Goal: Transaction & Acquisition: Purchase product/service

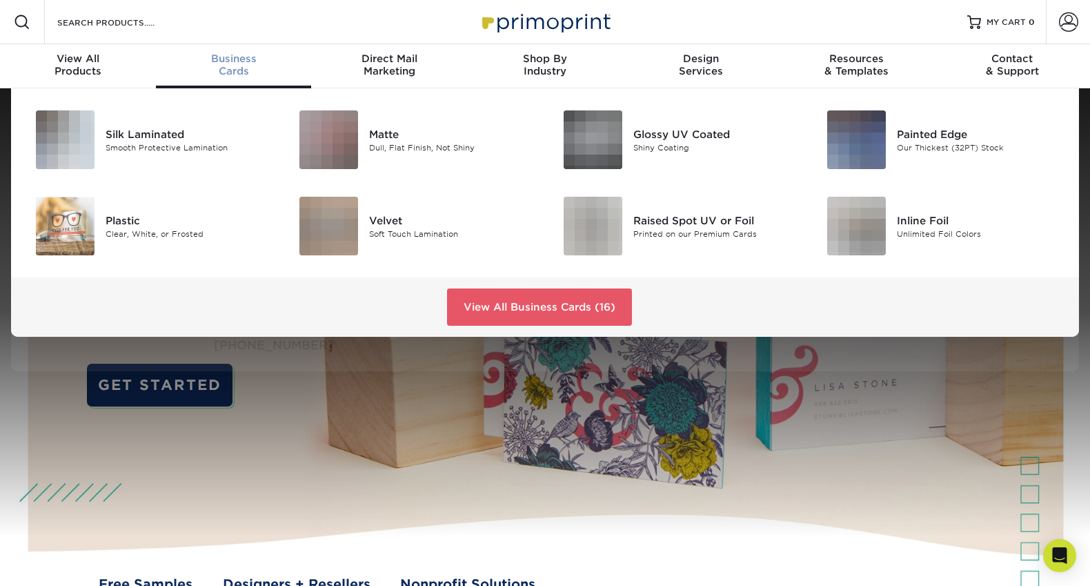
click at [246, 57] on span "Business" at bounding box center [234, 58] width 156 height 12
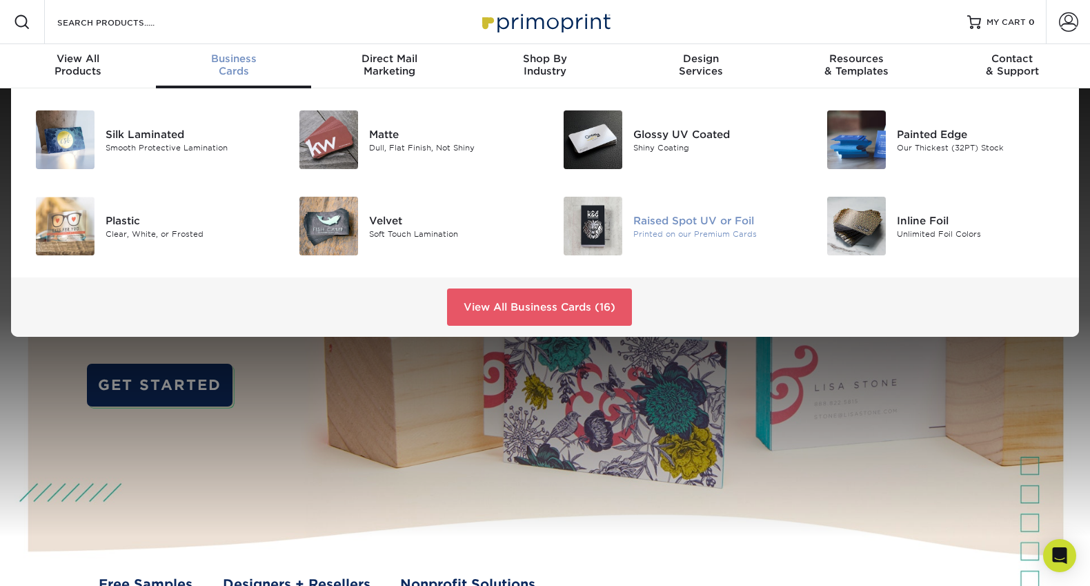
click at [633, 229] on div "Printed on our Premium Cards" at bounding box center [716, 234] width 166 height 12
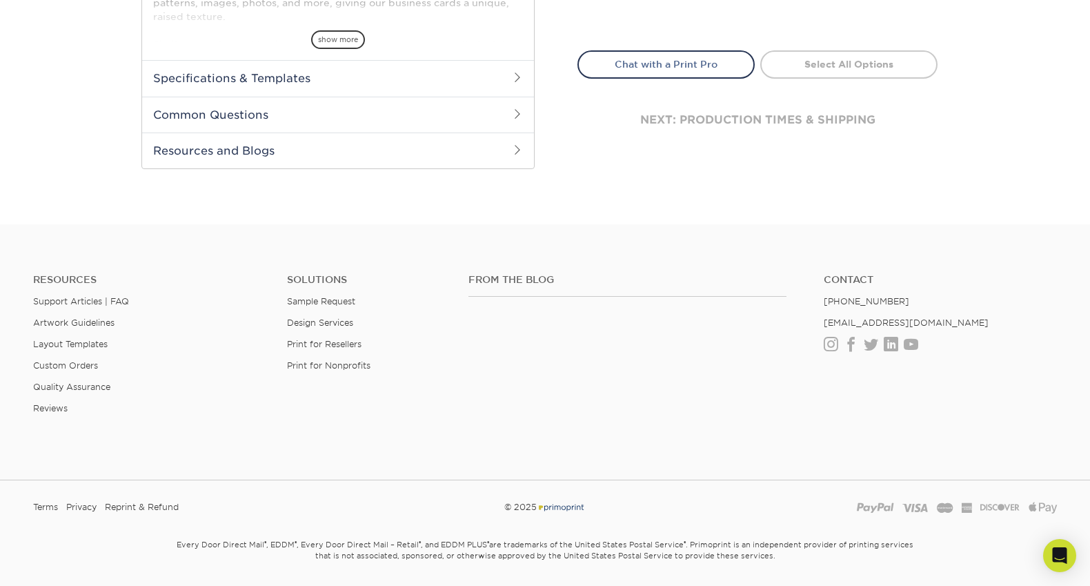
scroll to position [226, 0]
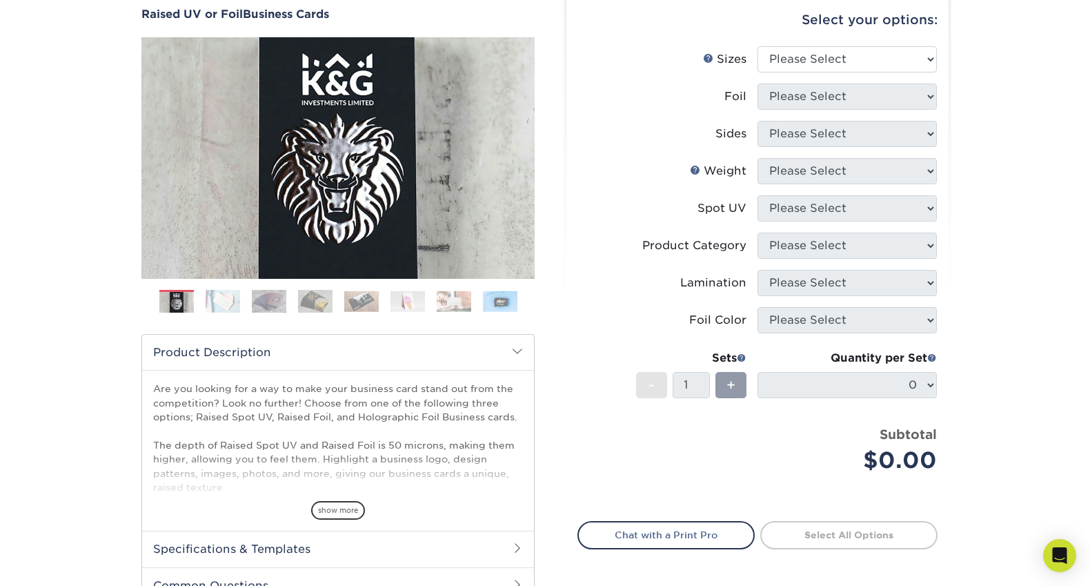
click at [220, 304] on img at bounding box center [223, 301] width 34 height 24
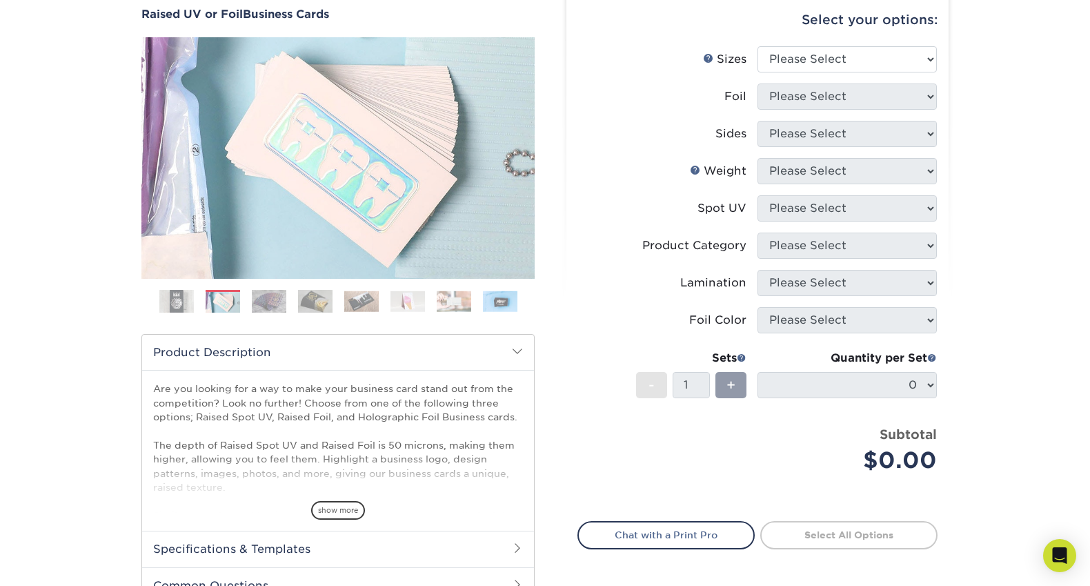
drag, startPoint x: 266, startPoint y: 304, endPoint x: 276, endPoint y: 299, distance: 11.1
click at [266, 304] on img at bounding box center [269, 301] width 34 height 24
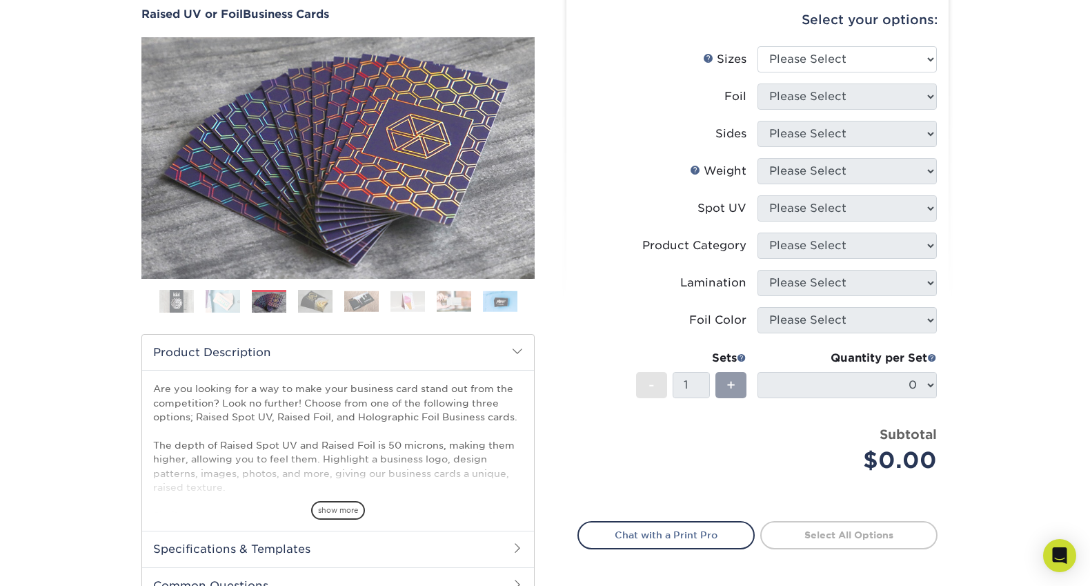
click at [304, 297] on img at bounding box center [315, 301] width 34 height 24
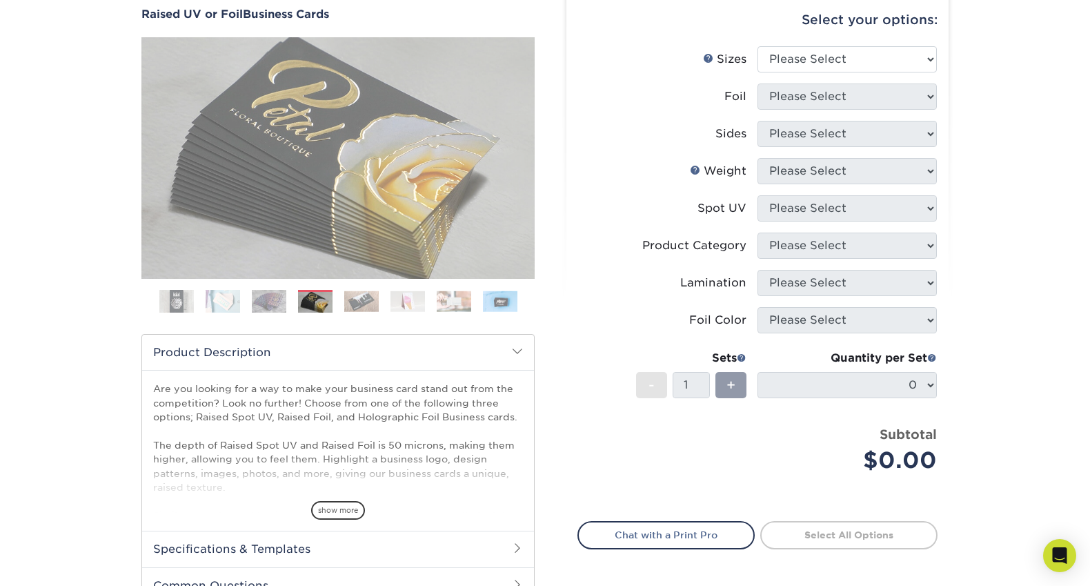
click at [348, 296] on img at bounding box center [361, 300] width 34 height 21
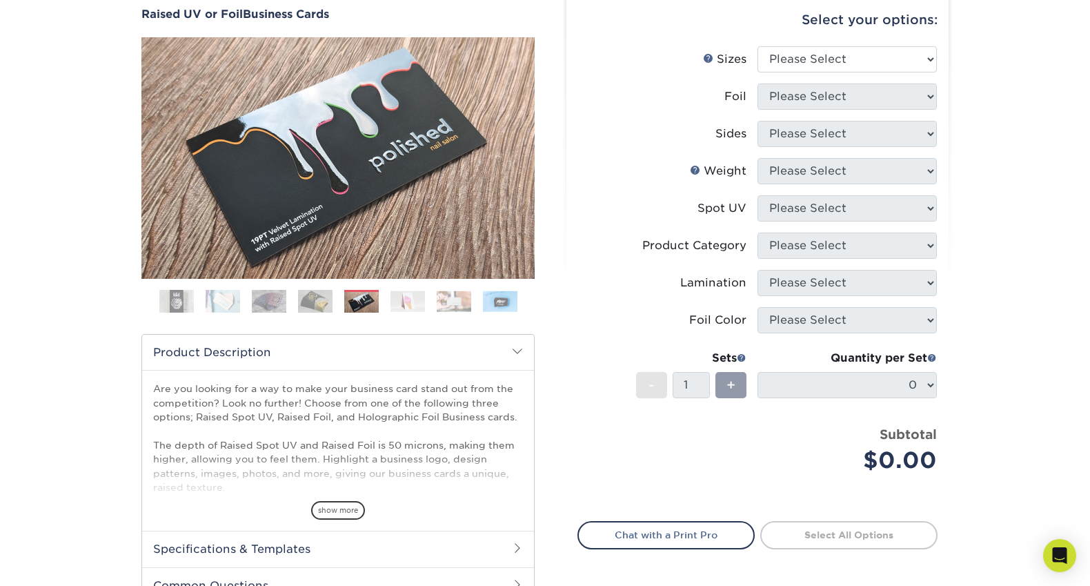
click at [407, 297] on img at bounding box center [407, 300] width 34 height 21
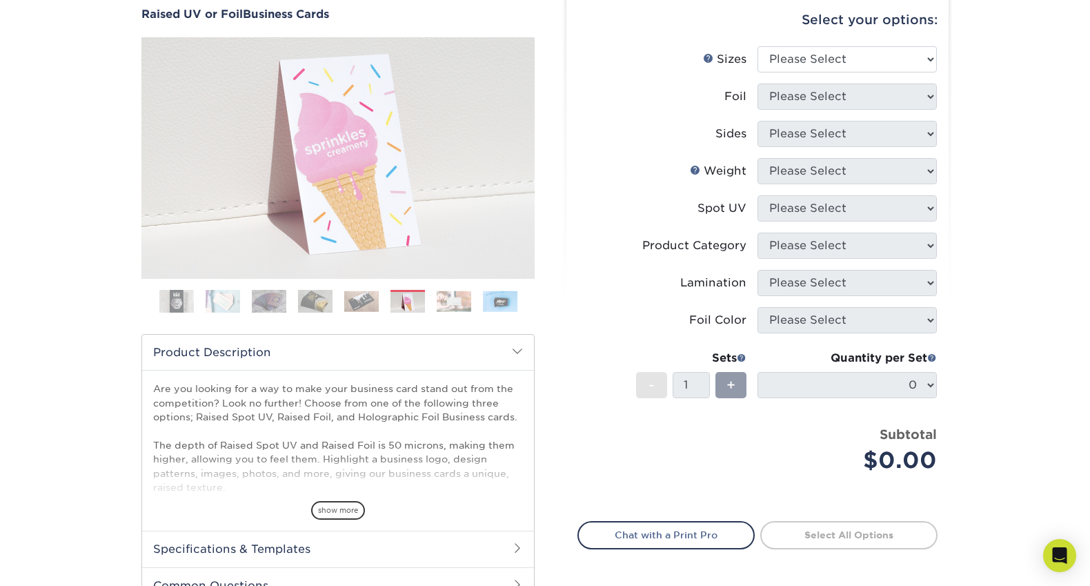
drag, startPoint x: 446, startPoint y: 297, endPoint x: 475, endPoint y: 298, distance: 29.7
click at [446, 297] on img at bounding box center [454, 300] width 34 height 21
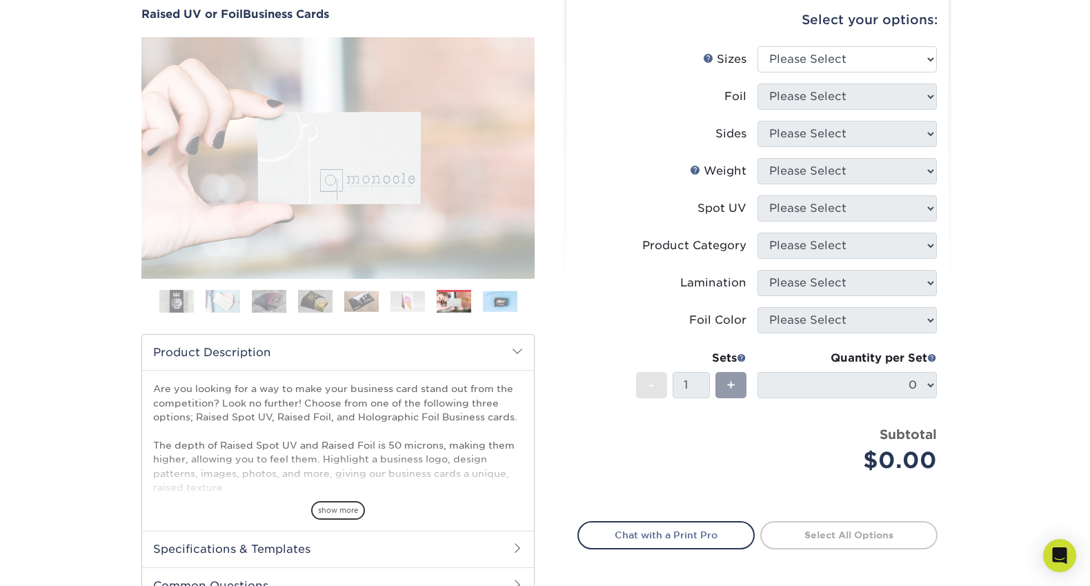
click at [493, 298] on img at bounding box center [500, 300] width 34 height 21
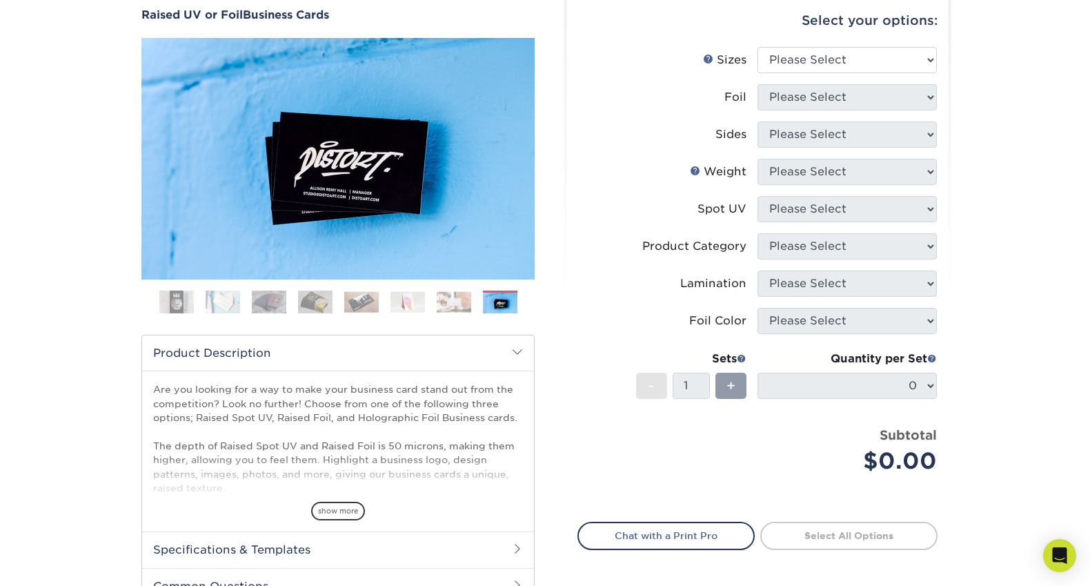
scroll to position [0, 0]
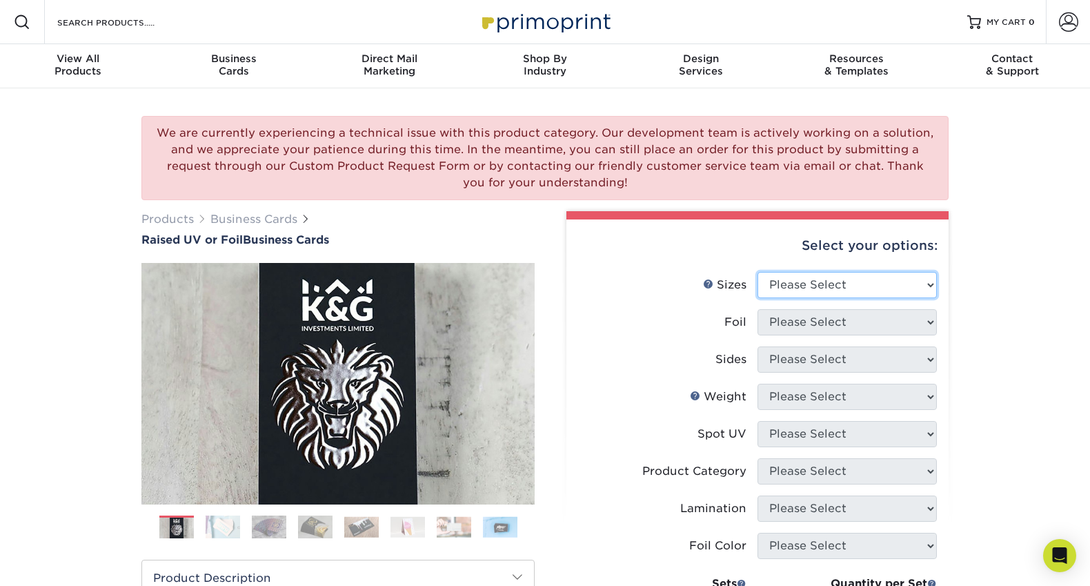
click at [840, 276] on select "Please Select 2" x 3.5" - Standard" at bounding box center [847, 285] width 179 height 26
select select "2.00x3.50"
click at [758, 272] on select "Please Select 2" x 3.5" - Standard" at bounding box center [847, 285] width 179 height 26
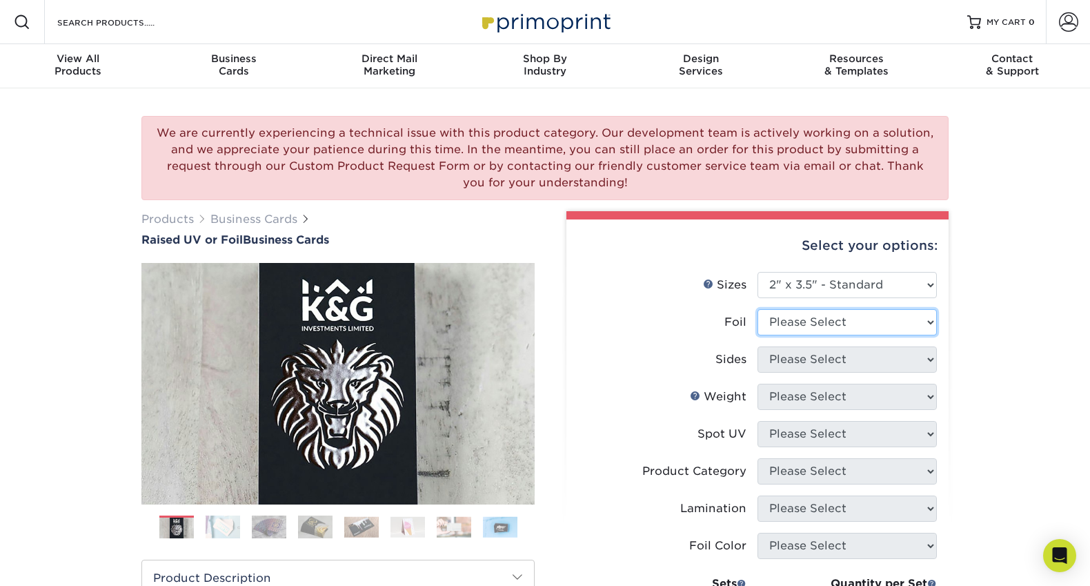
click at [826, 314] on select "Please Select No Yes" at bounding box center [847, 322] width 179 height 26
select select "1"
click at [758, 309] on select "Please Select No Yes" at bounding box center [847, 322] width 179 height 26
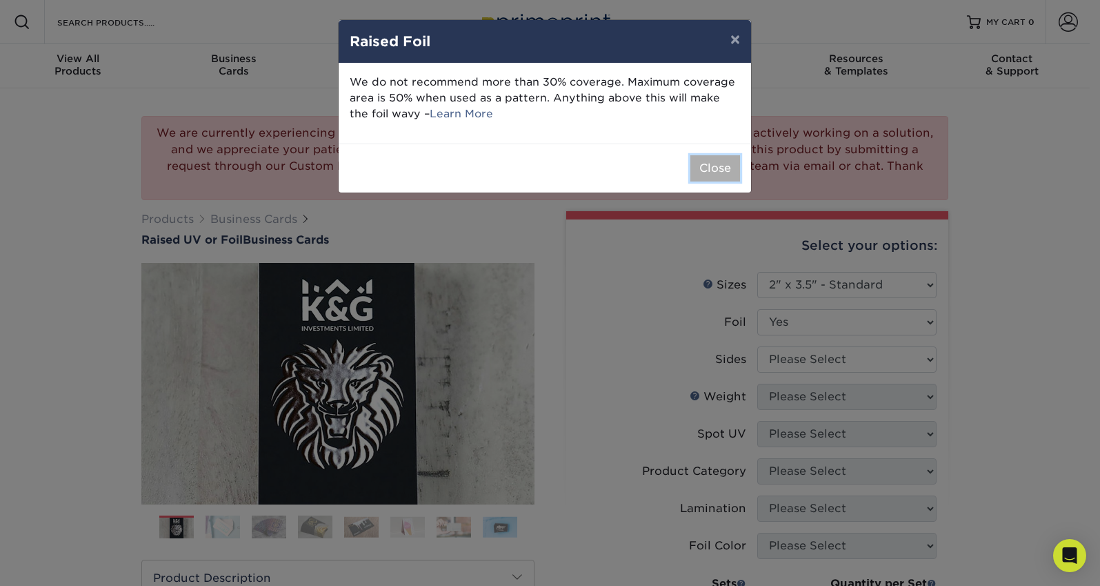
click at [726, 167] on button "Close" at bounding box center [716, 168] width 50 height 26
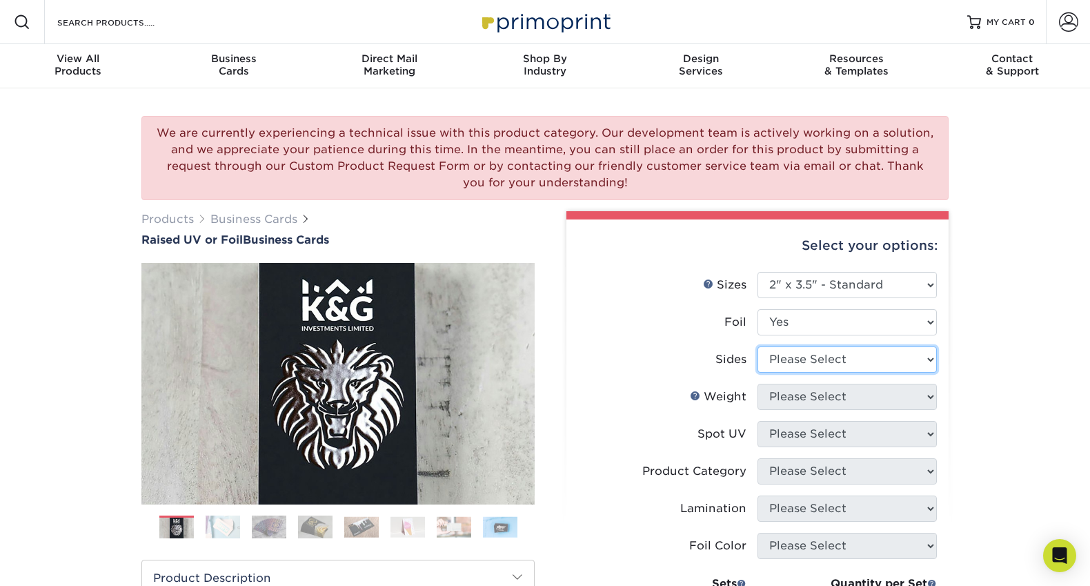
click at [814, 358] on select "Please Select Print Both Sides - Foil Both Sides Print Both Sides - Foil Front …" at bounding box center [847, 359] width 179 height 26
select select "e9e9dfb3-fba1-4d60-972c-fd9ca5904d33"
click at [758, 346] on select "Please Select Print Both Sides - Foil Both Sides Print Both Sides - Foil Front …" at bounding box center [847, 359] width 179 height 26
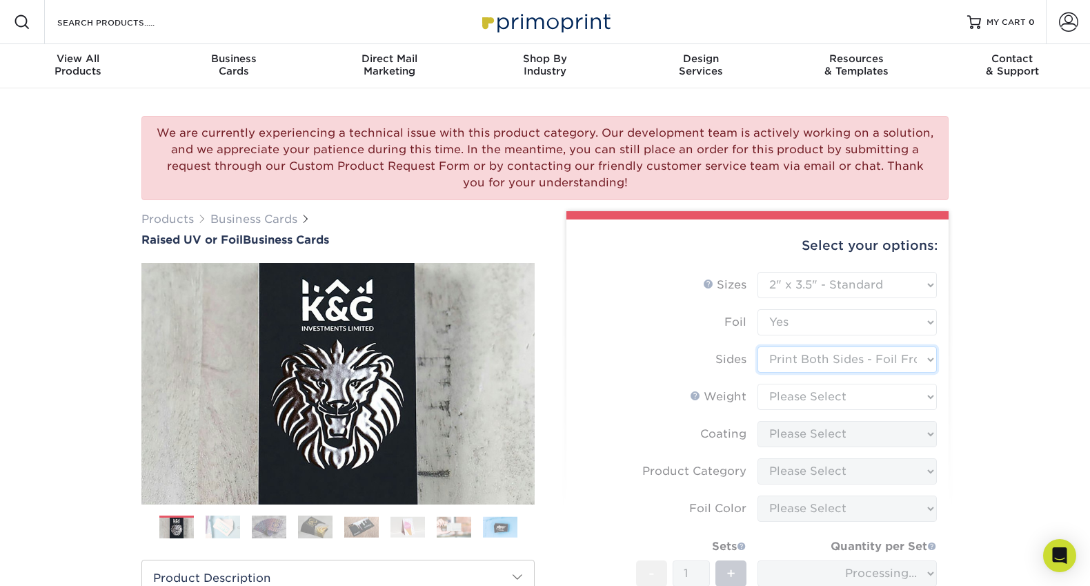
scroll to position [281, 0]
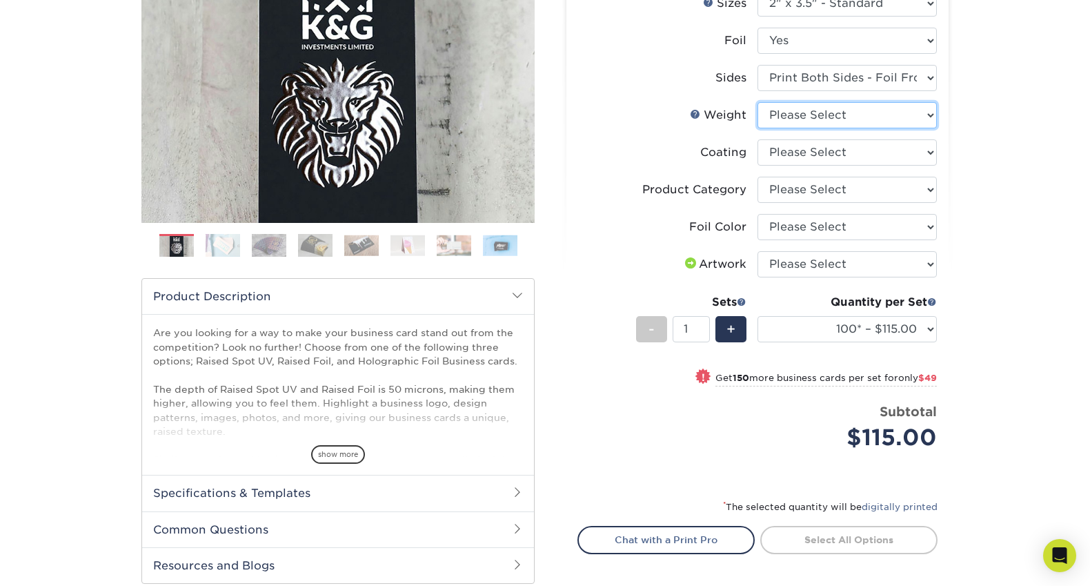
click at [795, 124] on select "Please Select 16PT" at bounding box center [847, 115] width 179 height 26
select select "16PT"
click at [758, 102] on select "Please Select 16PT" at bounding box center [847, 115] width 179 height 26
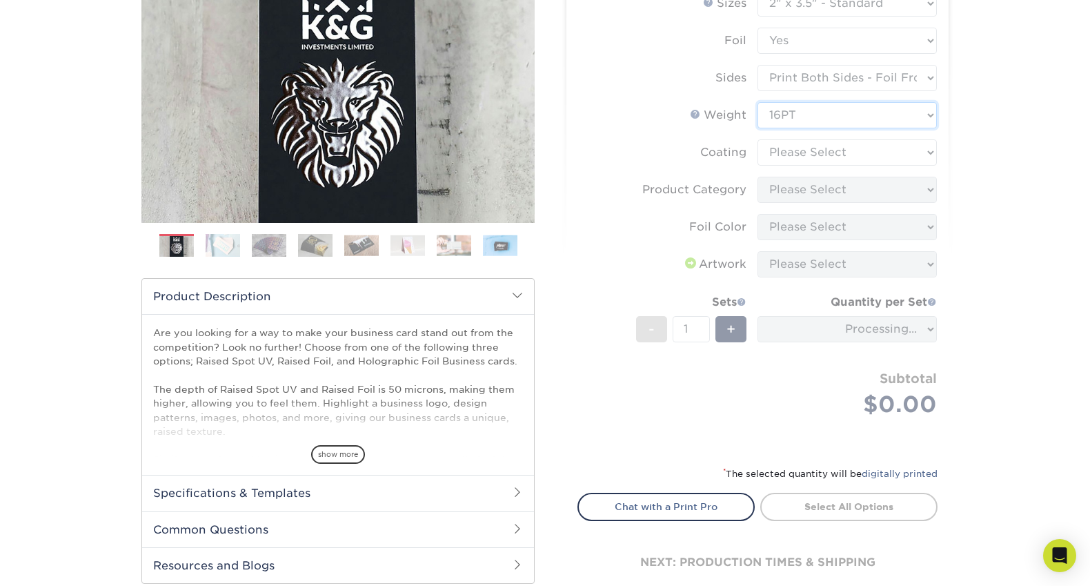
click at [787, 151] on form "Sizes Help Sizes Please Select 2" x 3.5" - Standard Foil Please Select" at bounding box center [757, 219] width 360 height 459
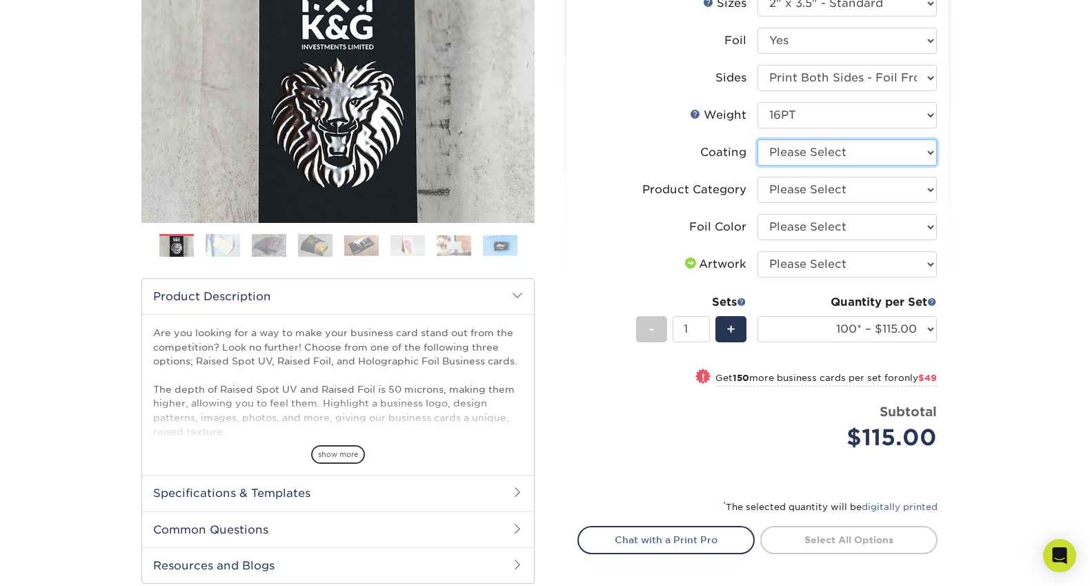
click at [787, 151] on select at bounding box center [847, 152] width 179 height 26
select select "3e7618de-abca-4bda-9f97-8b9129e913d8"
click at [758, 139] on select at bounding box center [847, 152] width 179 height 26
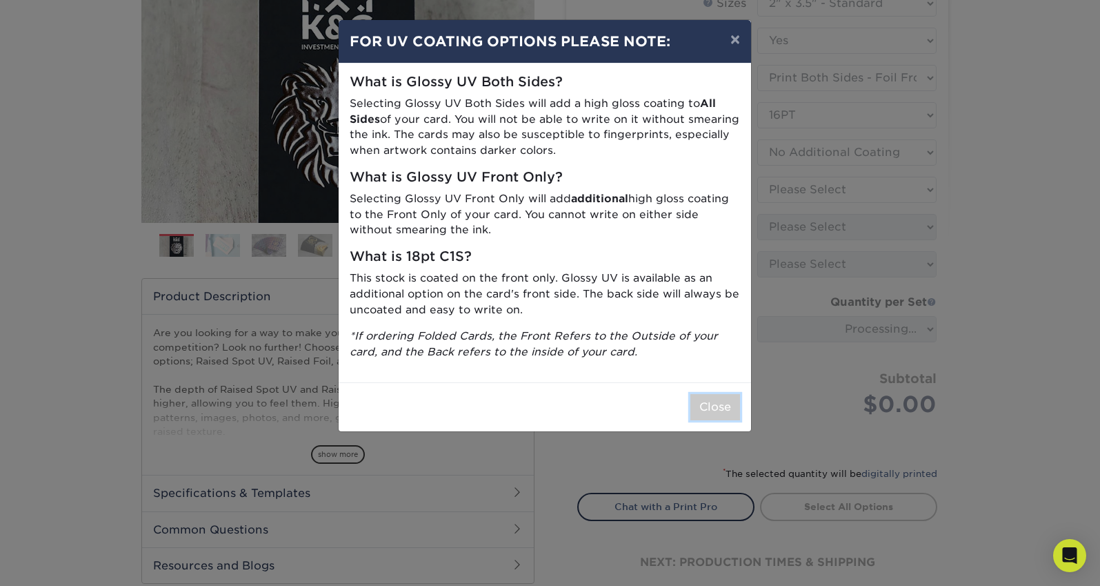
click at [709, 404] on button "Close" at bounding box center [716, 407] width 50 height 26
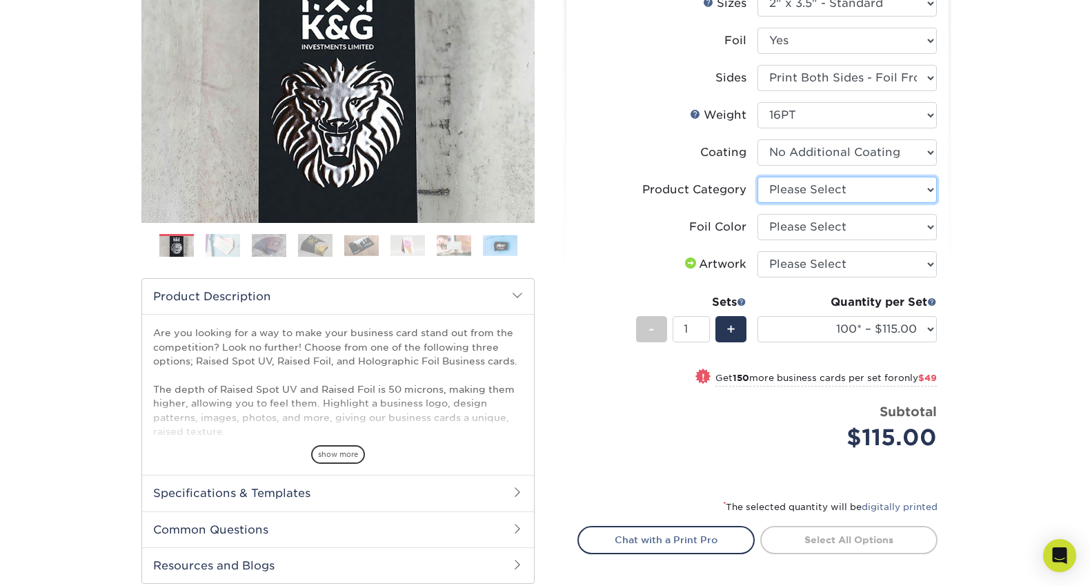
click at [794, 185] on select "Please Select Business Cards" at bounding box center [847, 190] width 179 height 26
select select "3b5148f1-0588-4f88-a218-97bcfdce65c1"
click at [758, 177] on select "Please Select Business Cards" at bounding box center [847, 190] width 179 height 26
click at [786, 221] on select "Please Select Silver Foil Gold Foil Holographic Foil" at bounding box center [847, 227] width 179 height 26
select select "070be916-f238-4bbb-84b5-b64a15a64c9f"
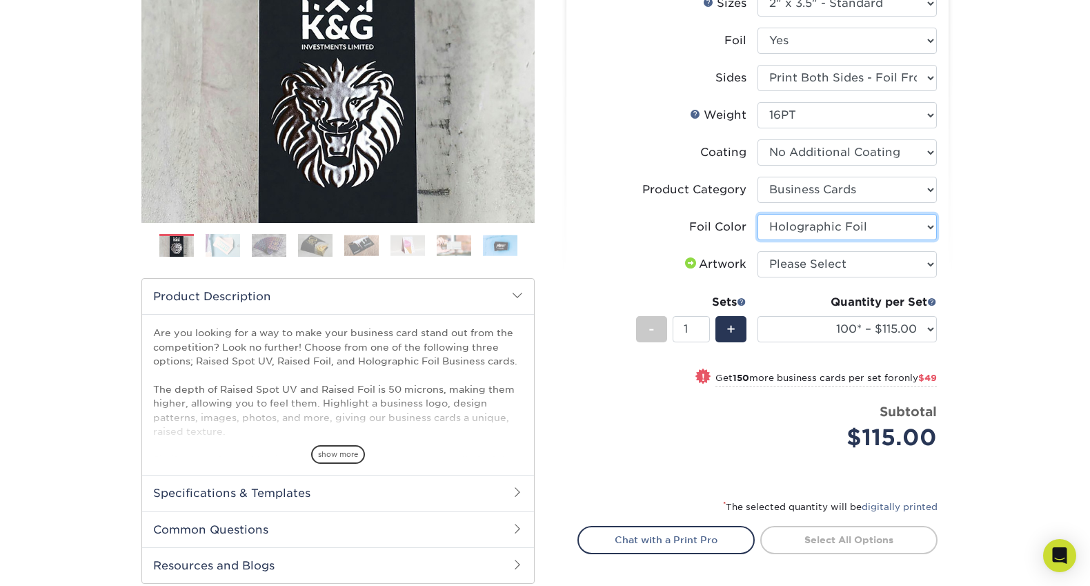
click at [758, 214] on select "Please Select Silver Foil Gold Foil Holographic Foil" at bounding box center [847, 227] width 179 height 26
click at [789, 264] on select "Please Select I will upload files I need a design - $100" at bounding box center [847, 264] width 179 height 26
select select "upload"
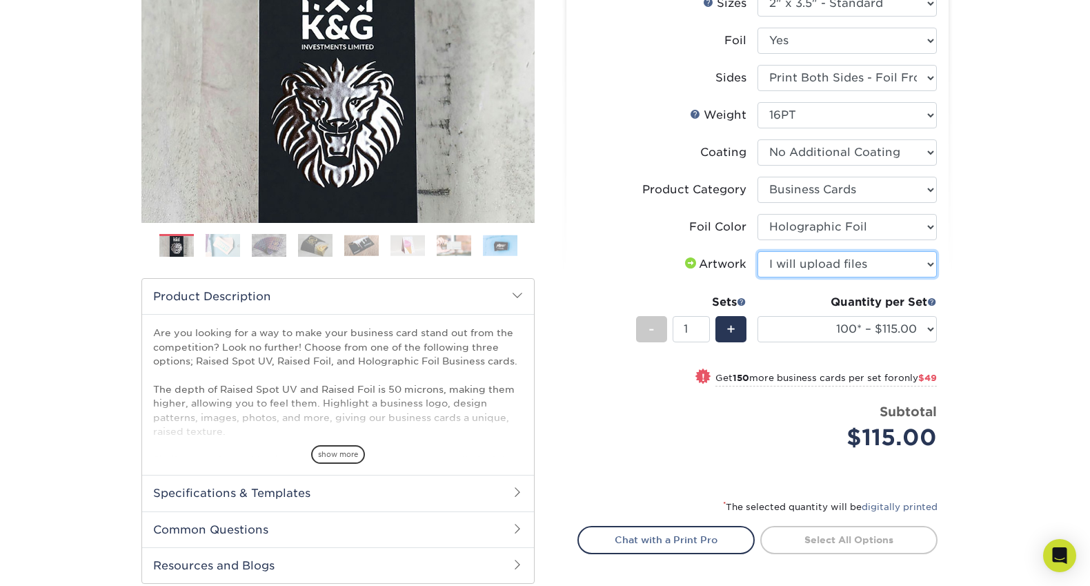
click at [758, 251] on select "Please Select I will upload files I need a design - $100" at bounding box center [847, 264] width 179 height 26
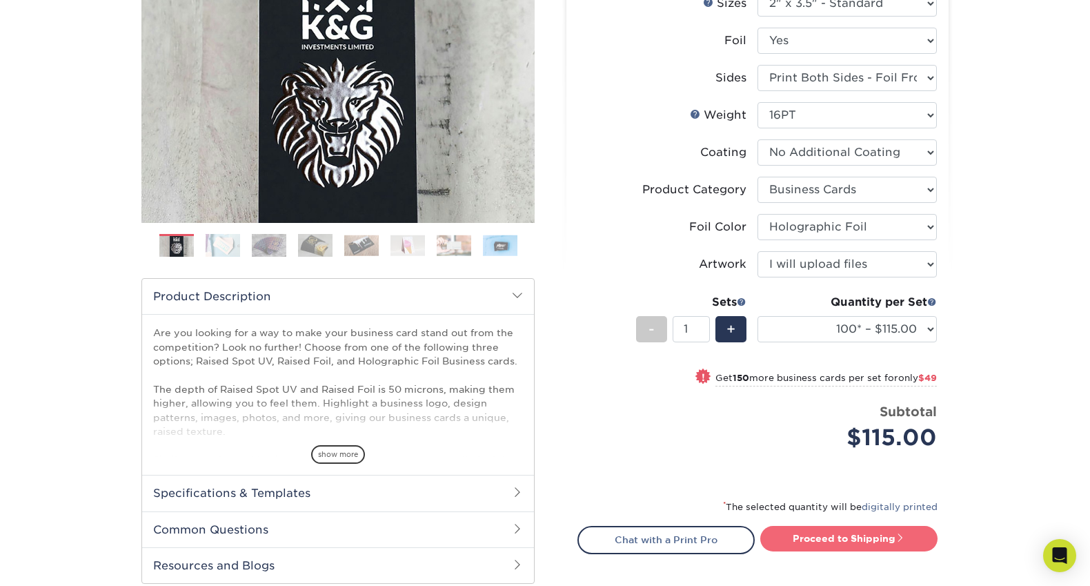
click at [856, 545] on link "Proceed to Shipping" at bounding box center [848, 538] width 177 height 25
type input "Set 1"
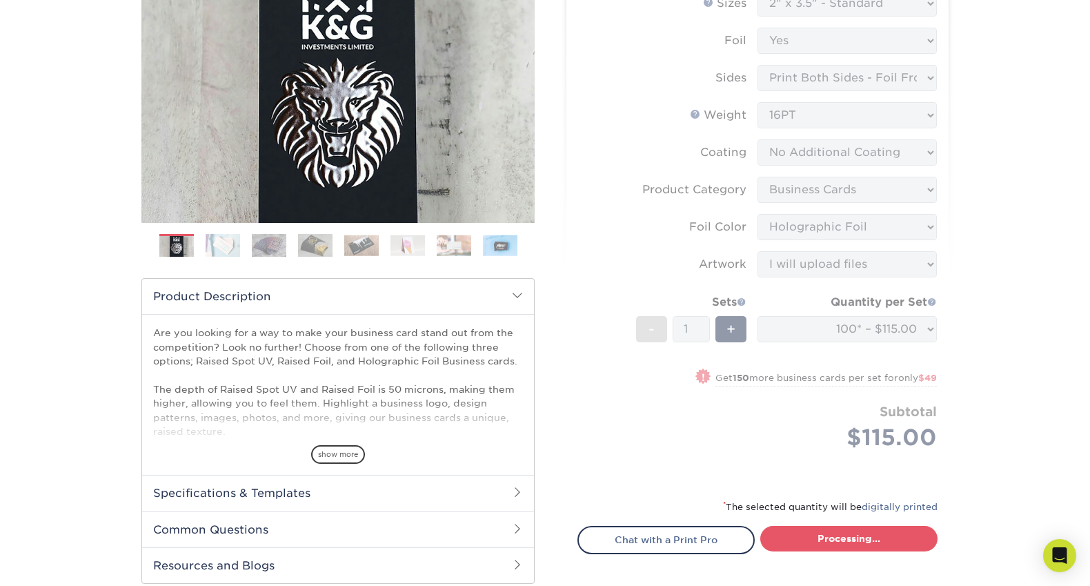
select select "1865d784-4a65-4fa5-88ce-3beae895d184"
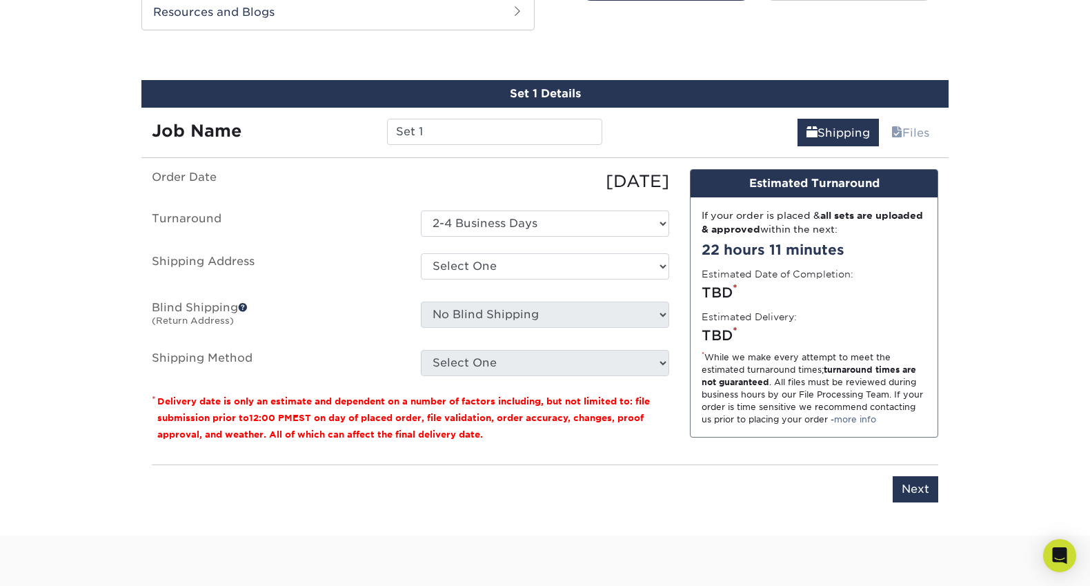
scroll to position [844, 0]
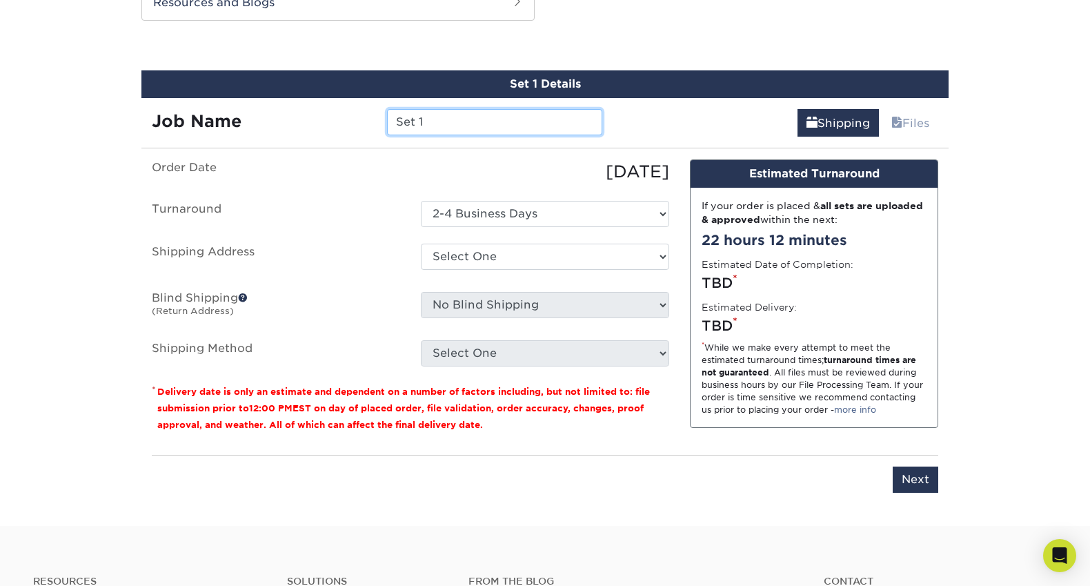
drag, startPoint x: 446, startPoint y: 123, endPoint x: 348, endPoint y: 115, distance: 99.0
click at [348, 115] on div "Job Name Set 1" at bounding box center [376, 122] width 471 height 26
type input "[PERSON_NAME]"
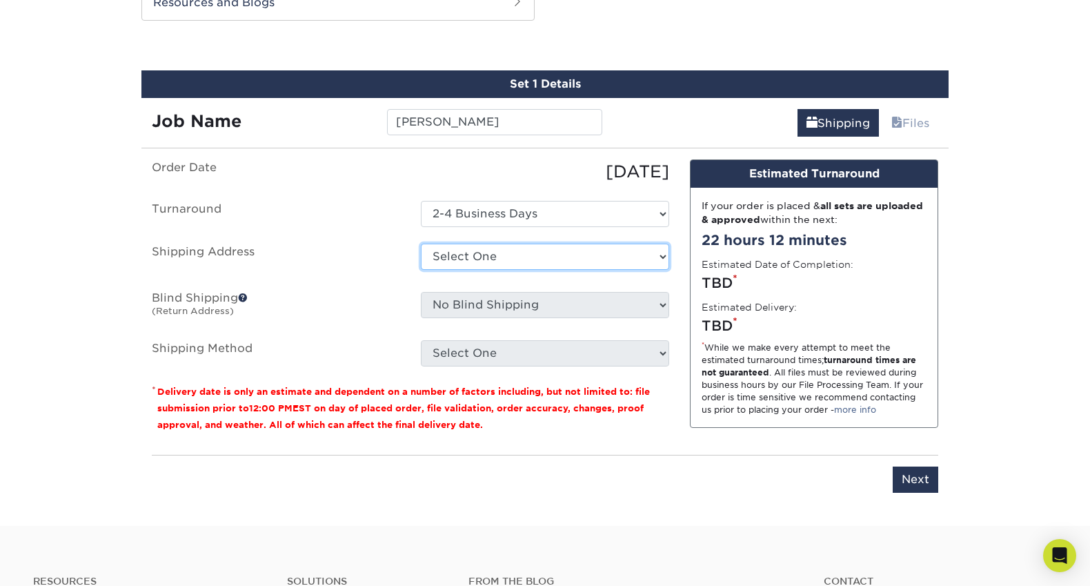
click at [508, 253] on select "Select One + Add New Address - Login" at bounding box center [545, 257] width 248 height 26
click at [421, 270] on select "Select One + Add New Address - Login" at bounding box center [545, 257] width 248 height 26
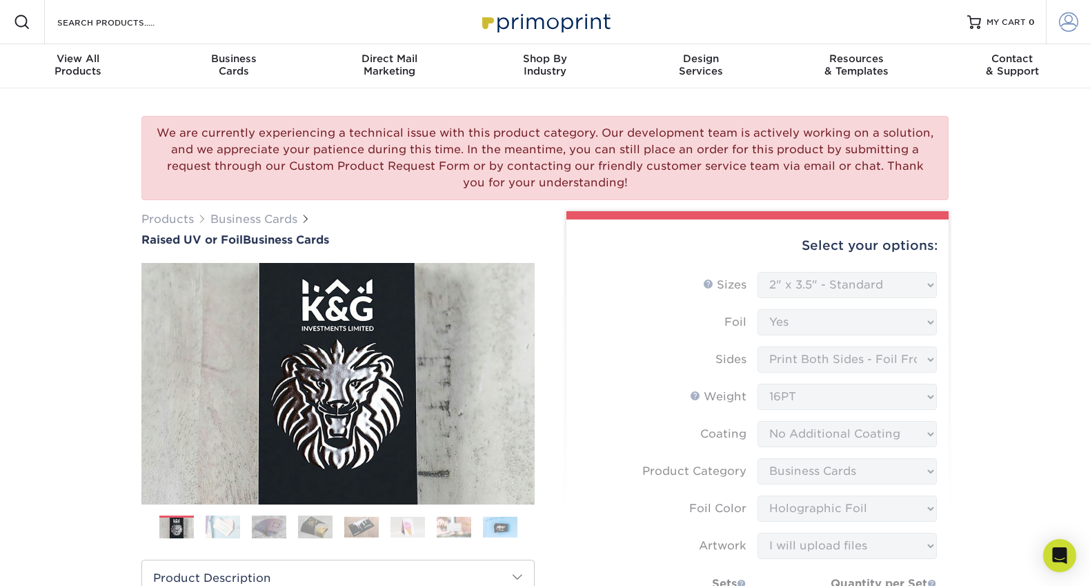
click at [1064, 26] on span at bounding box center [1068, 21] width 19 height 19
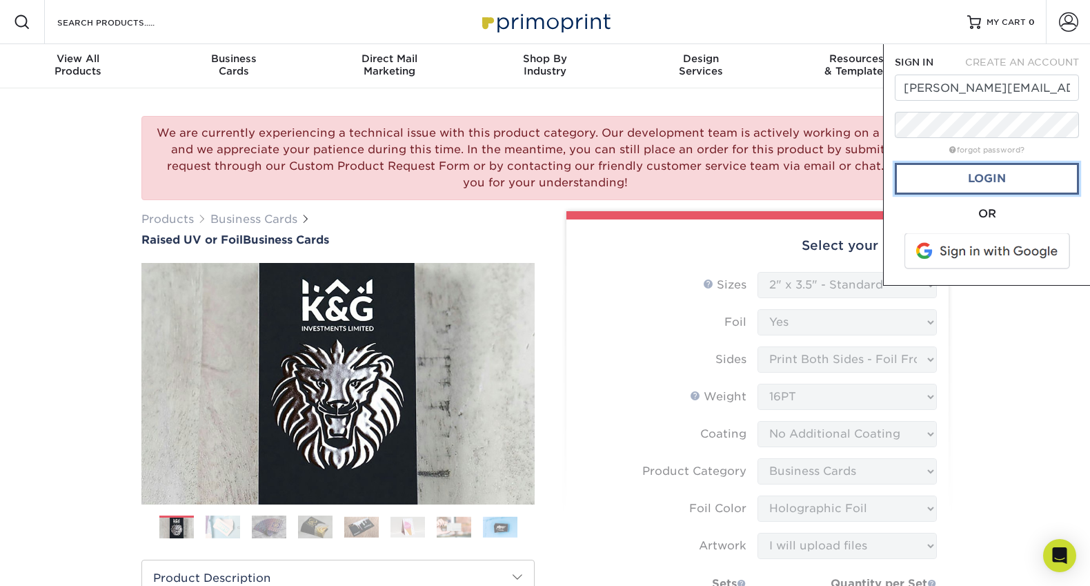
click at [994, 178] on link "Login" at bounding box center [987, 179] width 184 height 32
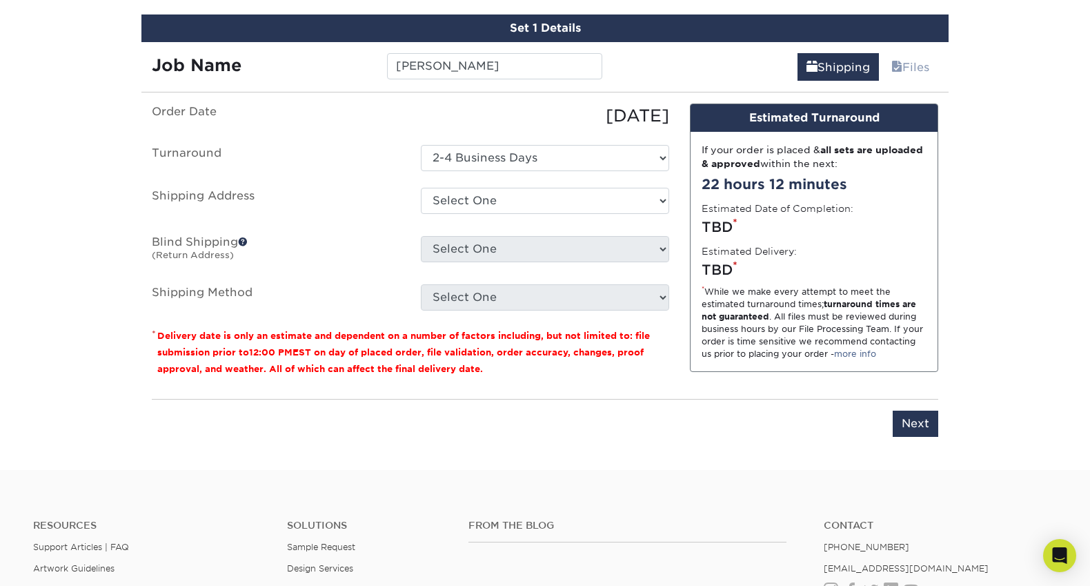
scroll to position [794, 0]
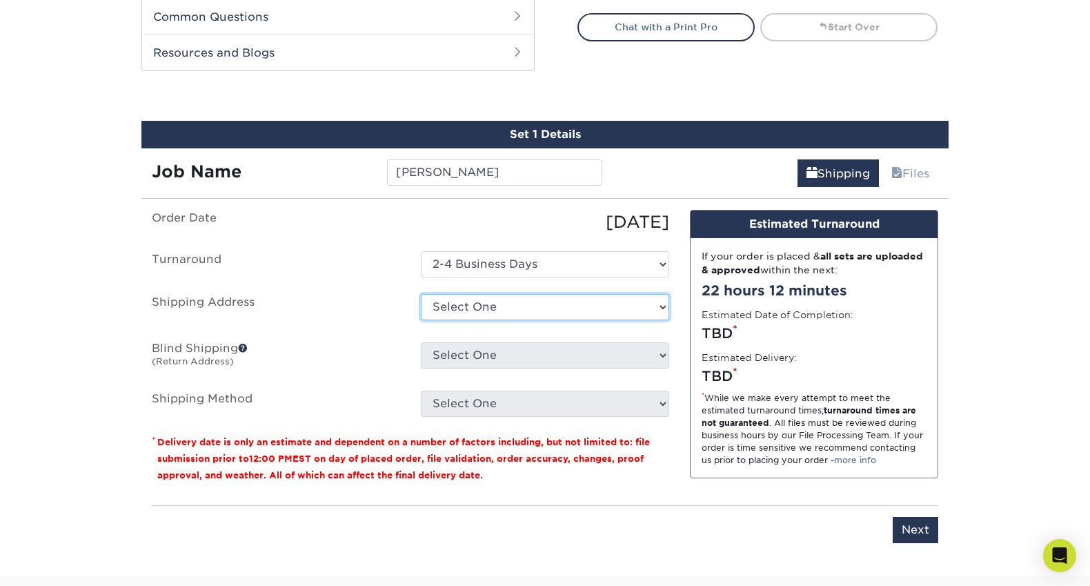
click at [522, 301] on select "Select One 23 ARLINGTON ST, ROCHESTER, NY + Add New Address" at bounding box center [545, 307] width 248 height 26
select select "261225"
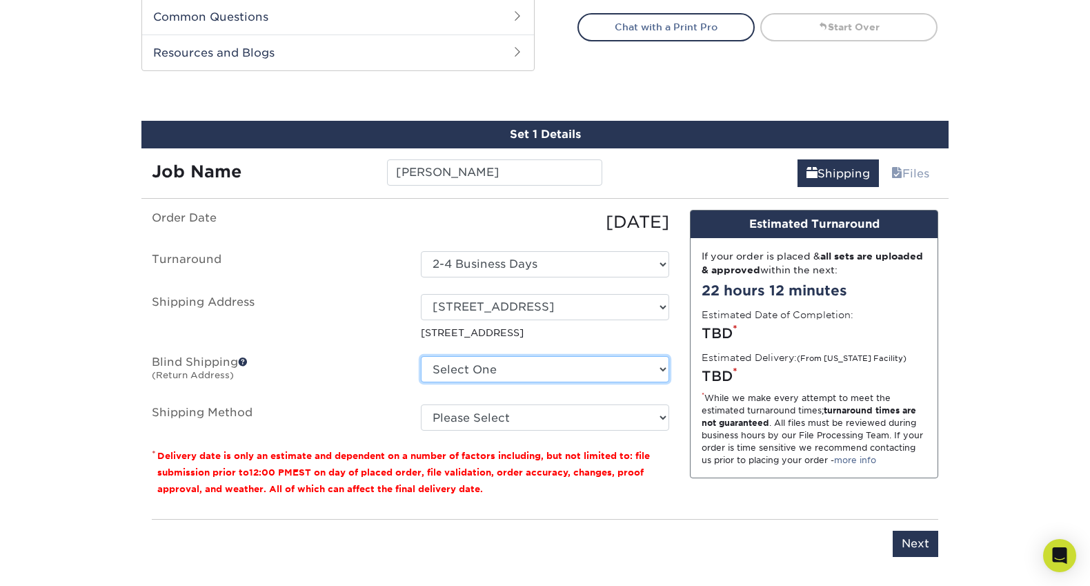
click at [517, 362] on select "Select One 23 ARLINGTON ST, ROCHESTER, NY + Add New Address" at bounding box center [545, 369] width 248 height 26
click at [421, 356] on select "Select One 23 ARLINGTON ST, ROCHESTER, NY + Add New Address" at bounding box center [545, 369] width 248 height 26
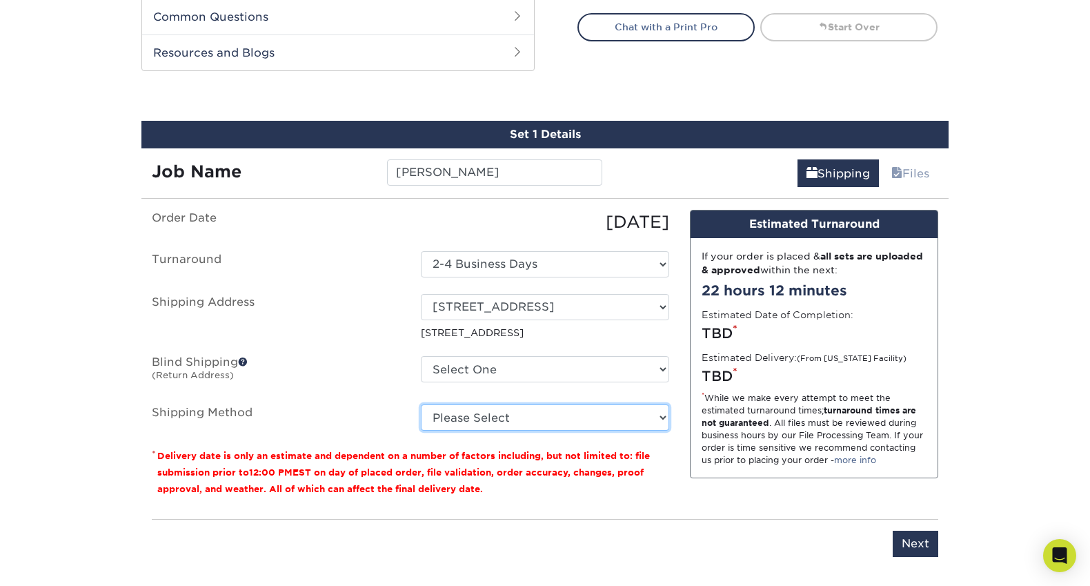
click at [515, 415] on select "Please Select Ground Shipping (+$7.84) 3 Day Shipping Service (+$15.34) 2 Day A…" at bounding box center [545, 417] width 248 height 26
select select "03"
click at [421, 404] on select "Please Select Ground Shipping (+$7.84) 3 Day Shipping Service (+$15.34) 2 Day A…" at bounding box center [545, 417] width 248 height 26
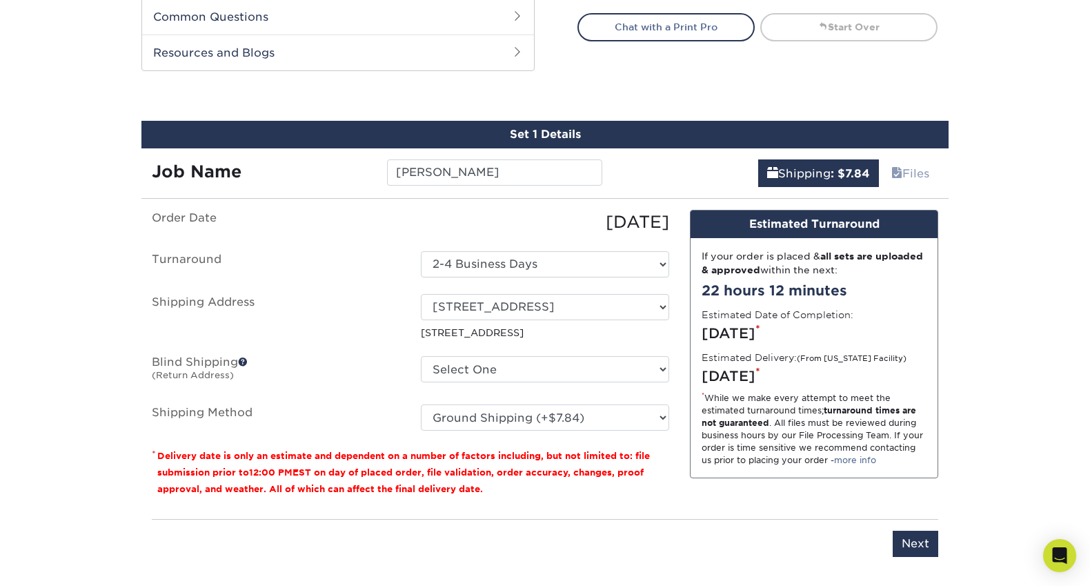
click at [924, 546] on input "Next" at bounding box center [916, 544] width 46 height 26
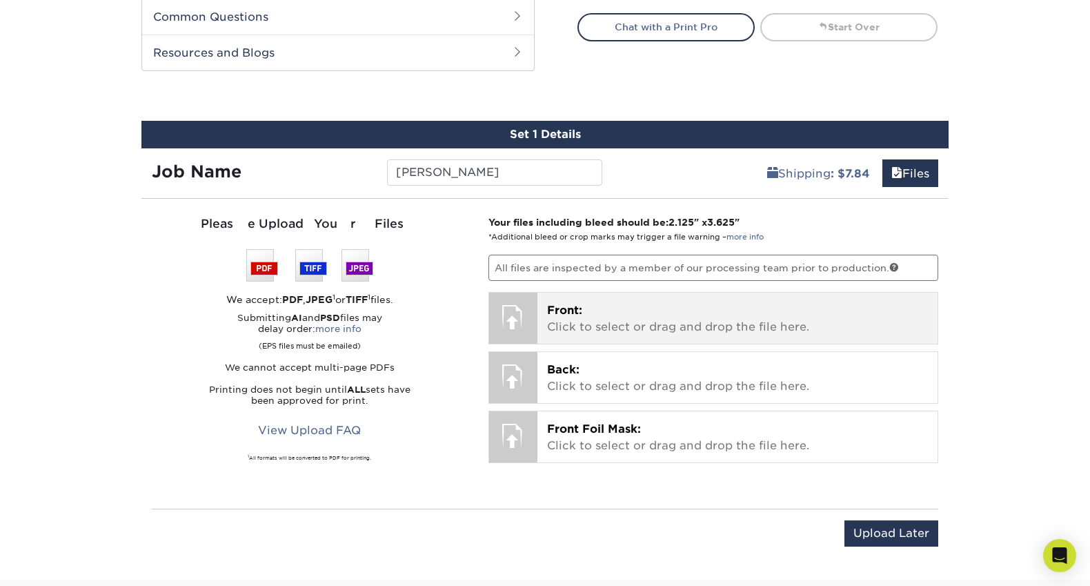
click at [553, 306] on span "Front:" at bounding box center [564, 310] width 35 height 13
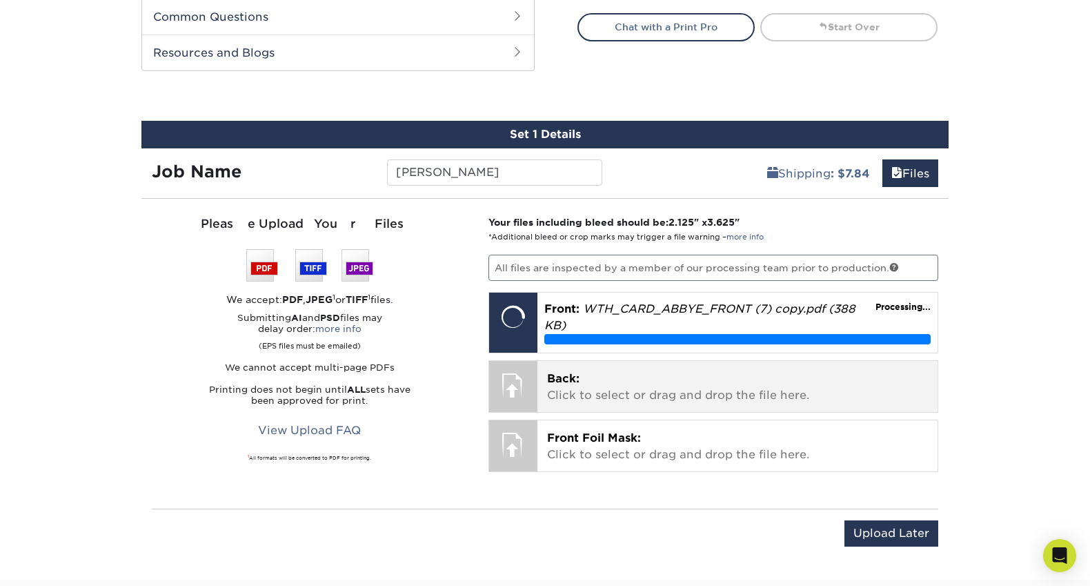
click at [590, 393] on p "Back: Click to select or drag and drop the file here." at bounding box center [738, 386] width 382 height 33
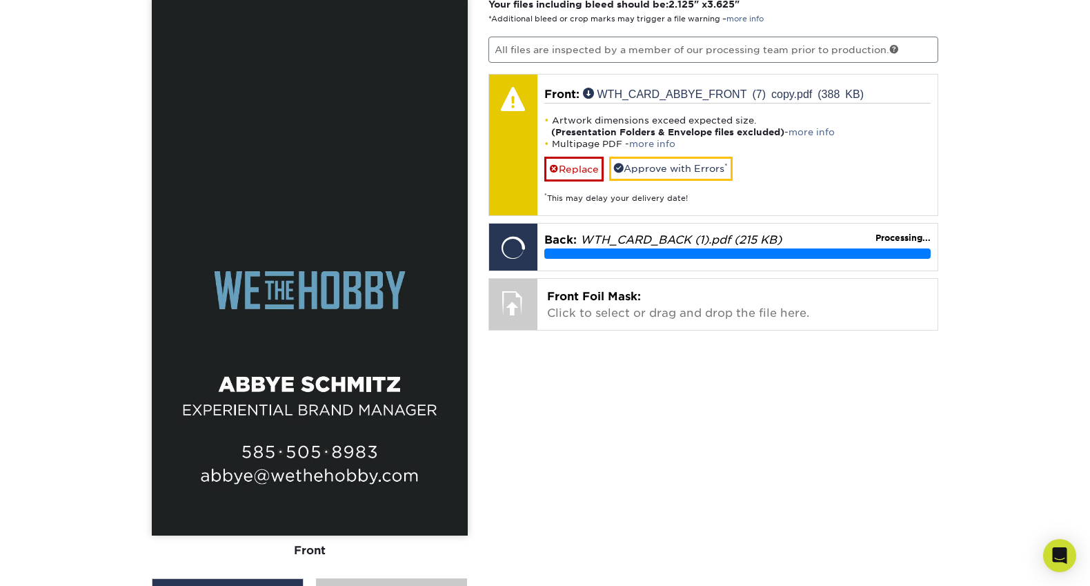
scroll to position [1014, 0]
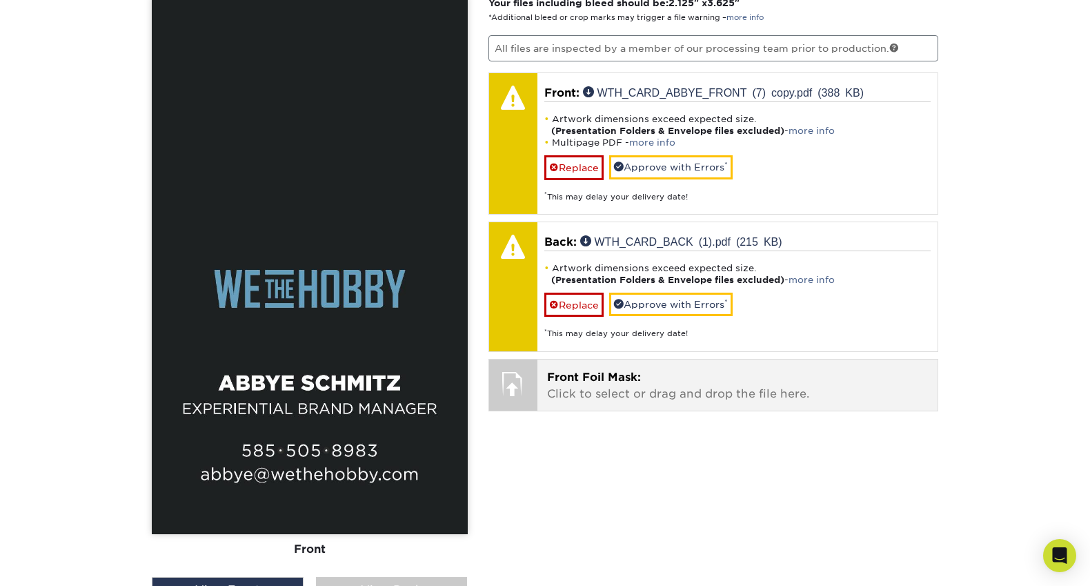
click at [591, 388] on p "Front Foil Mask: Click to select or drag and drop the file here." at bounding box center [738, 385] width 382 height 33
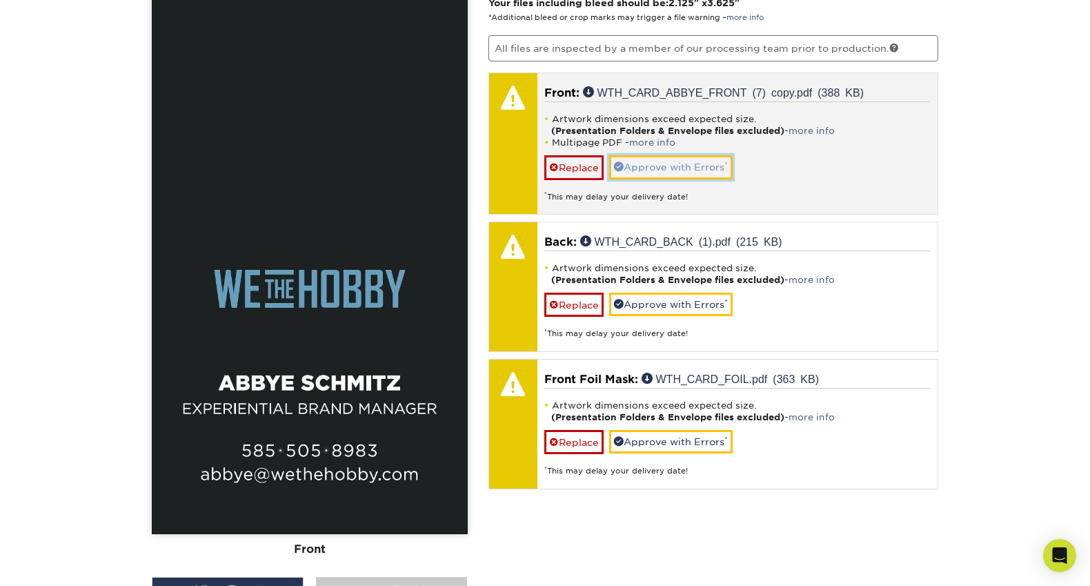
click at [656, 165] on link "Approve with Errors *" at bounding box center [670, 166] width 123 height 23
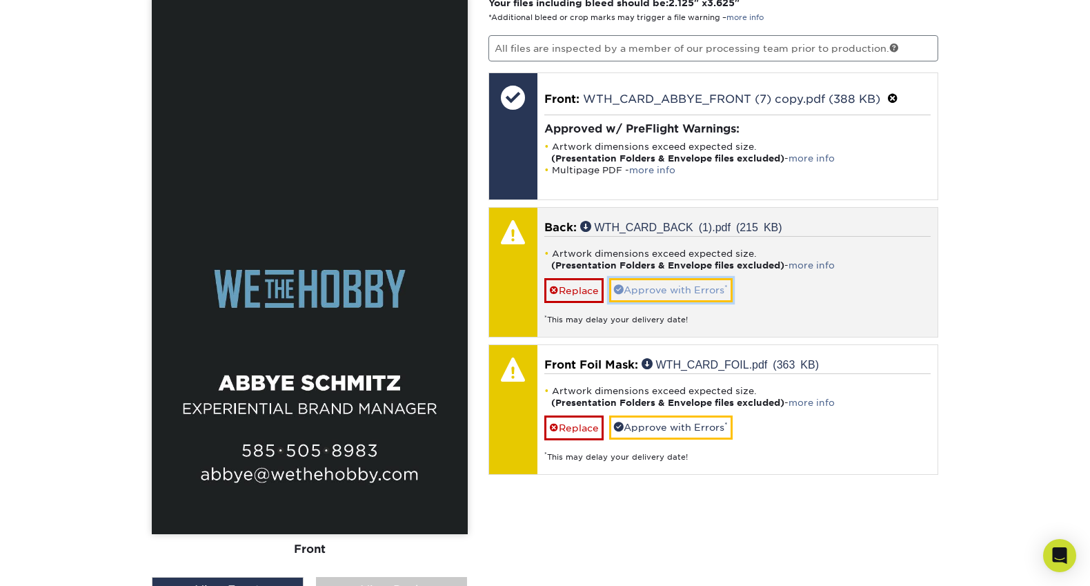
click at [667, 287] on link "Approve with Errors *" at bounding box center [670, 289] width 123 height 23
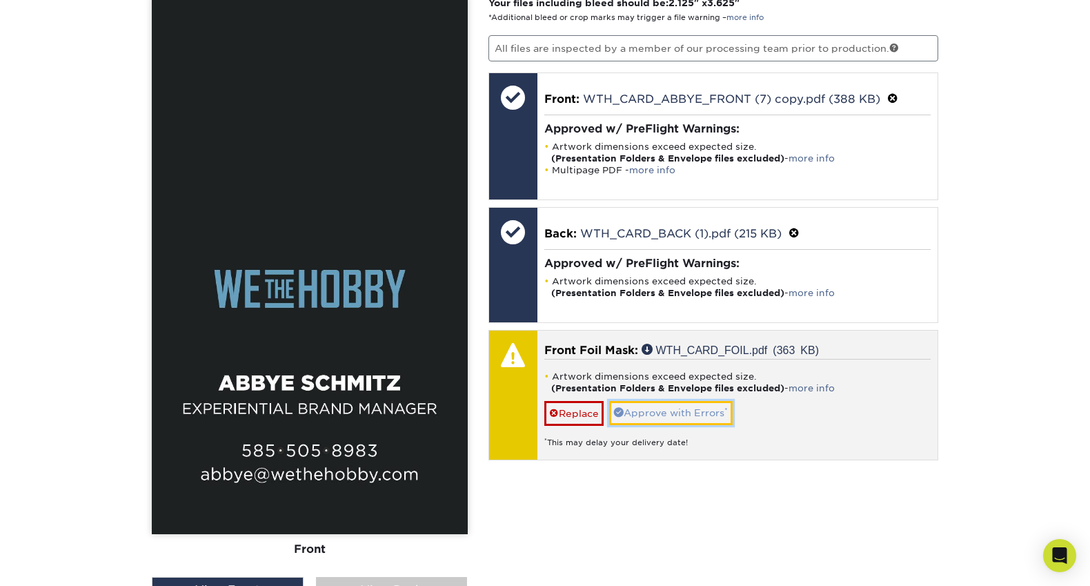
click at [664, 408] on link "Approve with Errors *" at bounding box center [670, 412] width 123 height 23
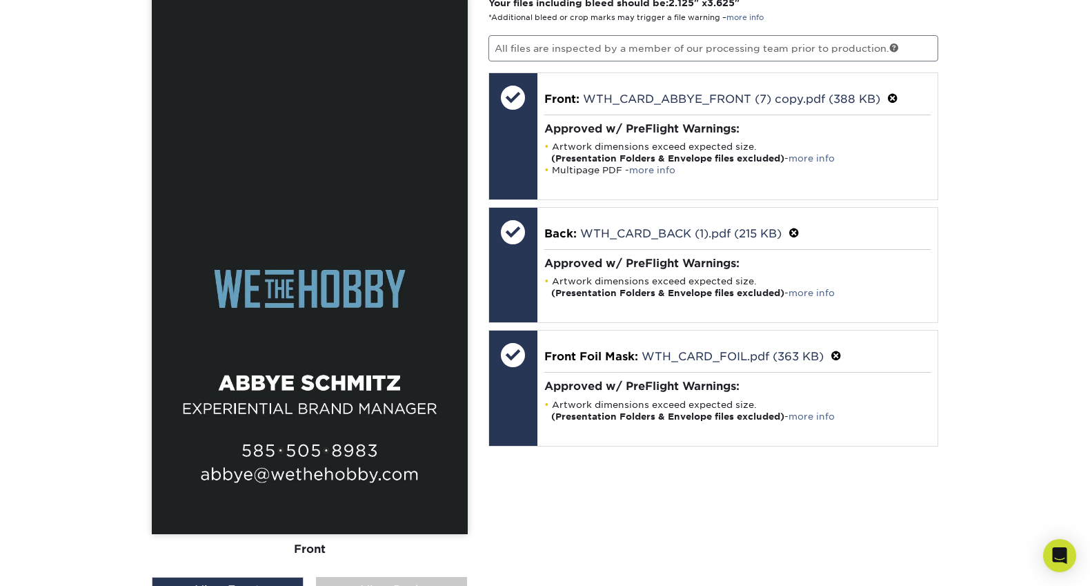
scroll to position [1309, 0]
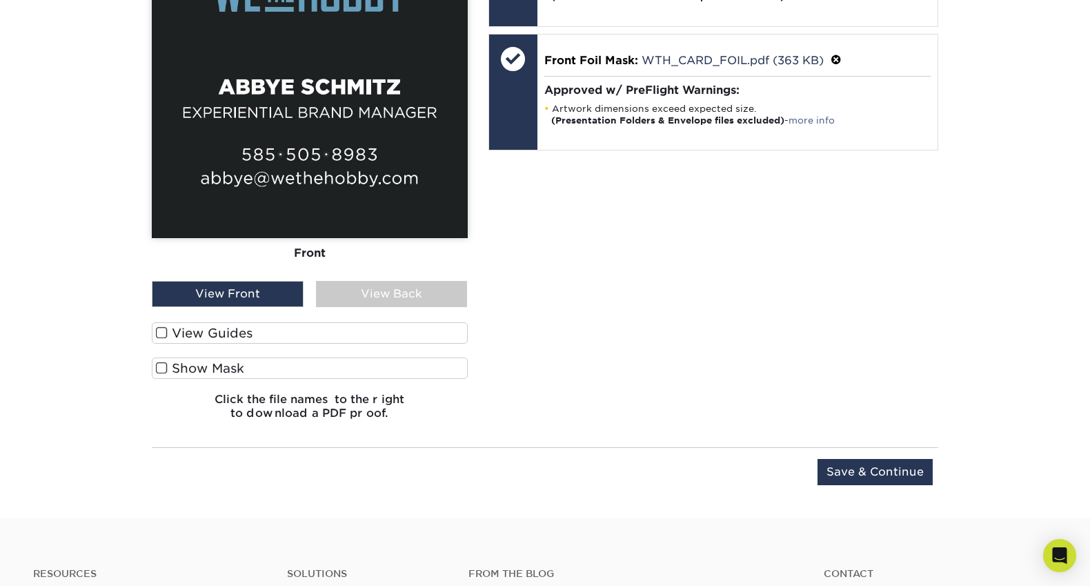
click at [161, 333] on span at bounding box center [162, 332] width 12 height 13
click at [0, 0] on input "View Guides" at bounding box center [0, 0] width 0 height 0
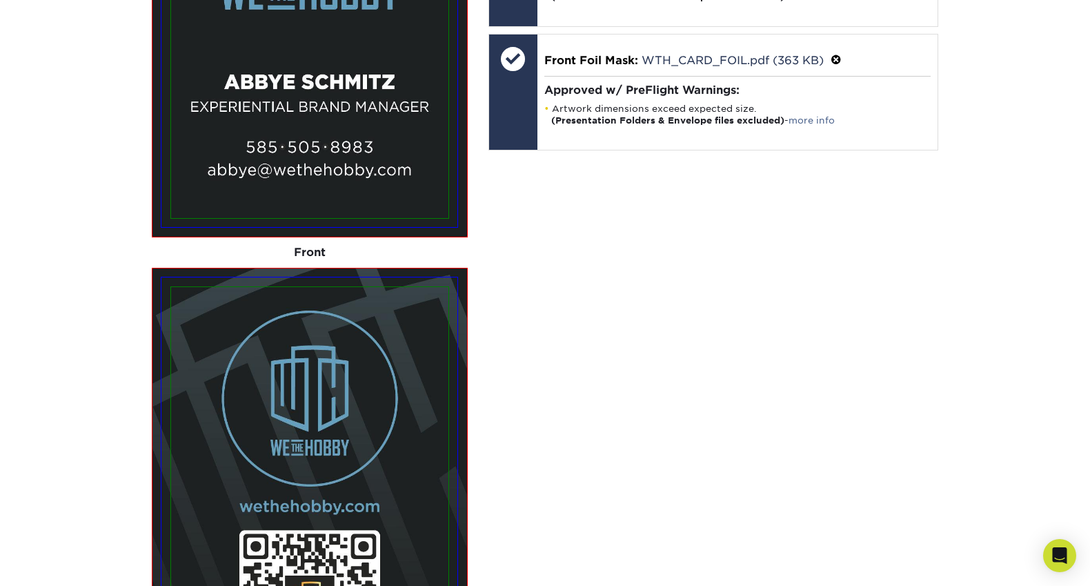
scroll to position [1875, 0]
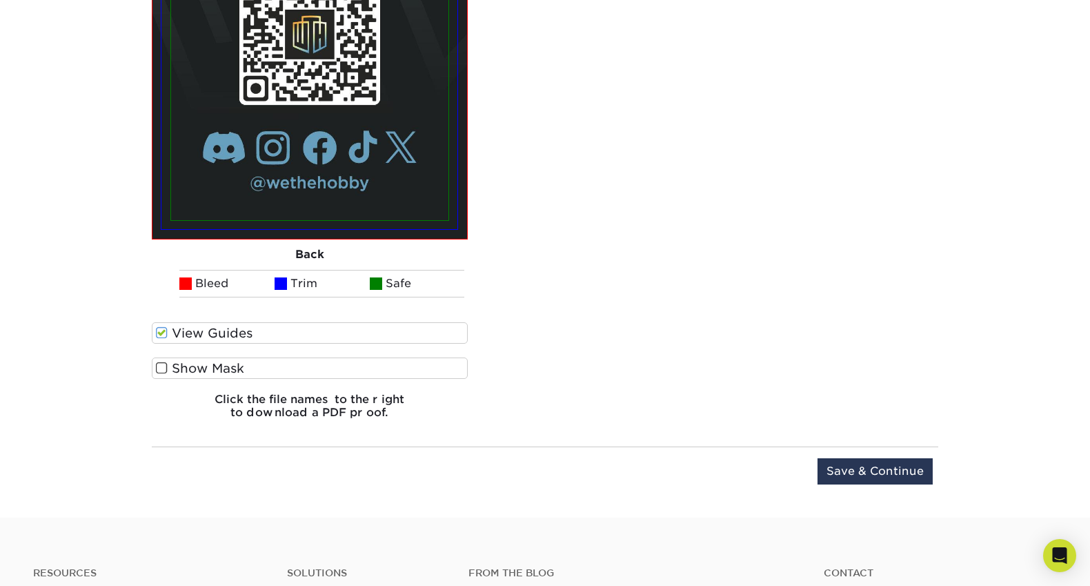
click at [164, 368] on span at bounding box center [162, 368] width 12 height 13
click at [0, 0] on input "Show Mask" at bounding box center [0, 0] width 0 height 0
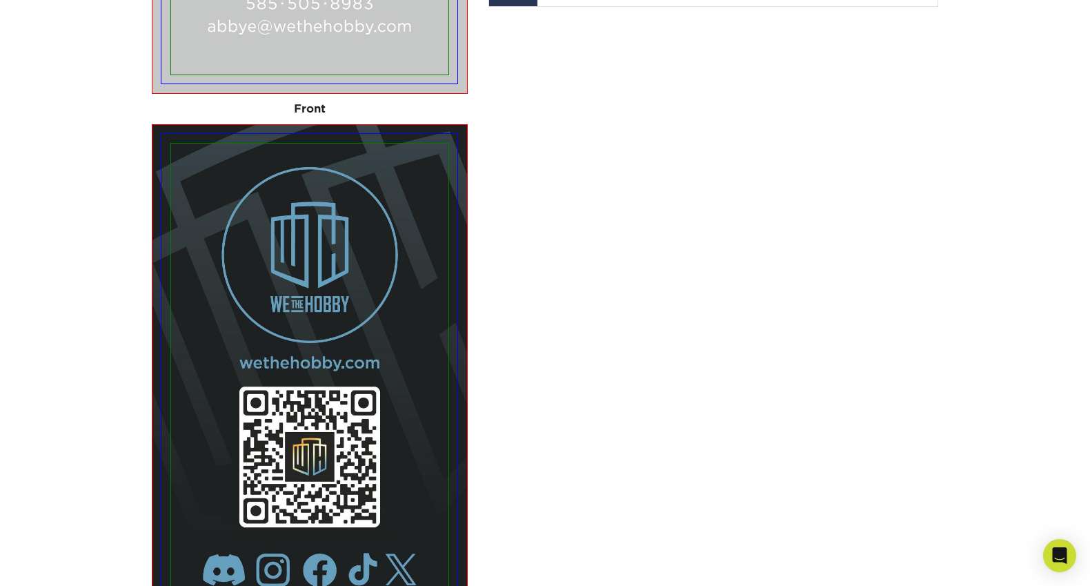
scroll to position [1918, 0]
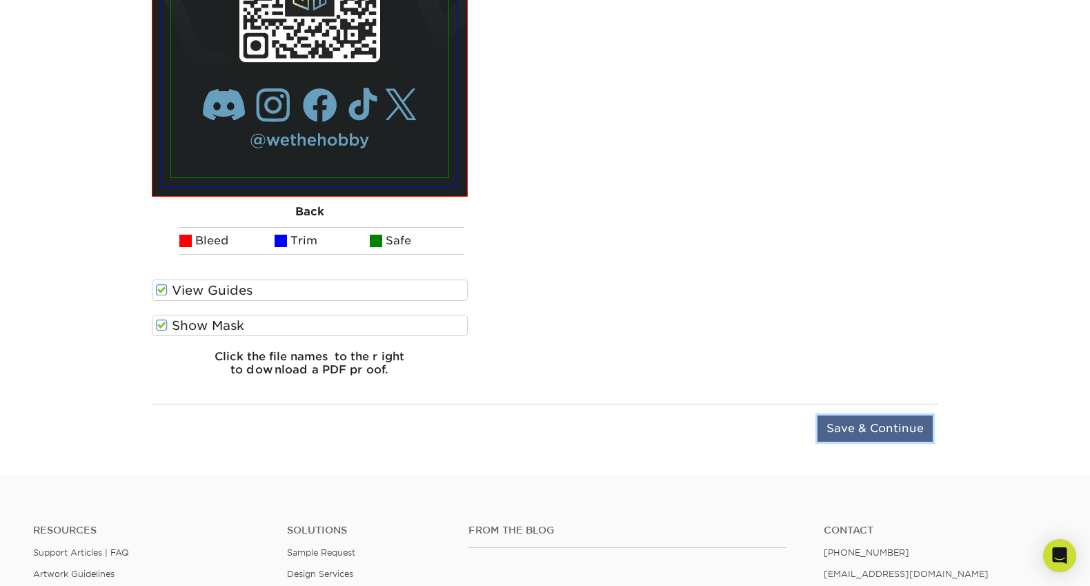
click at [878, 431] on input "Save & Continue" at bounding box center [875, 428] width 115 height 26
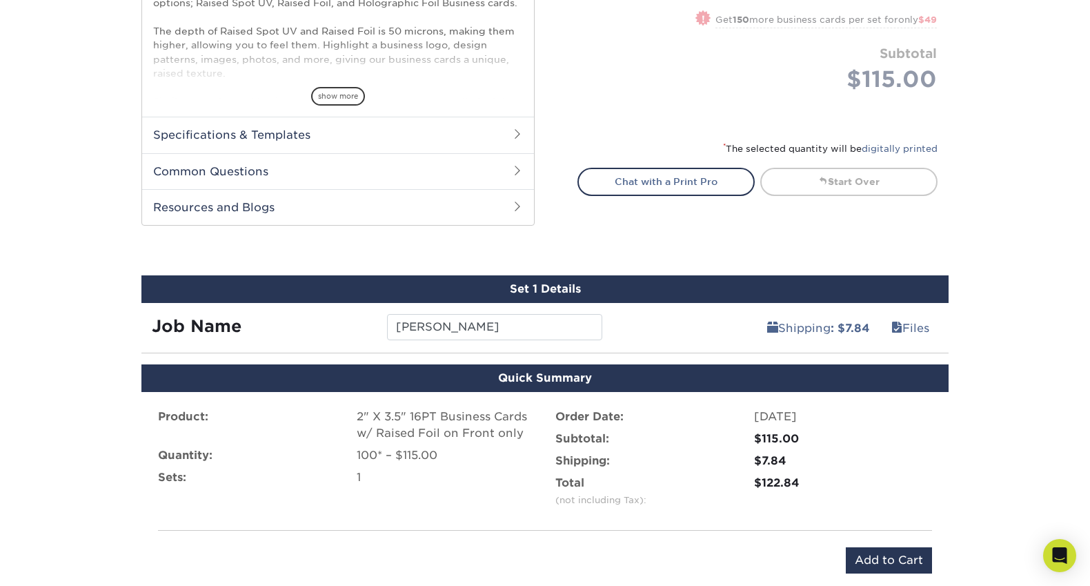
scroll to position [850, 0]
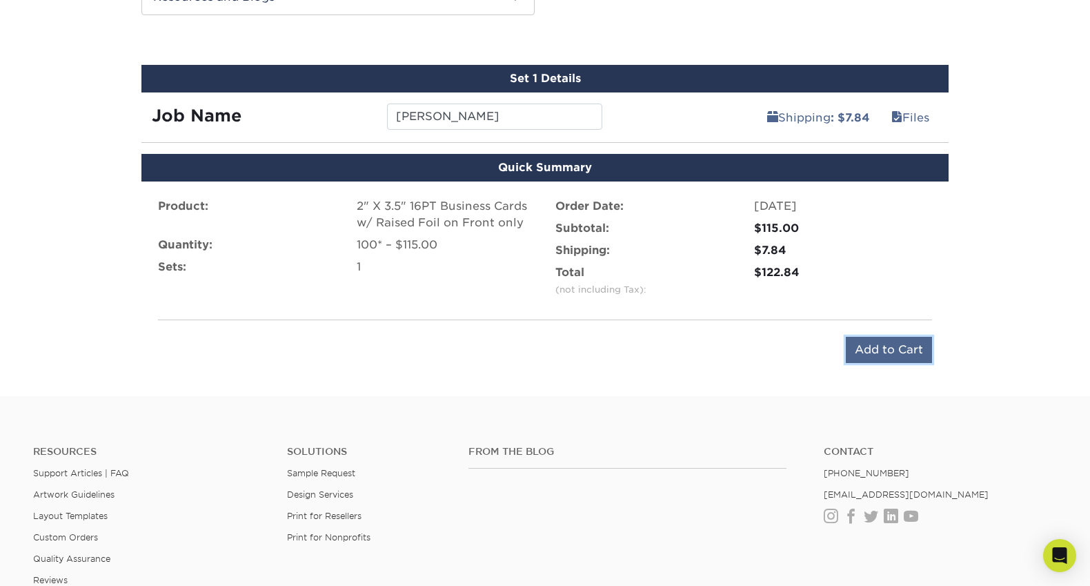
click at [880, 346] on input "Add to Cart" at bounding box center [889, 350] width 86 height 26
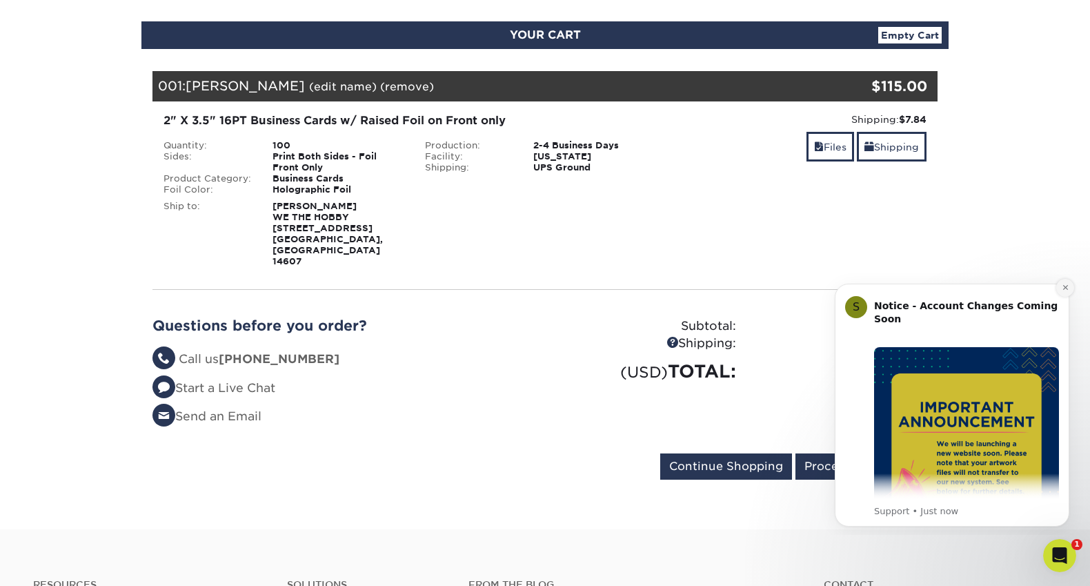
click at [1058, 293] on button "Dismiss notification" at bounding box center [1065, 288] width 18 height 18
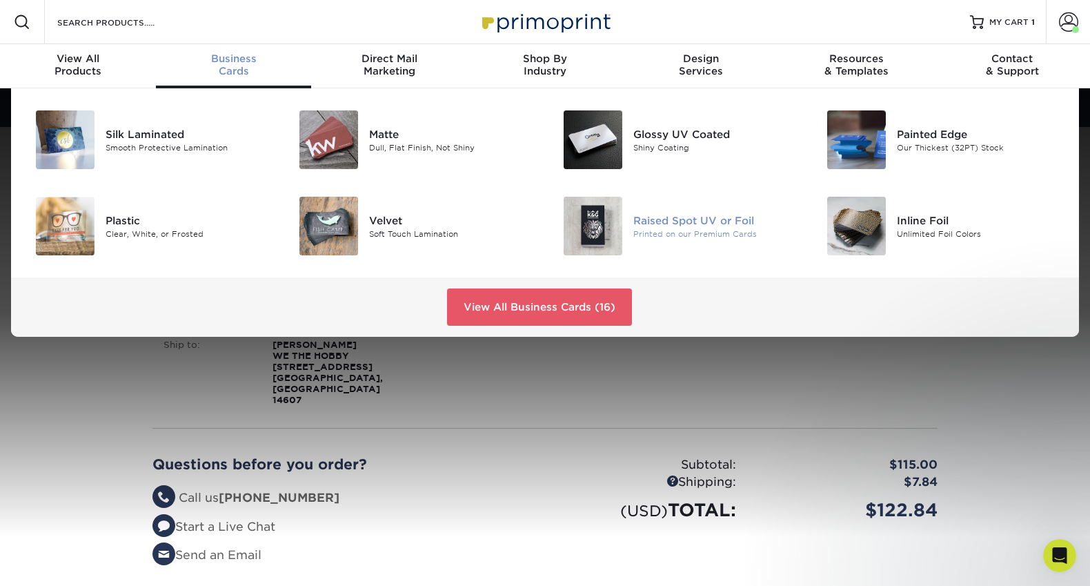
click at [667, 214] on div "Raised Spot UV or Foil" at bounding box center [716, 219] width 166 height 15
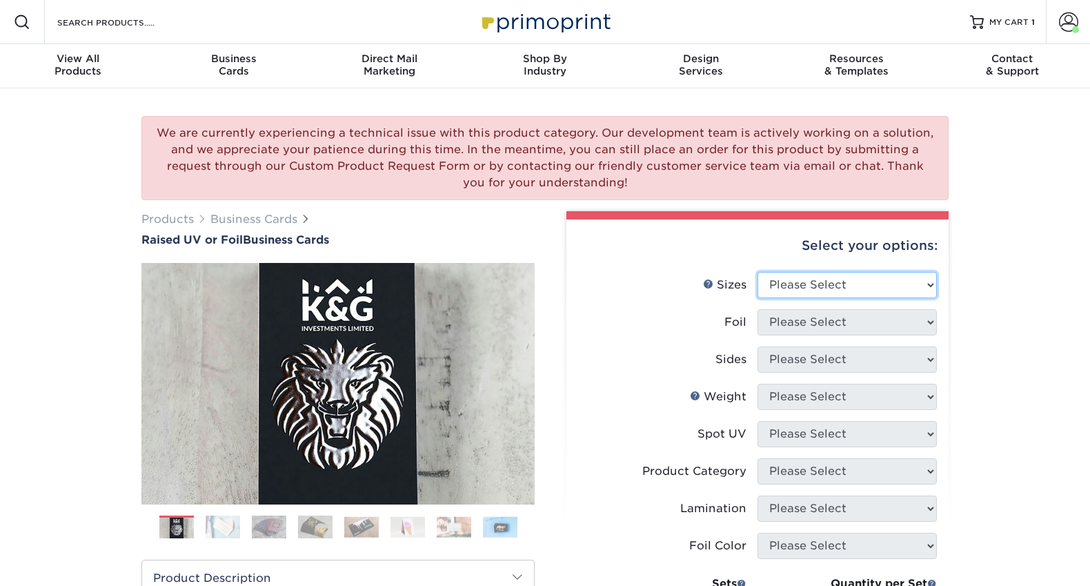
click at [799, 286] on select "Please Select 2" x 3.5" - Standard" at bounding box center [847, 285] width 179 height 26
select select "2.00x3.50"
click at [758, 272] on select "Please Select 2" x 3.5" - Standard" at bounding box center [847, 285] width 179 height 26
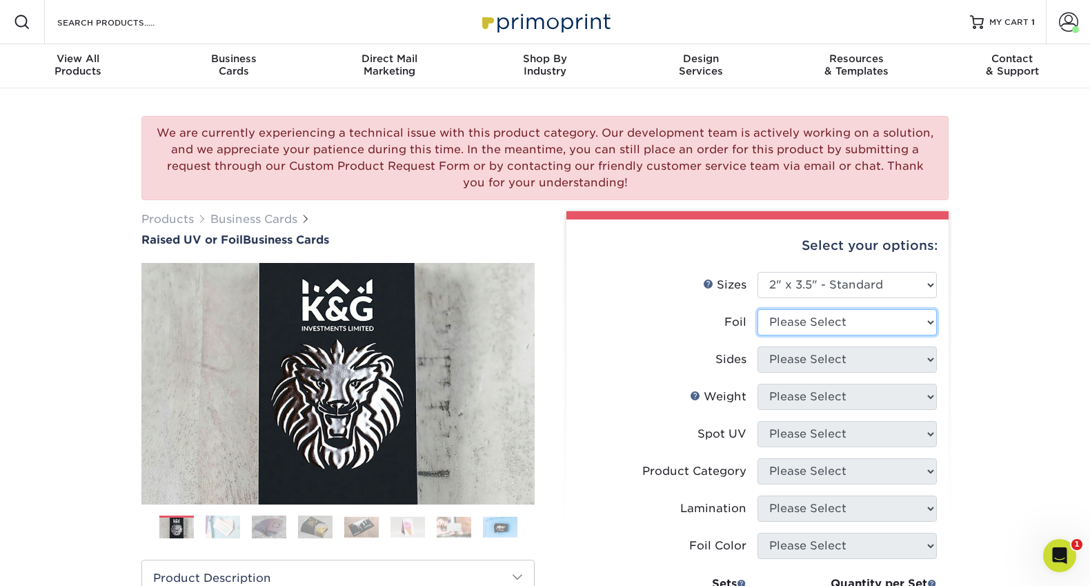
click at [804, 320] on select "Please Select No Yes" at bounding box center [847, 322] width 179 height 26
select select "1"
click at [758, 309] on select "Please Select No Yes" at bounding box center [847, 322] width 179 height 26
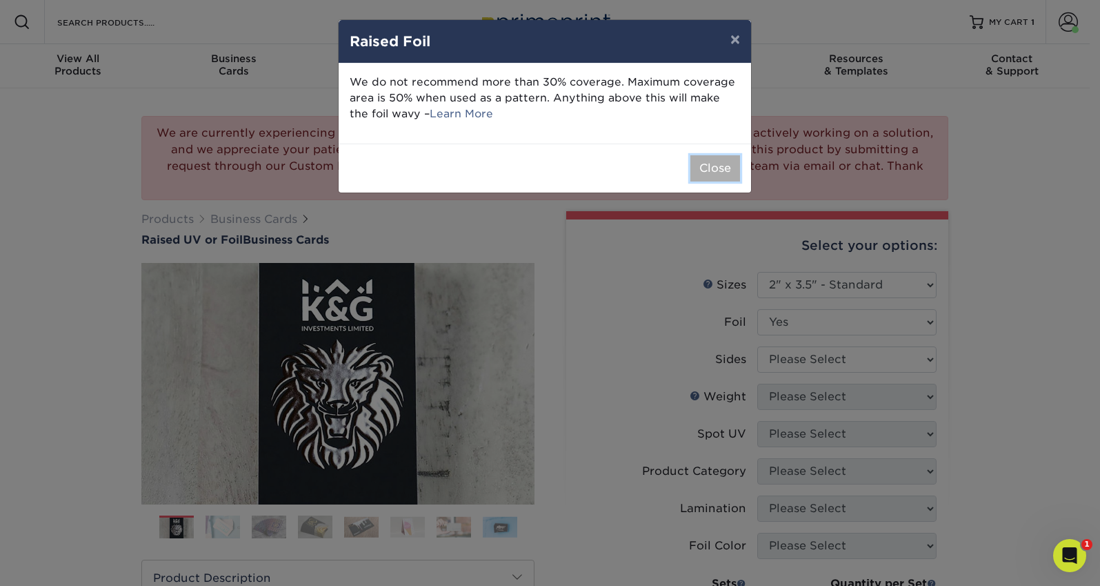
click at [713, 167] on button "Close" at bounding box center [716, 168] width 50 height 26
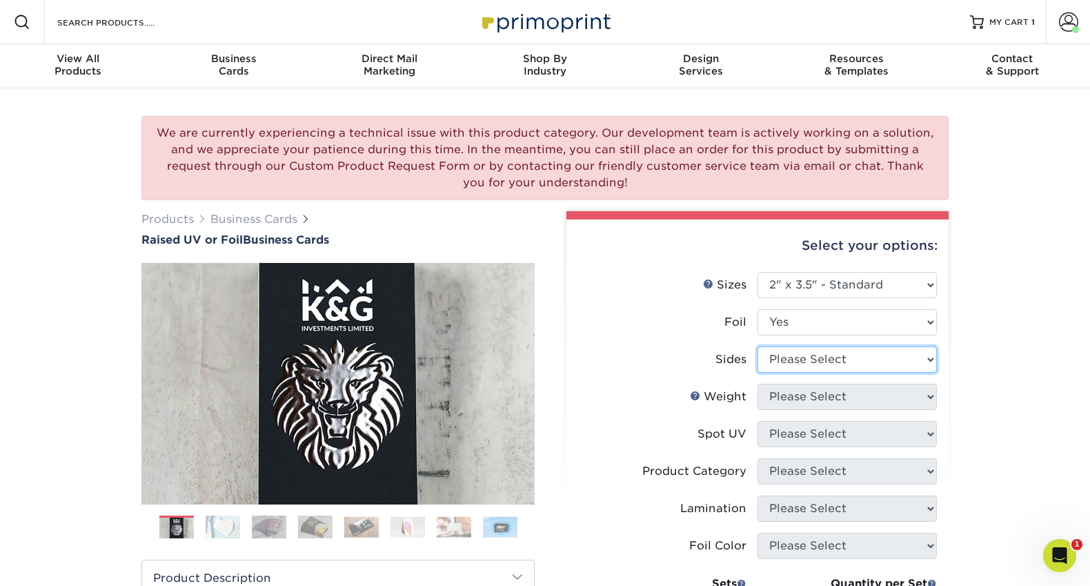
click at [813, 362] on select "Please Select Print Both Sides - Foil Both Sides Print Both Sides - Foil Front …" at bounding box center [847, 359] width 179 height 26
select select "e9e9dfb3-fba1-4d60-972c-fd9ca5904d33"
click at [758, 346] on select "Please Select Print Both Sides - Foil Both Sides Print Both Sides - Foil Front …" at bounding box center [847, 359] width 179 height 26
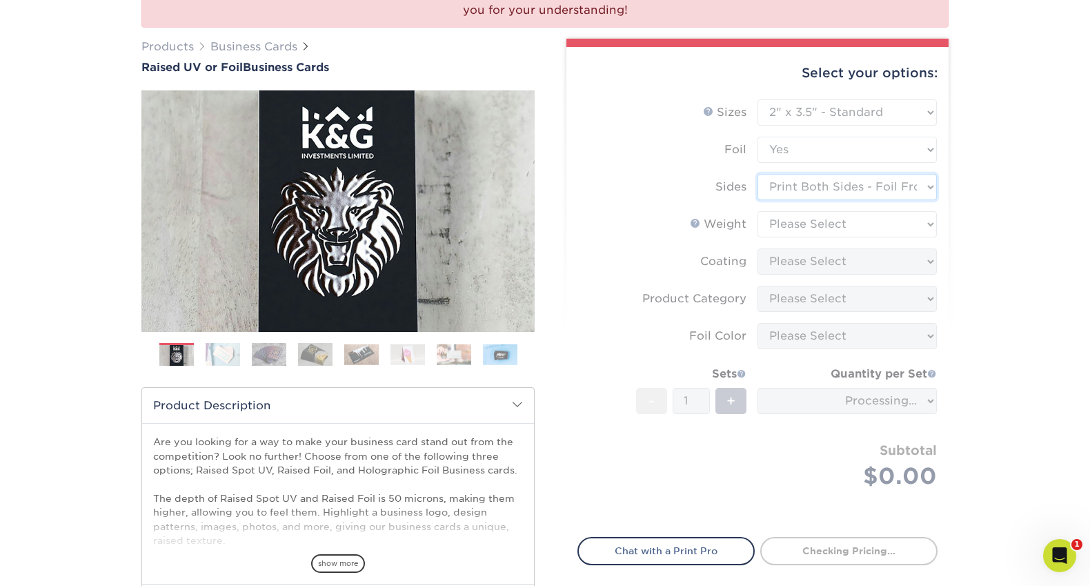
scroll to position [246, 0]
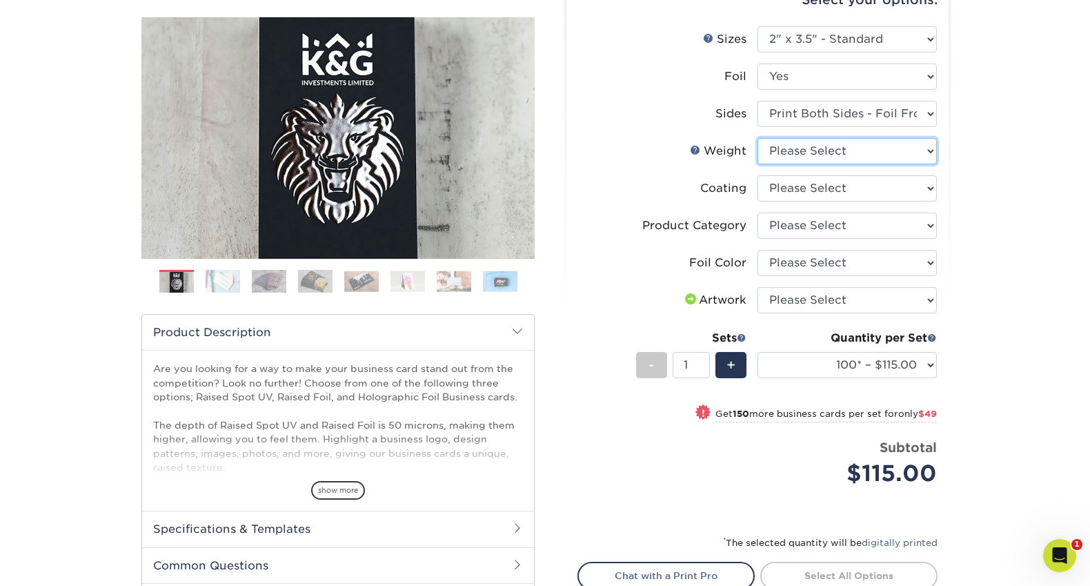
click at [798, 150] on select "Please Select 16PT" at bounding box center [847, 151] width 179 height 26
select select "16PT"
click at [758, 138] on select "Please Select 16PT" at bounding box center [847, 151] width 179 height 26
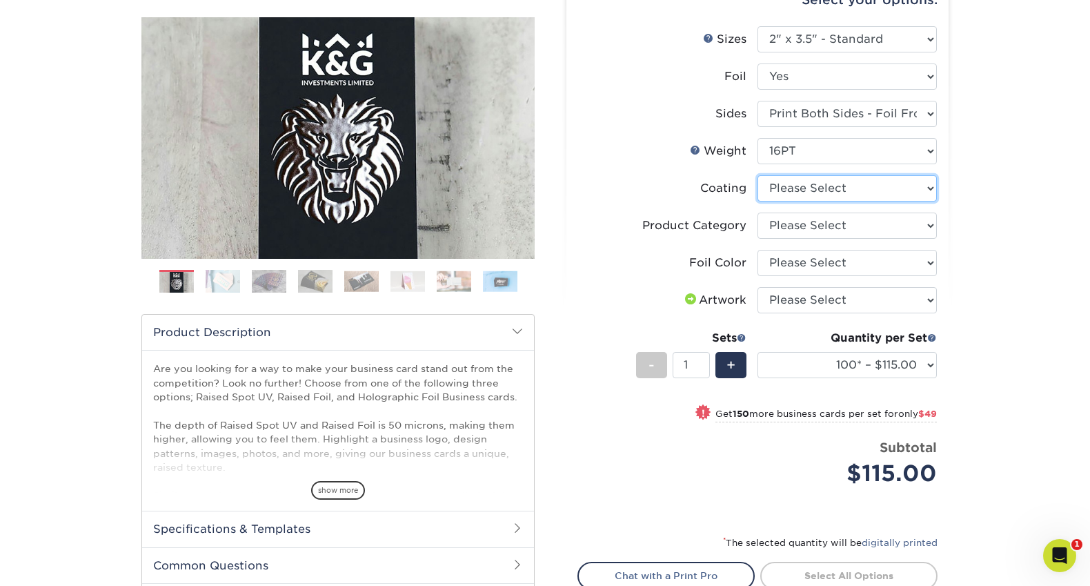
click at [794, 187] on select at bounding box center [847, 188] width 179 height 26
select select "3e7618de-abca-4bda-9f97-8b9129e913d8"
click at [758, 175] on select at bounding box center [847, 188] width 179 height 26
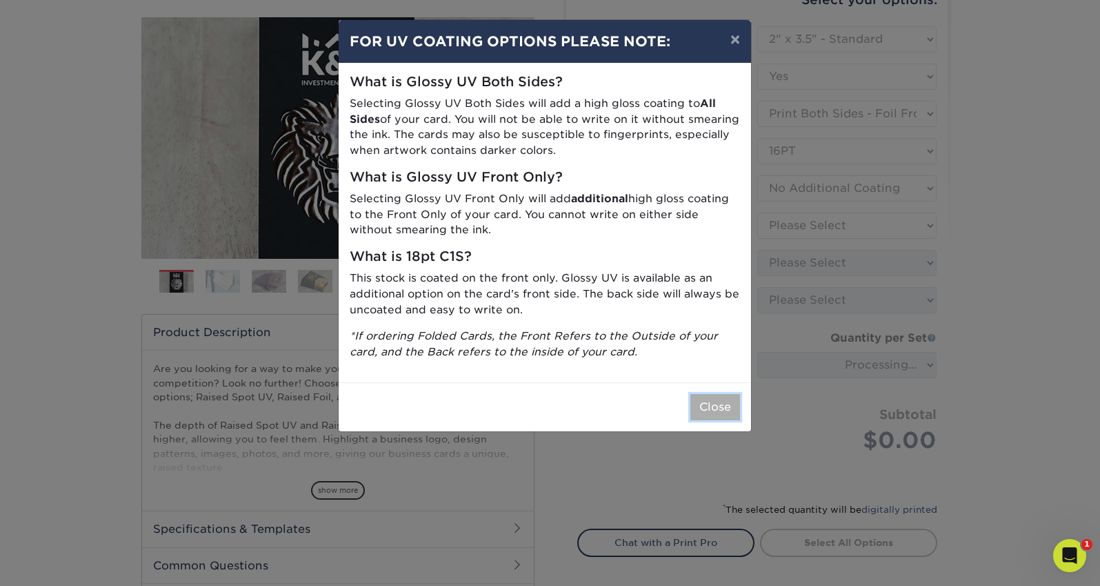
click at [712, 406] on button "Close" at bounding box center [716, 407] width 50 height 26
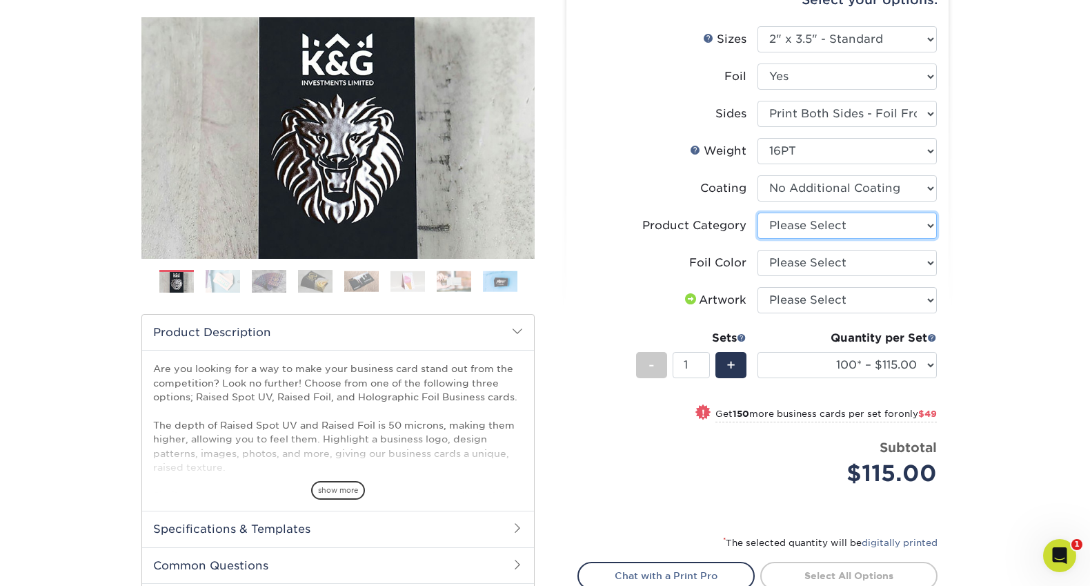
click at [816, 224] on select "Please Select Business Cards" at bounding box center [847, 225] width 179 height 26
select select "3b5148f1-0588-4f88-a218-97bcfdce65c1"
click at [758, 212] on select "Please Select Business Cards" at bounding box center [847, 225] width 179 height 26
click at [803, 262] on select "Please Select Silver Foil Gold Foil Holographic Foil" at bounding box center [847, 263] width 179 height 26
select select "070be916-f238-4bbb-84b5-b64a15a64c9f"
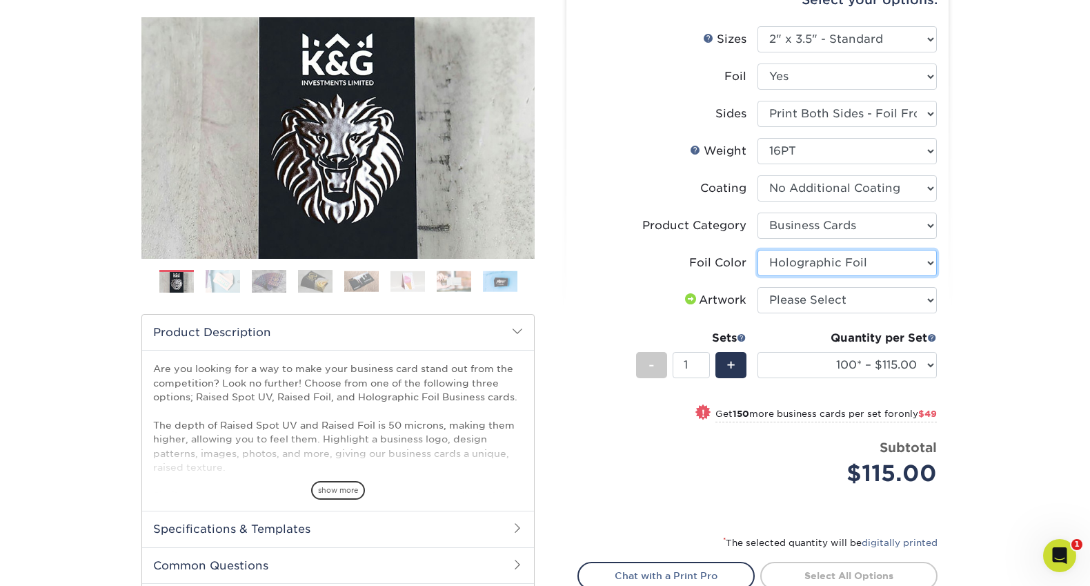
click at [758, 250] on select "Please Select Silver Foil Gold Foil Holographic Foil" at bounding box center [847, 263] width 179 height 26
click at [798, 295] on select "Please Select I will upload files I need a design - $100" at bounding box center [847, 300] width 179 height 26
select select "upload"
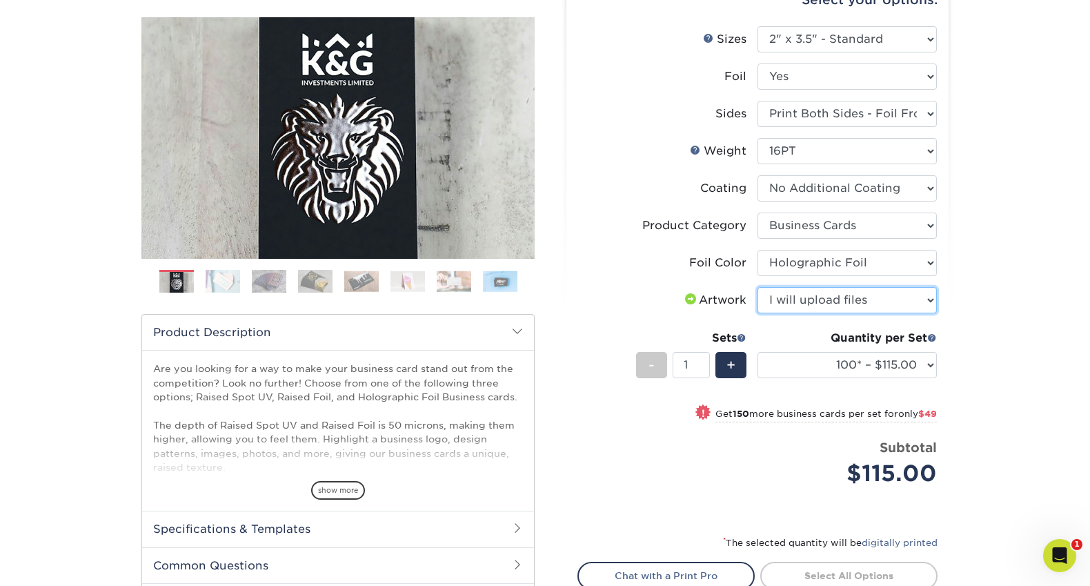
click at [758, 287] on select "Please Select I will upload files I need a design - $100" at bounding box center [847, 300] width 179 height 26
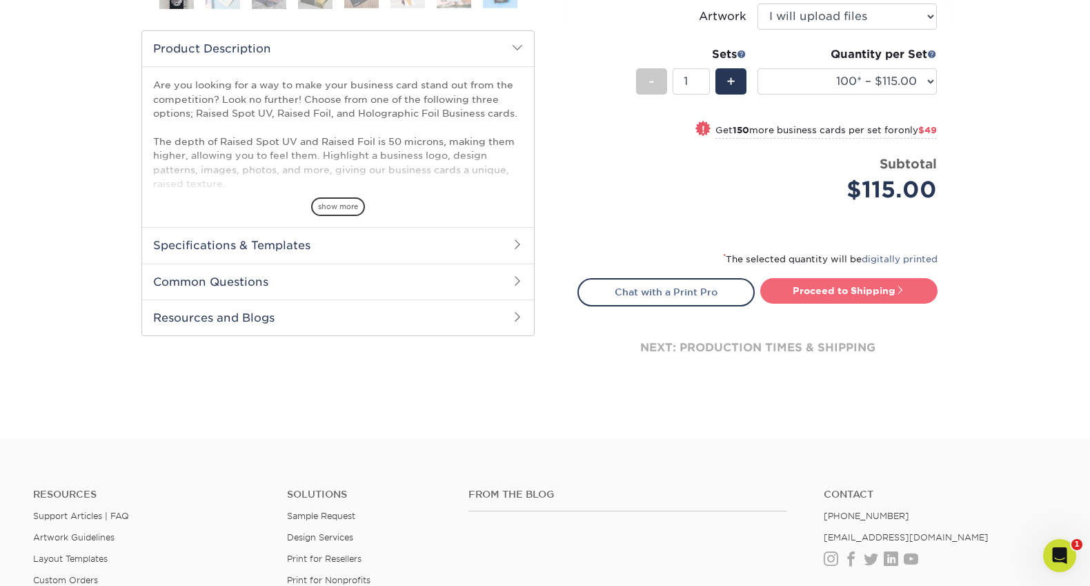
click at [840, 292] on link "Proceed to Shipping" at bounding box center [848, 290] width 177 height 25
type input "Set 1"
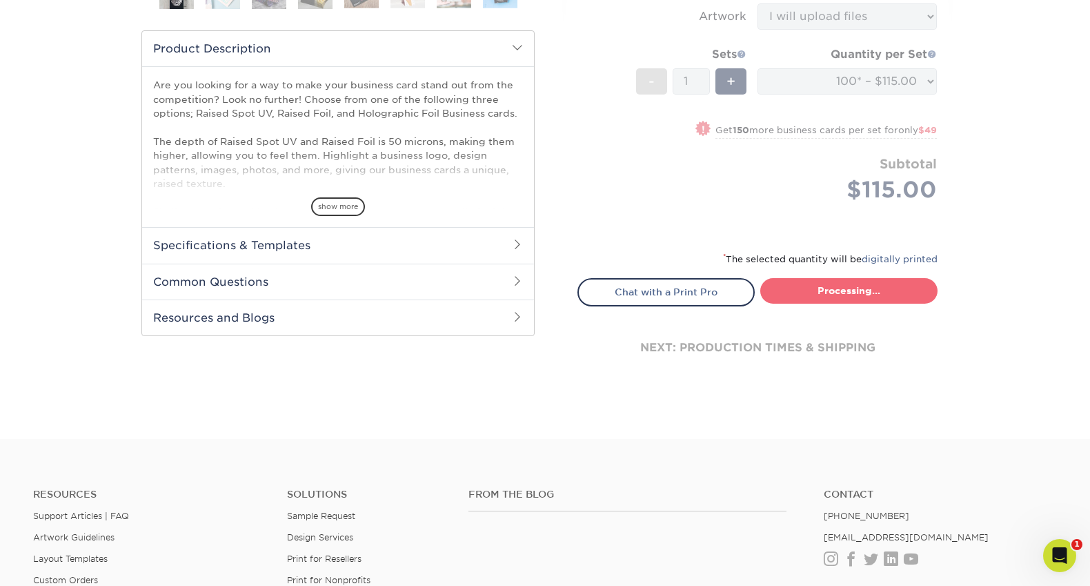
select select "1865d784-4a65-4fa5-88ce-3beae895d184"
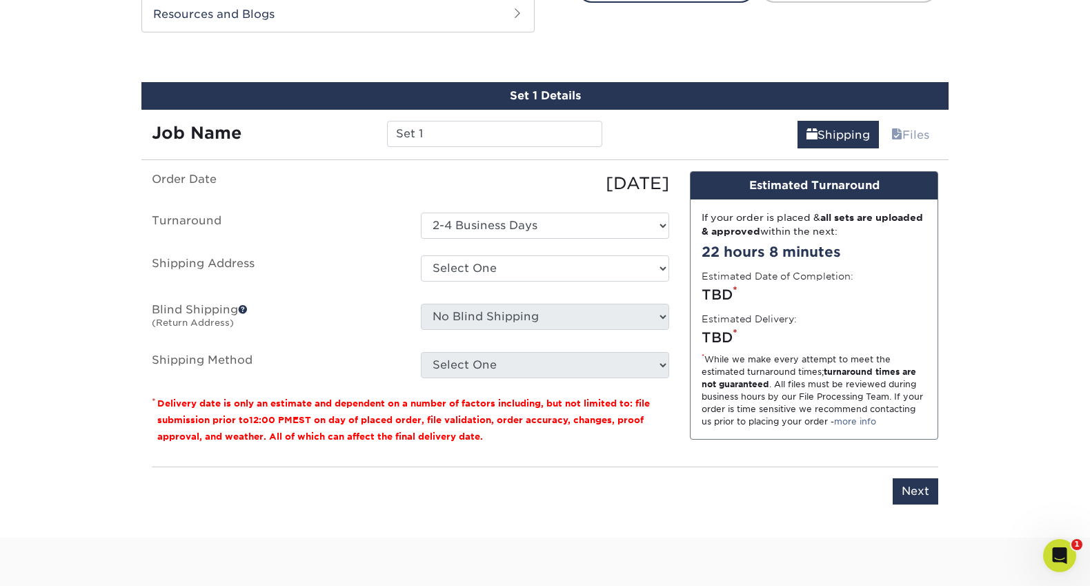
scroll to position [844, 0]
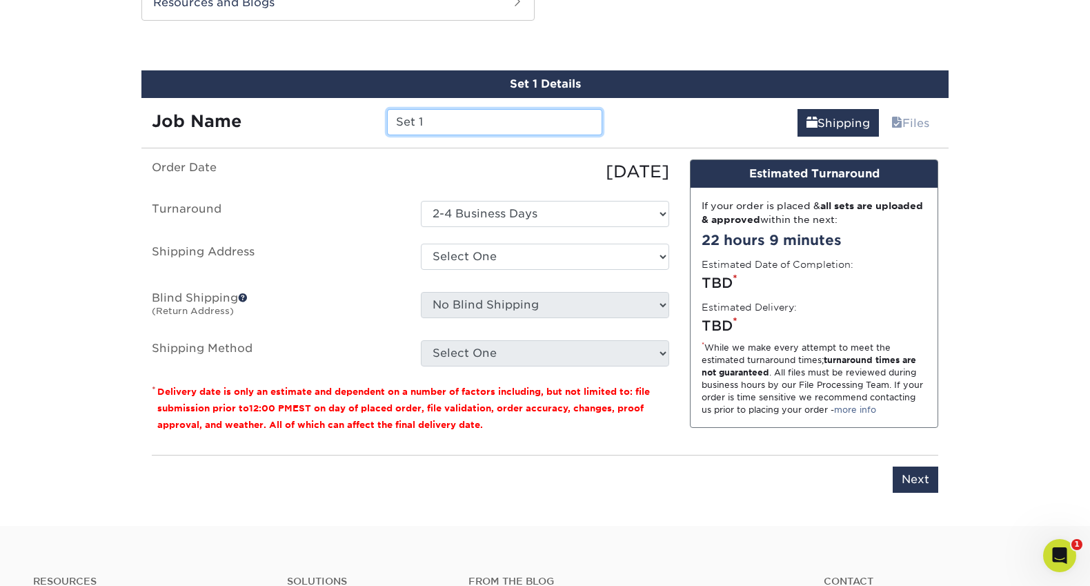
drag, startPoint x: 447, startPoint y: 121, endPoint x: 389, endPoint y: 112, distance: 58.6
click at [389, 112] on input "Set 1" at bounding box center [494, 122] width 215 height 26
type input "[PERSON_NAME]"
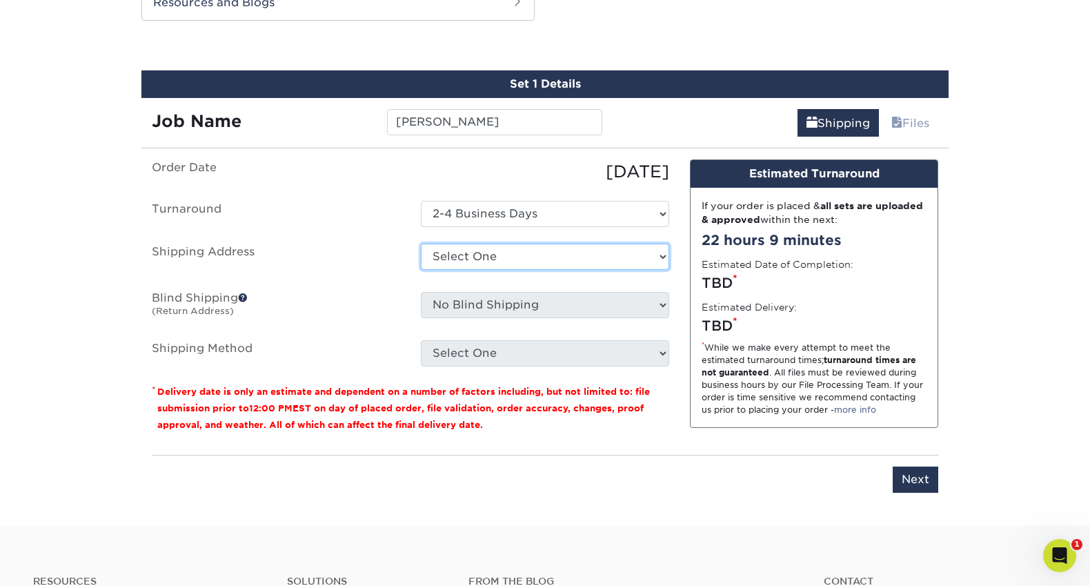
click at [515, 255] on select "Select One WETHEHOBBY + Add New Address" at bounding box center [545, 257] width 248 height 26
select select "261225"
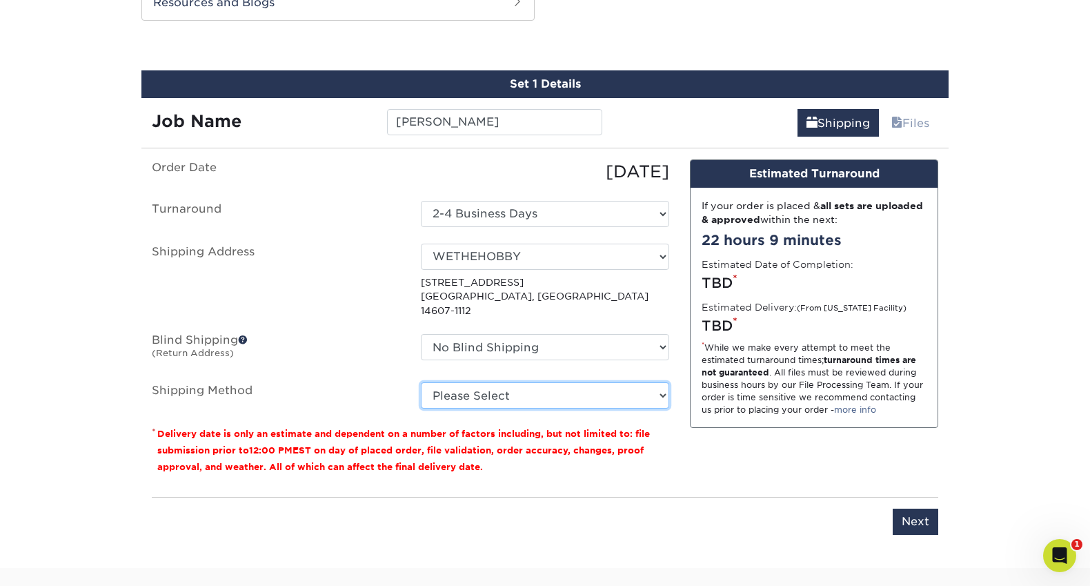
click at [532, 382] on select "Please Select Ground Shipping (+$7.84) 3 Day Shipping Service (+$15.34) 2 Day A…" at bounding box center [545, 395] width 248 height 26
select select "03"
click at [421, 382] on select "Please Select Ground Shipping (+$7.84) 3 Day Shipping Service (+$15.34) 2 Day A…" at bounding box center [545, 395] width 248 height 26
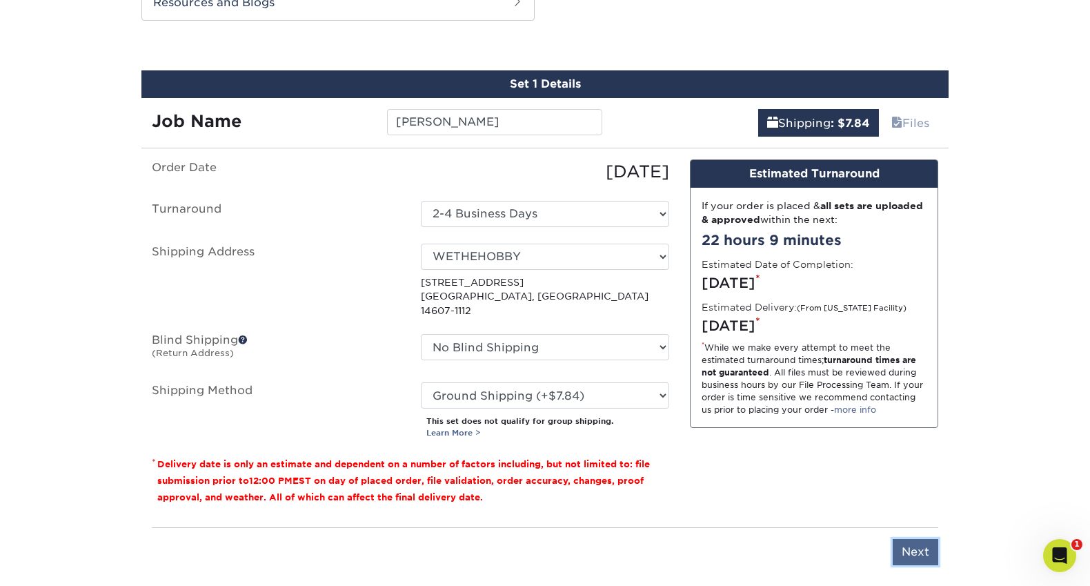
click at [923, 539] on input "Next" at bounding box center [916, 552] width 46 height 26
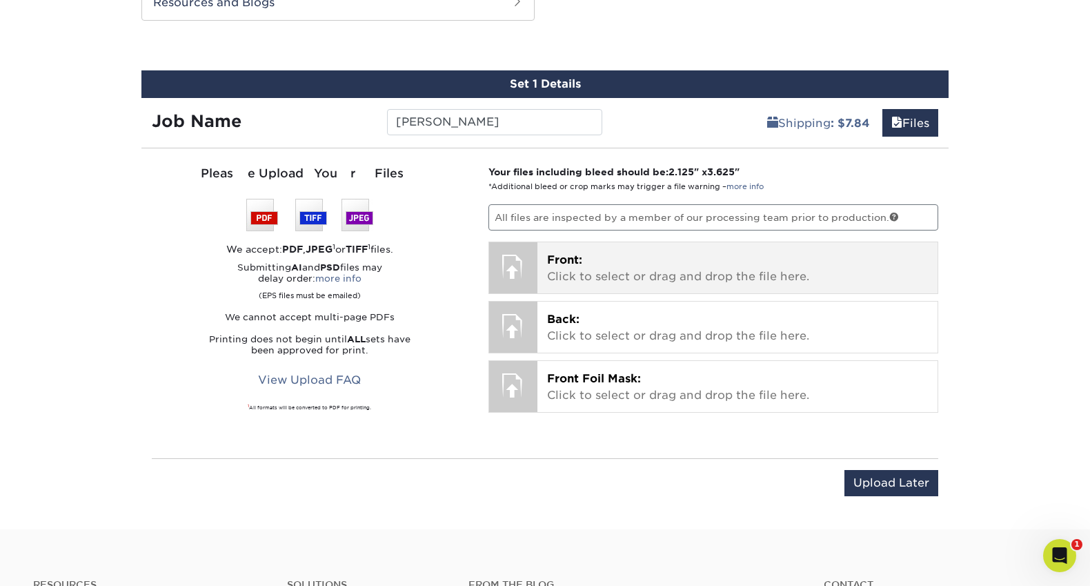
click at [628, 272] on p "Front: Click to select or drag and drop the file here." at bounding box center [738, 268] width 382 height 33
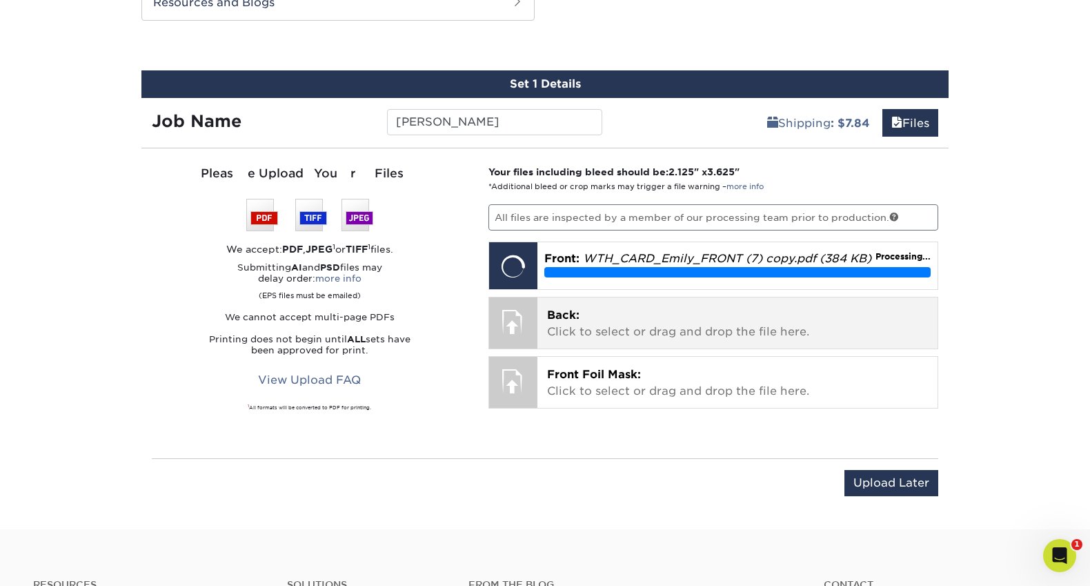
click at [655, 323] on p "Back: Click to select or drag and drop the file here." at bounding box center [738, 323] width 382 height 33
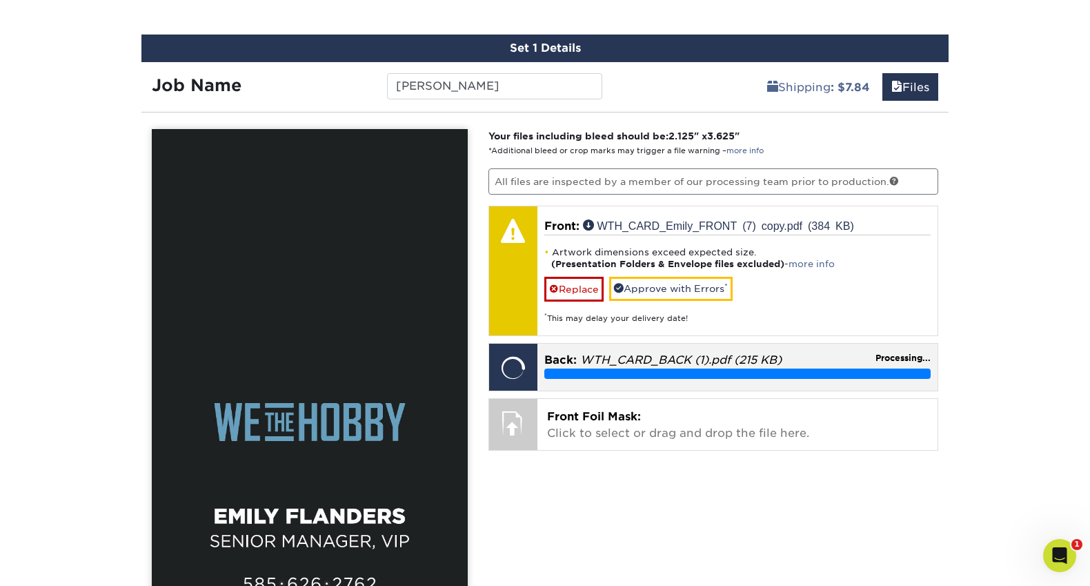
scroll to position [954, 0]
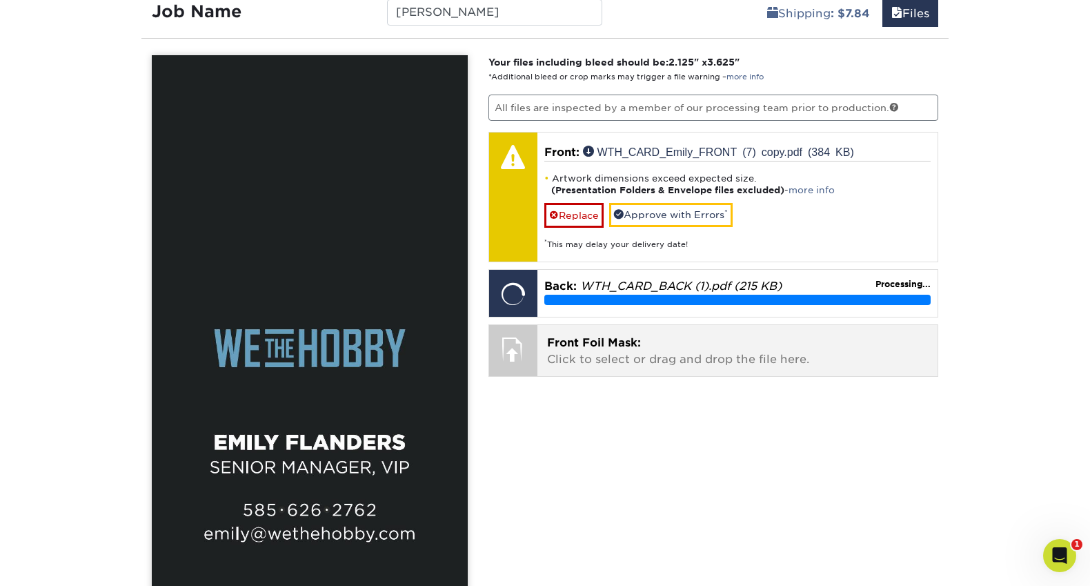
click at [613, 353] on p "Front Foil Mask: Click to select or drag and drop the file here." at bounding box center [738, 351] width 382 height 33
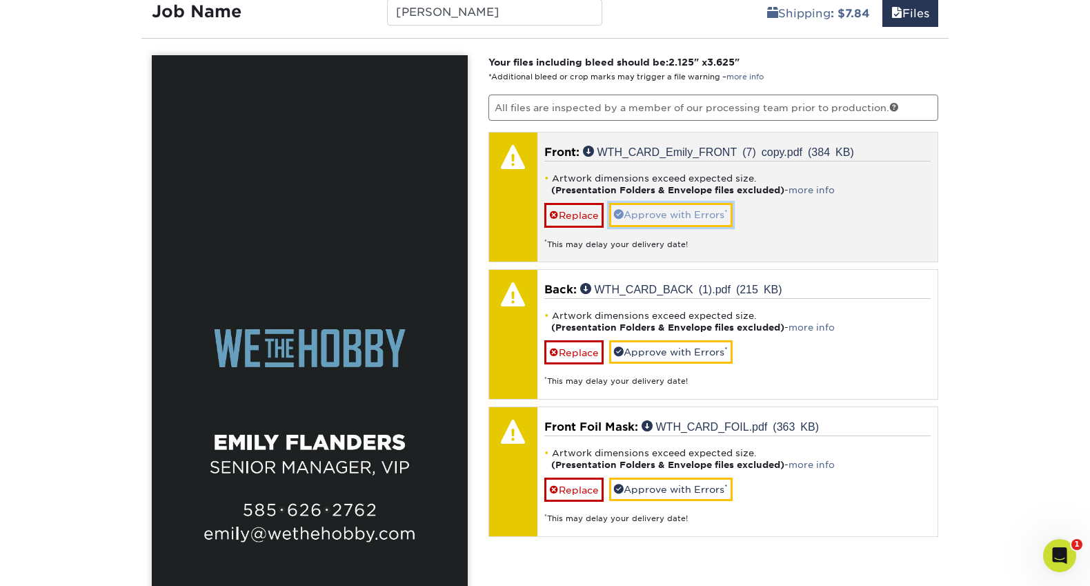
click at [675, 212] on link "Approve with Errors *" at bounding box center [670, 214] width 123 height 23
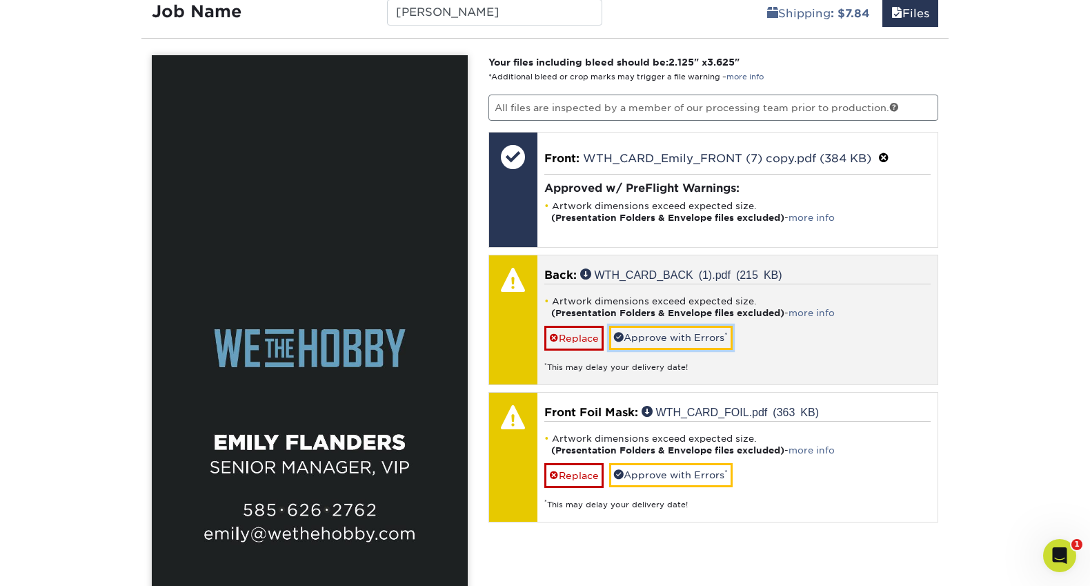
drag, startPoint x: 691, startPoint y: 333, endPoint x: 691, endPoint y: 355, distance: 22.1
click at [691, 333] on link "Approve with Errors *" at bounding box center [670, 337] width 123 height 23
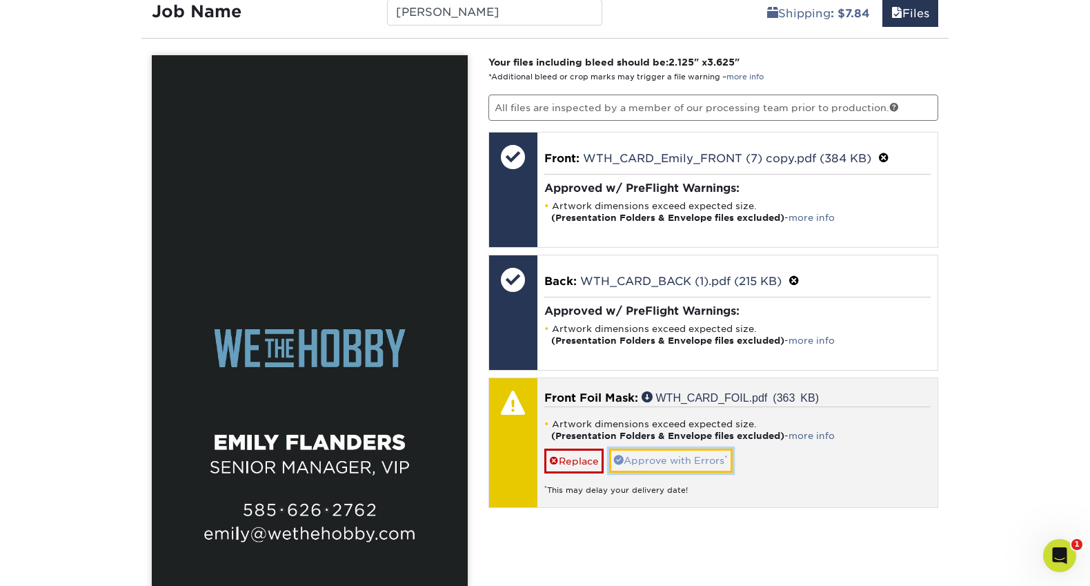
click at [689, 454] on link "Approve with Errors *" at bounding box center [670, 459] width 123 height 23
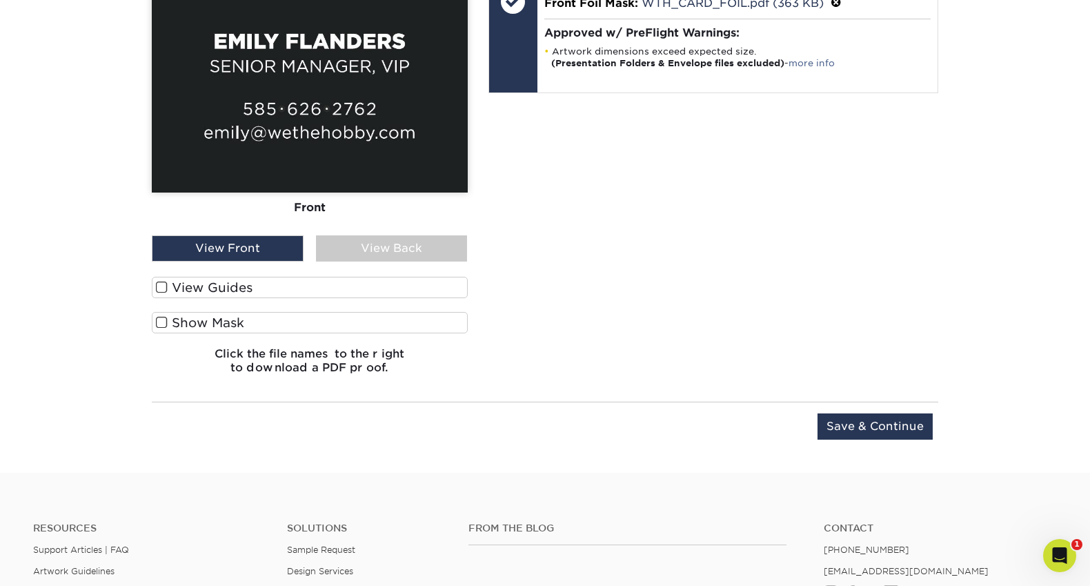
scroll to position [1143, 0]
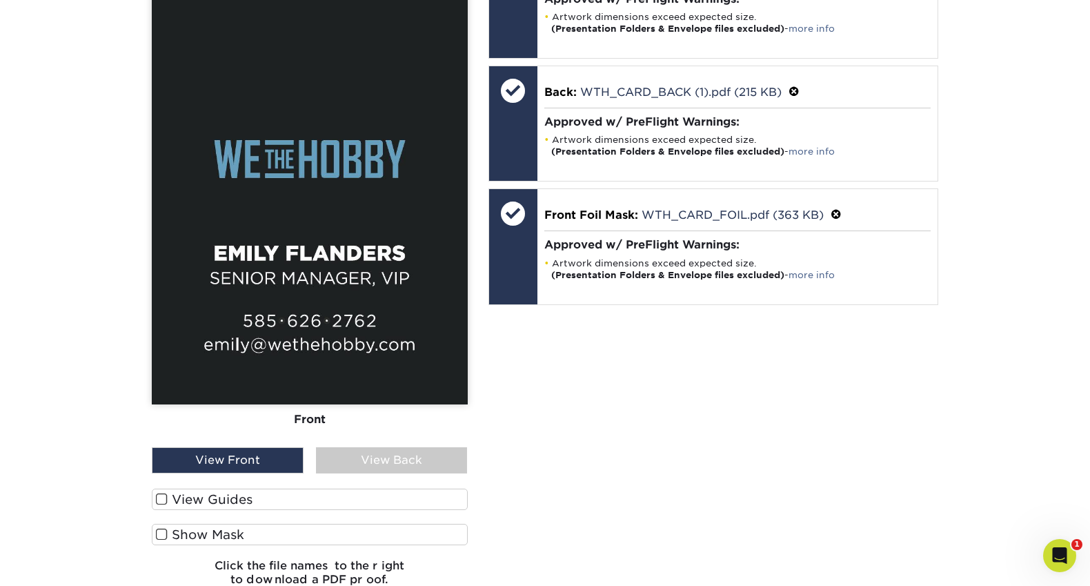
click at [162, 497] on span at bounding box center [162, 499] width 12 height 13
click at [0, 0] on input "View Guides" at bounding box center [0, 0] width 0 height 0
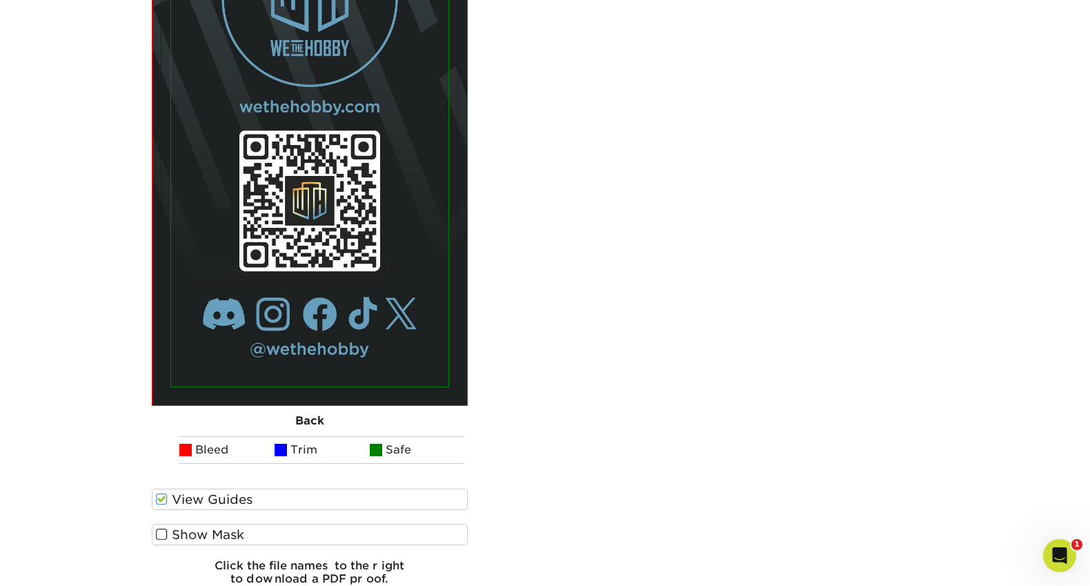
click at [162, 531] on span at bounding box center [162, 534] width 12 height 13
click at [0, 0] on input "Show Mask" at bounding box center [0, 0] width 0 height 0
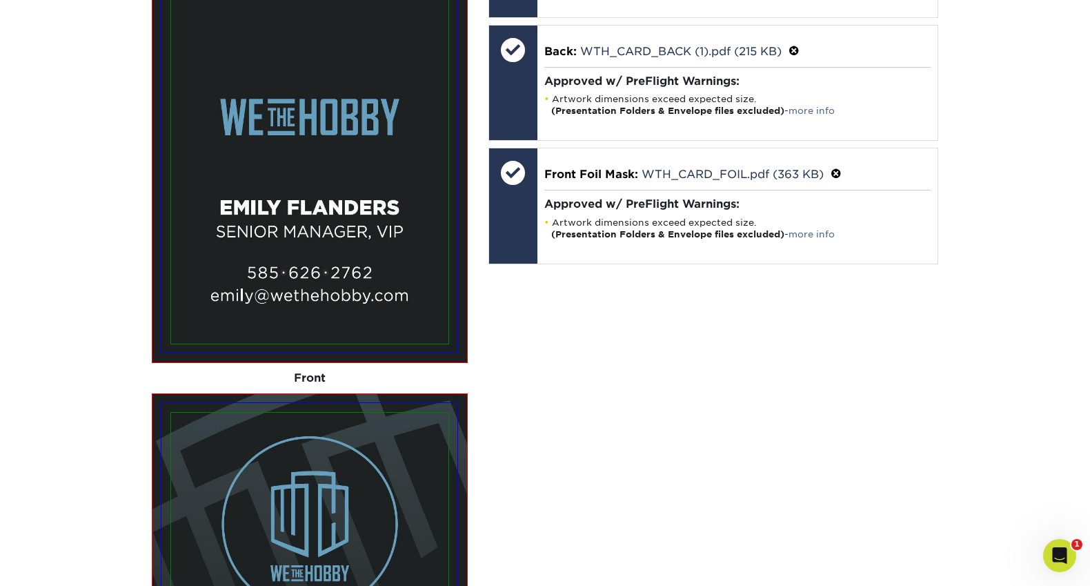
scroll to position [1114, 0]
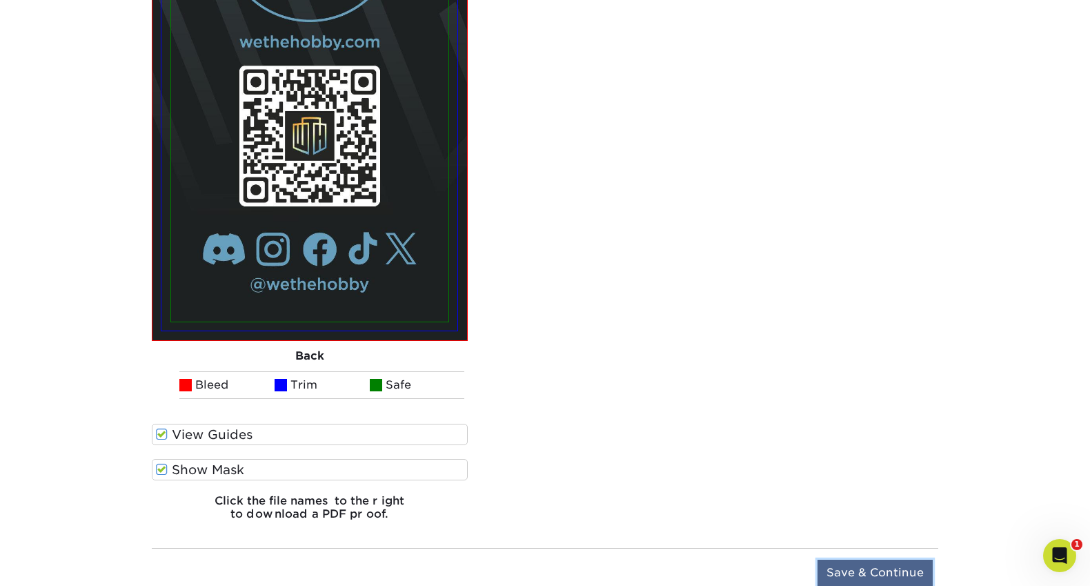
click at [880, 565] on input "Save & Continue" at bounding box center [875, 573] width 115 height 26
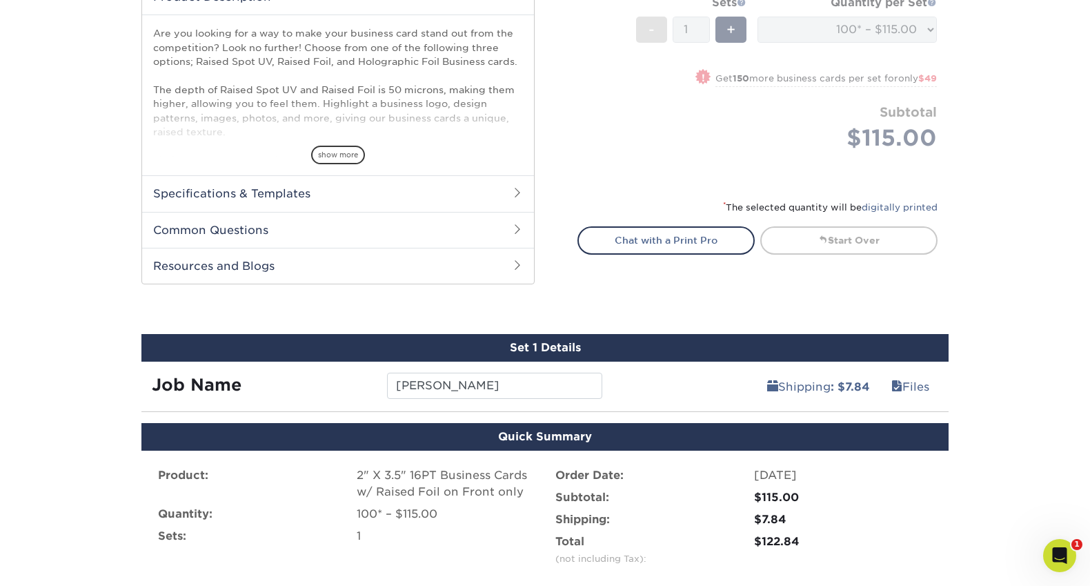
scroll to position [842, 0]
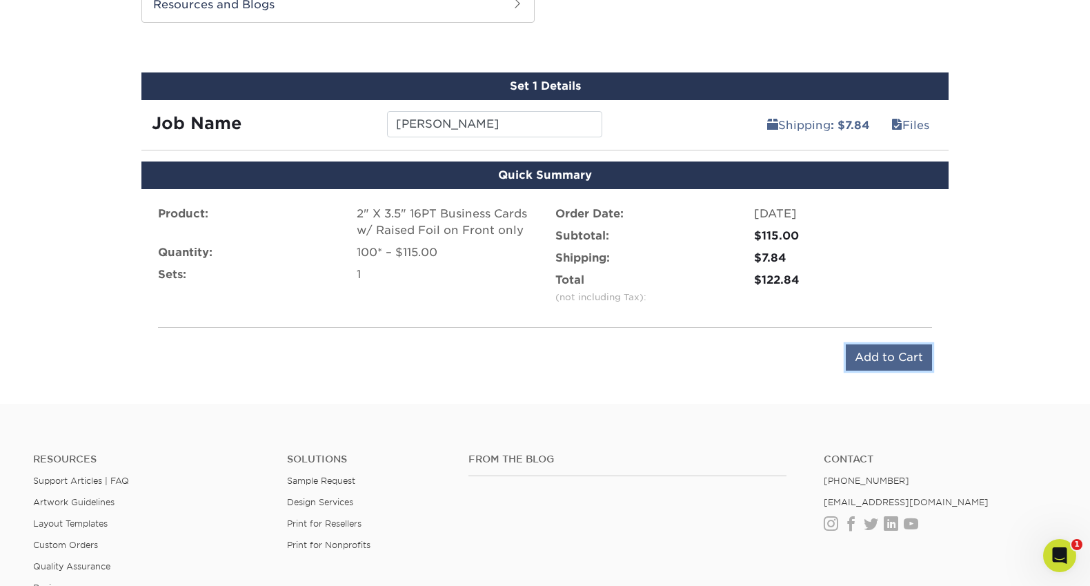
click at [892, 353] on input "Add to Cart" at bounding box center [889, 357] width 86 height 26
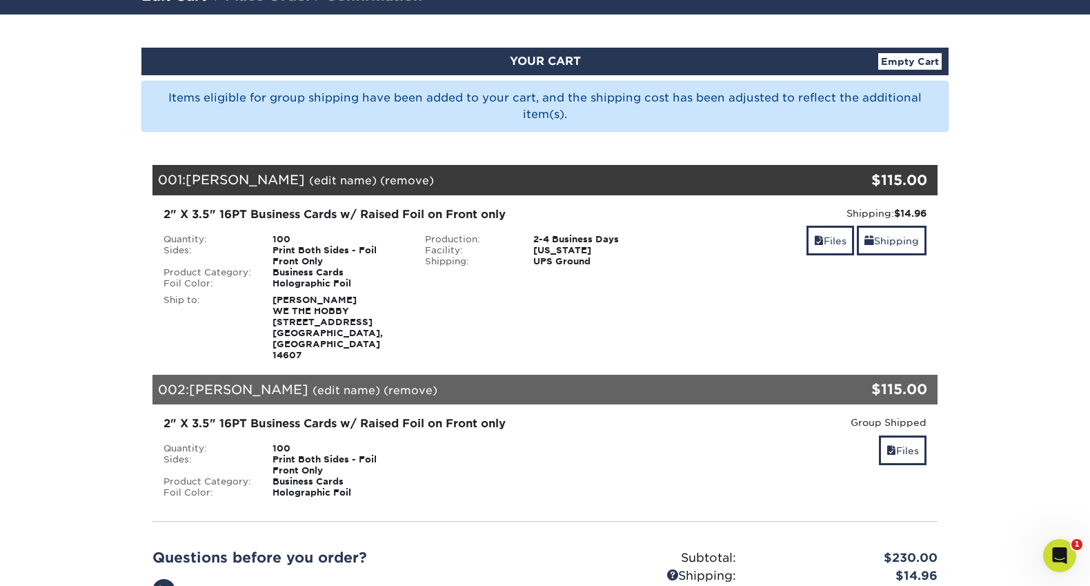
scroll to position [117, 0]
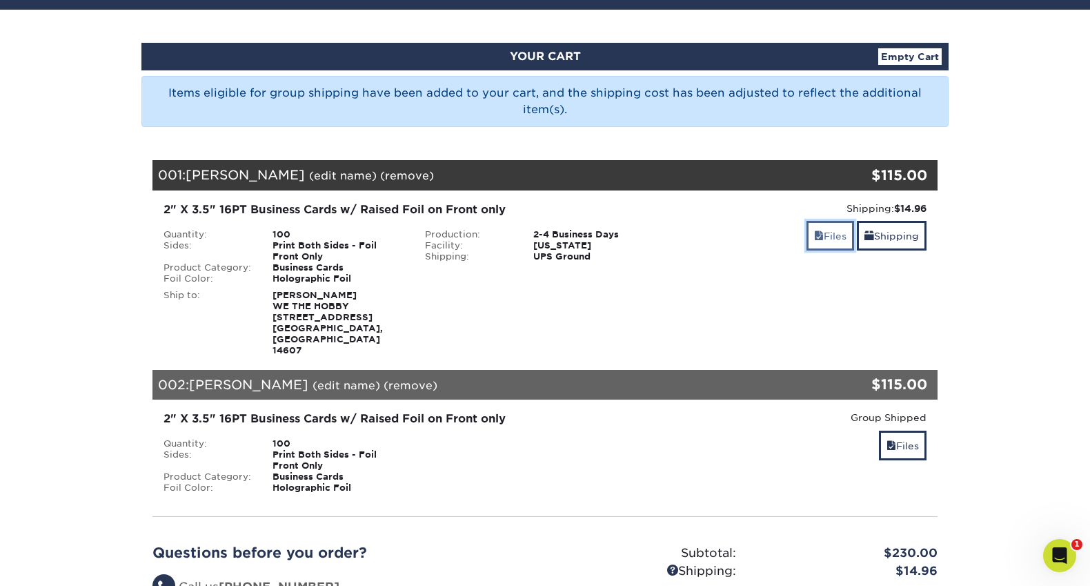
click at [833, 237] on link "Files" at bounding box center [831, 236] width 48 height 30
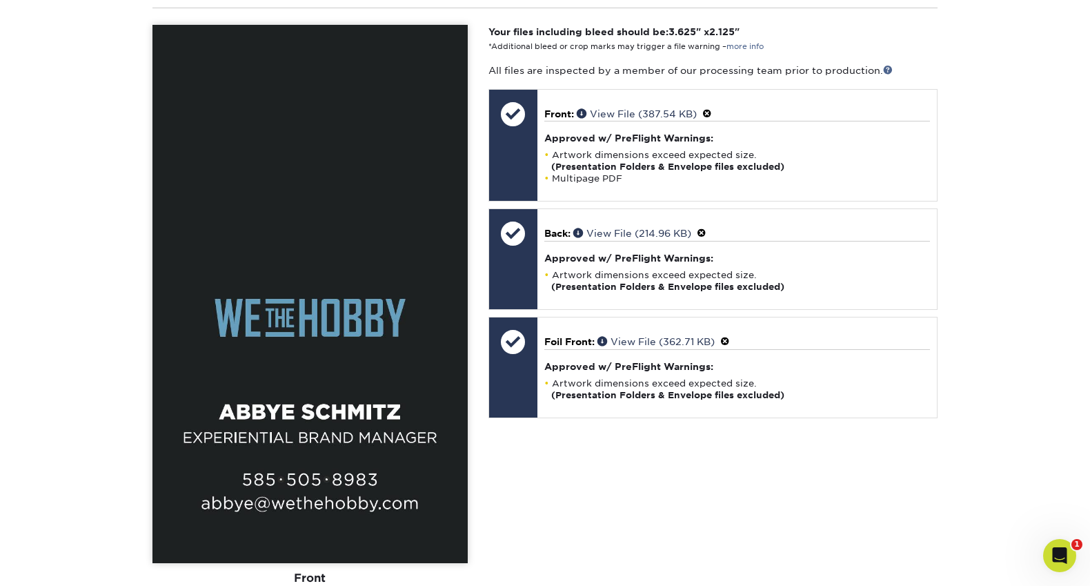
scroll to position [586, 0]
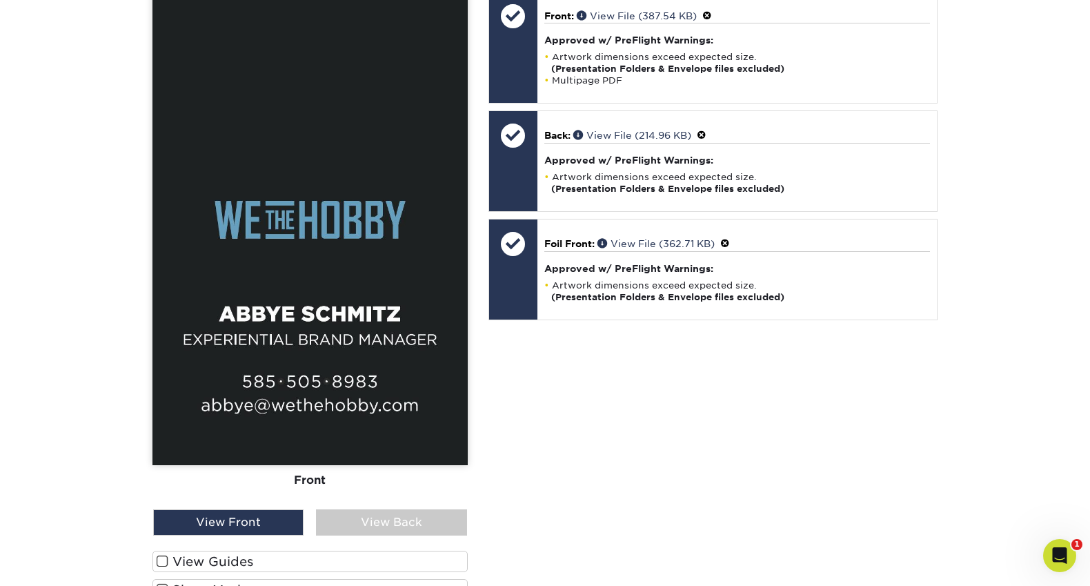
click at [159, 555] on span at bounding box center [163, 561] width 12 height 13
click at [0, 0] on input "View Guides" at bounding box center [0, 0] width 0 height 0
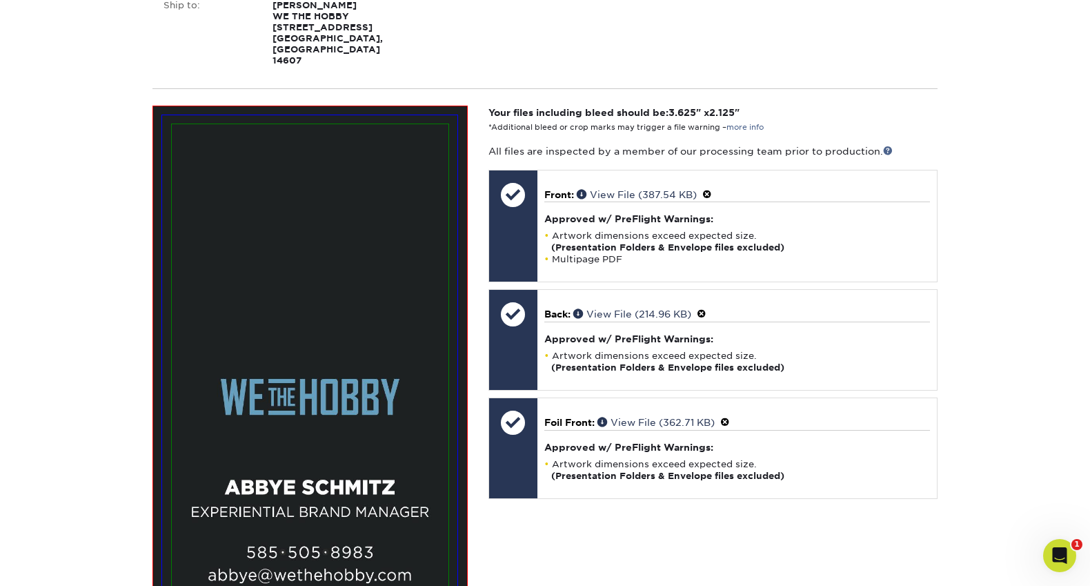
scroll to position [293, 0]
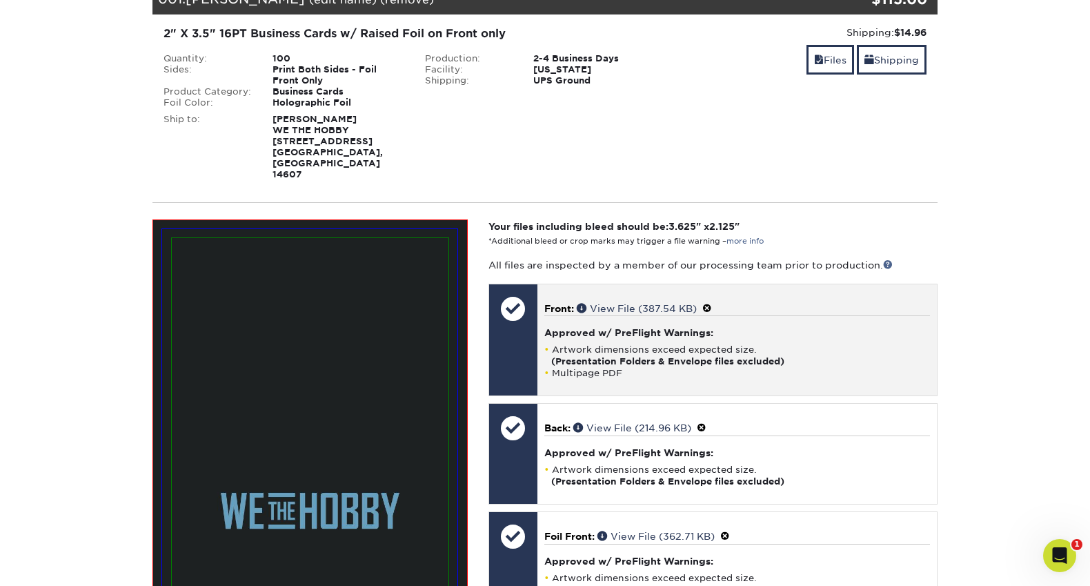
click at [711, 303] on span at bounding box center [707, 308] width 10 height 11
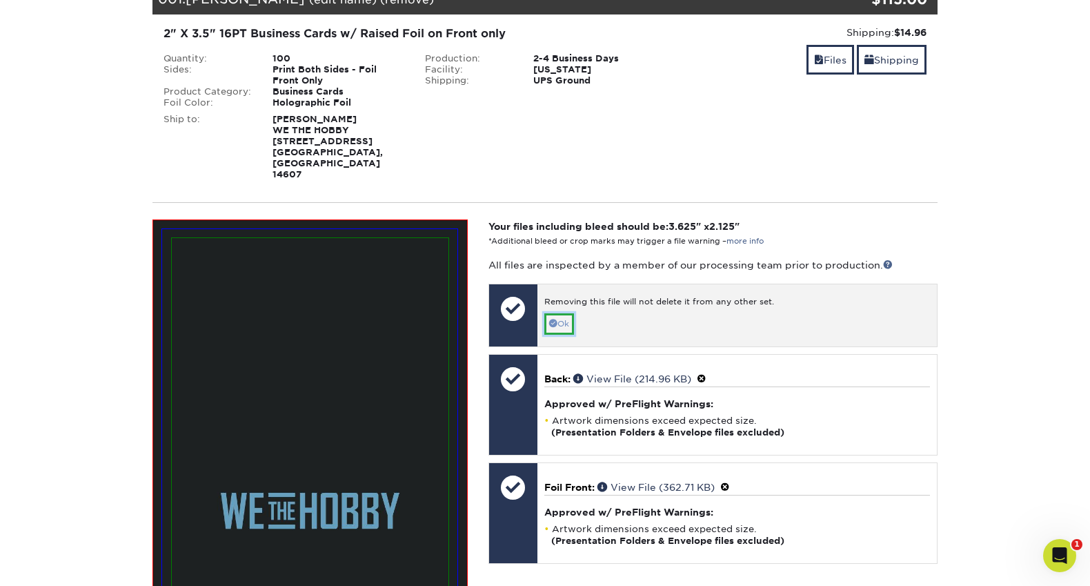
click at [571, 313] on link "Ok" at bounding box center [559, 323] width 30 height 21
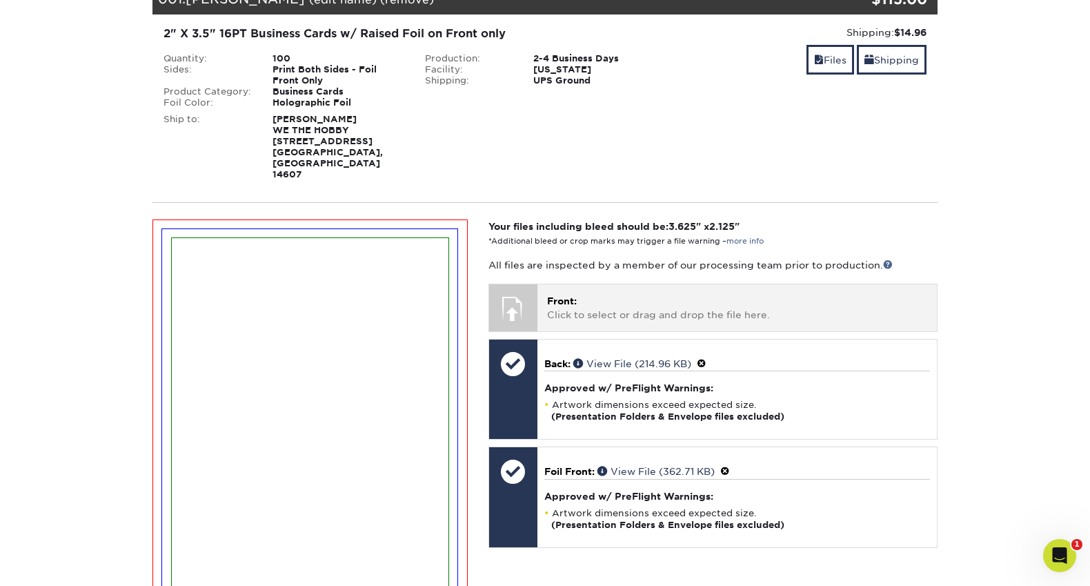
click at [568, 294] on p "Front: Click to select or drag and drop the file here." at bounding box center [737, 308] width 380 height 28
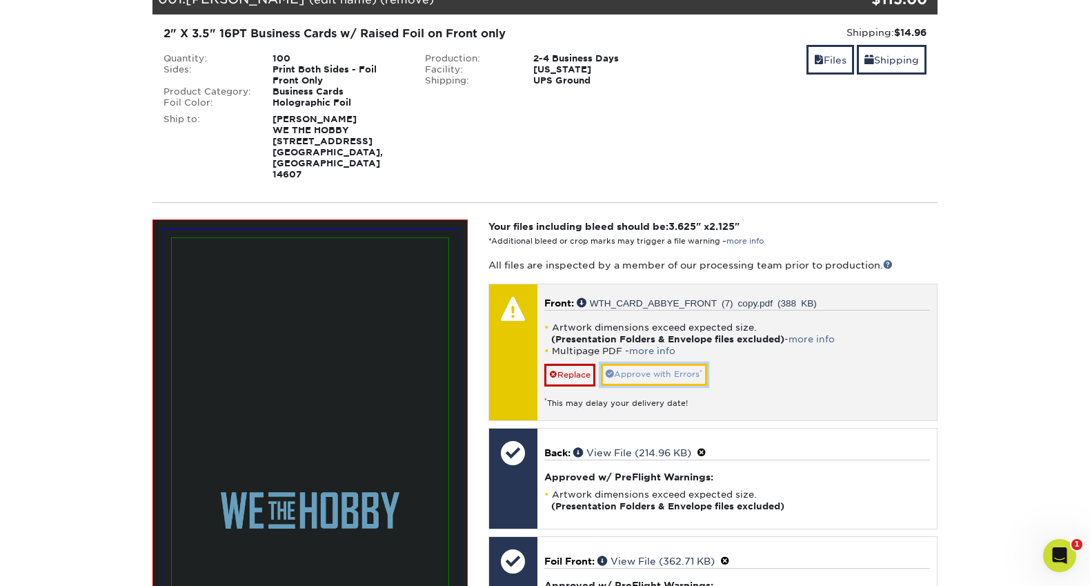
click at [689, 364] on link "Approve with Errors *" at bounding box center [654, 374] width 106 height 21
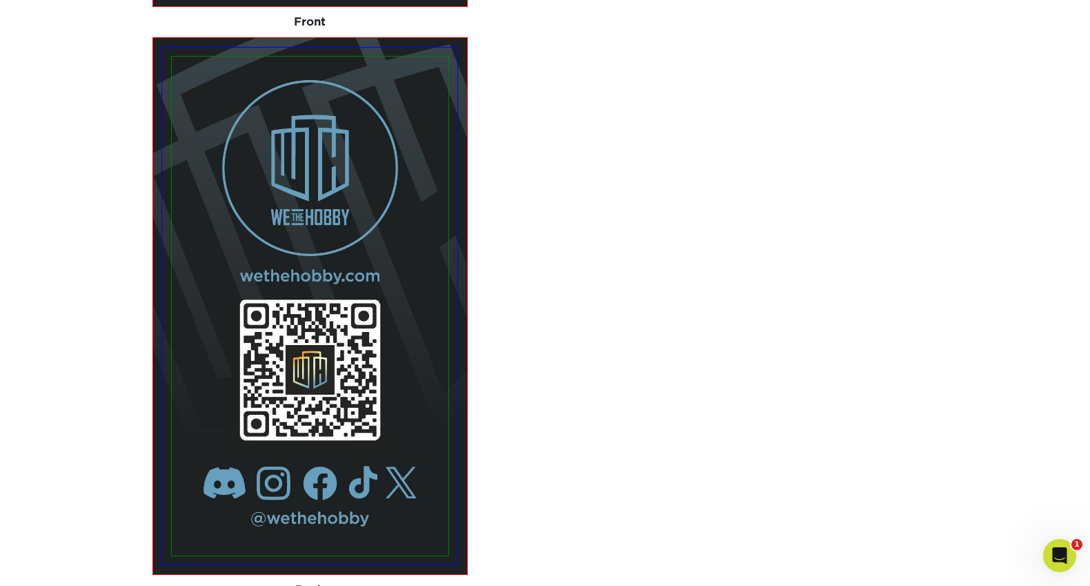
scroll to position [560, 0]
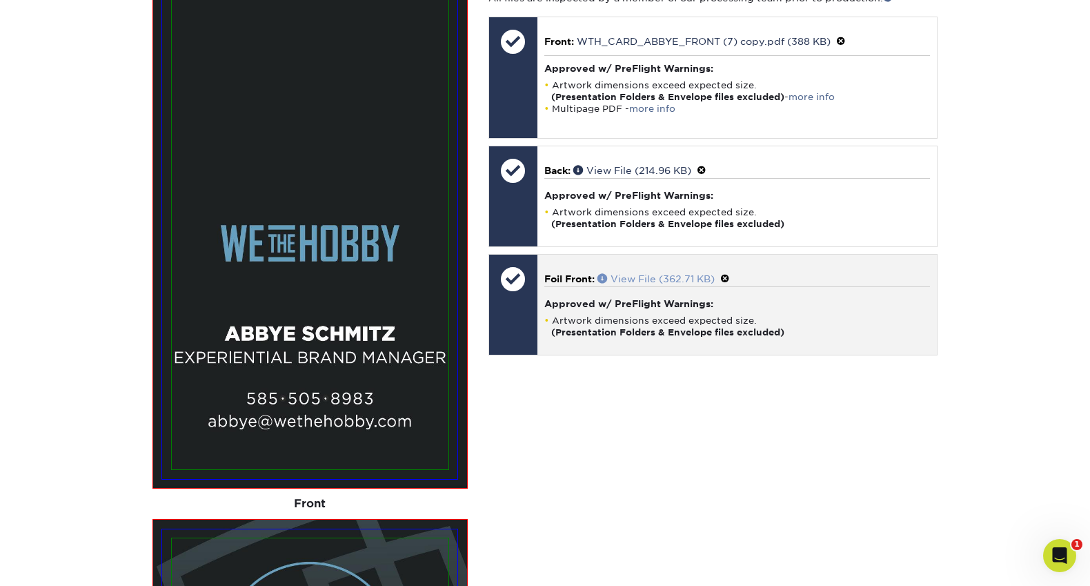
click at [627, 273] on link "View File (362.71 KB)" at bounding box center [655, 278] width 117 height 11
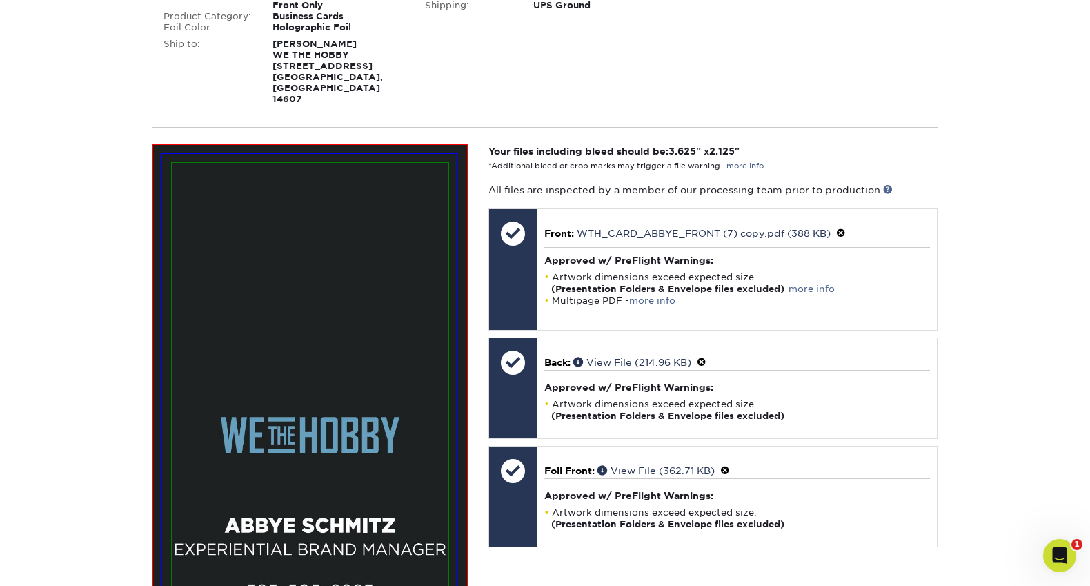
scroll to position [262, 0]
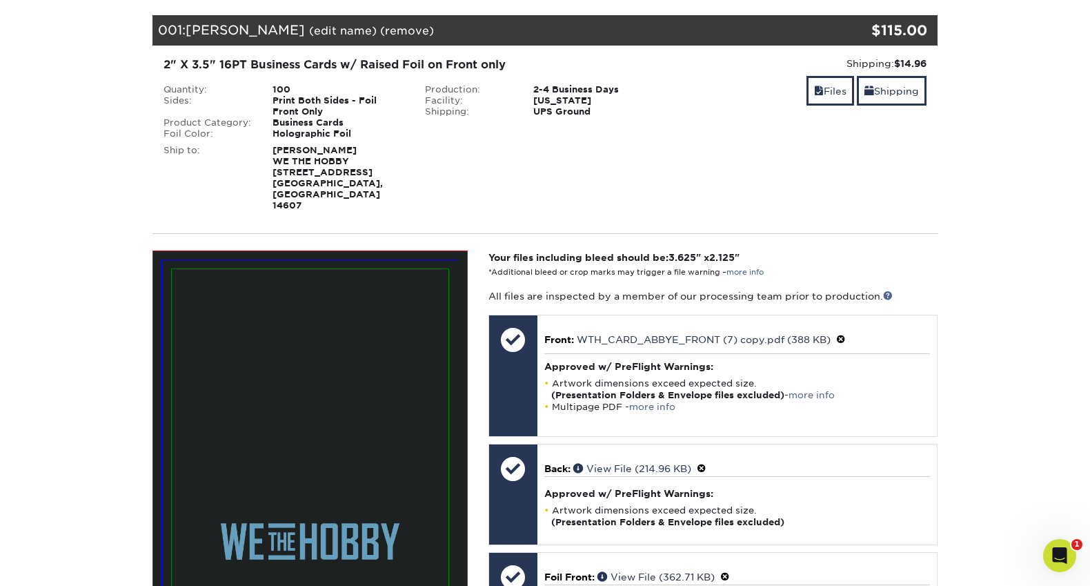
click at [329, 342] on img at bounding box center [310, 518] width 277 height 498
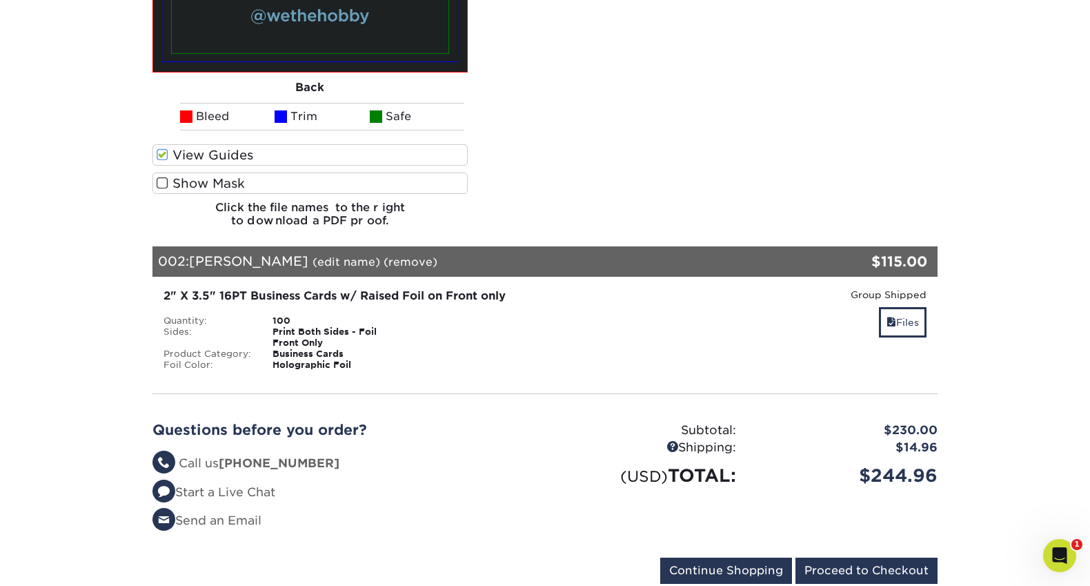
scroll to position [1643, 0]
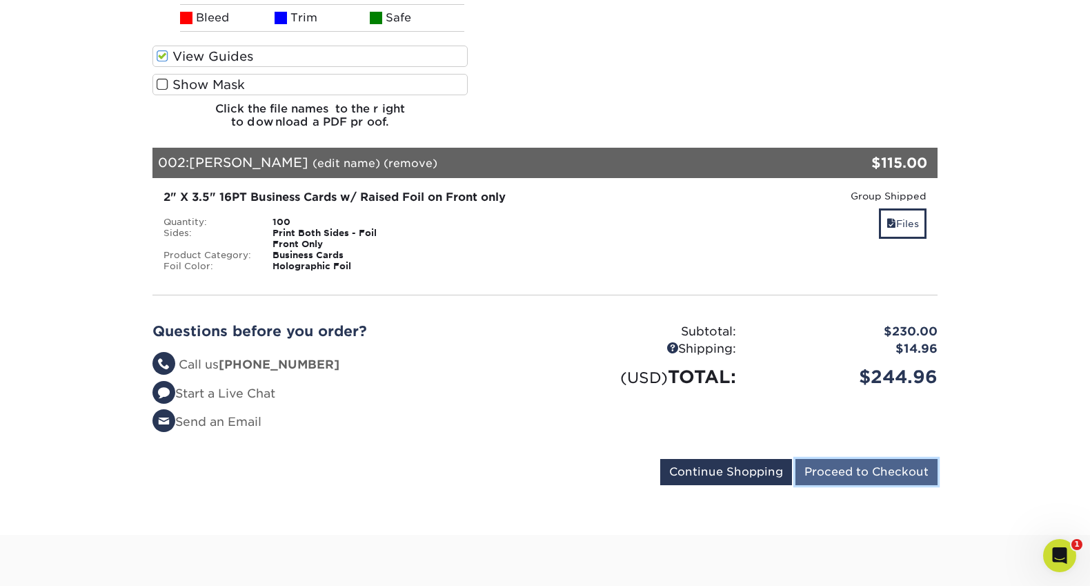
click at [867, 459] on input "Proceed to Checkout" at bounding box center [866, 472] width 142 height 26
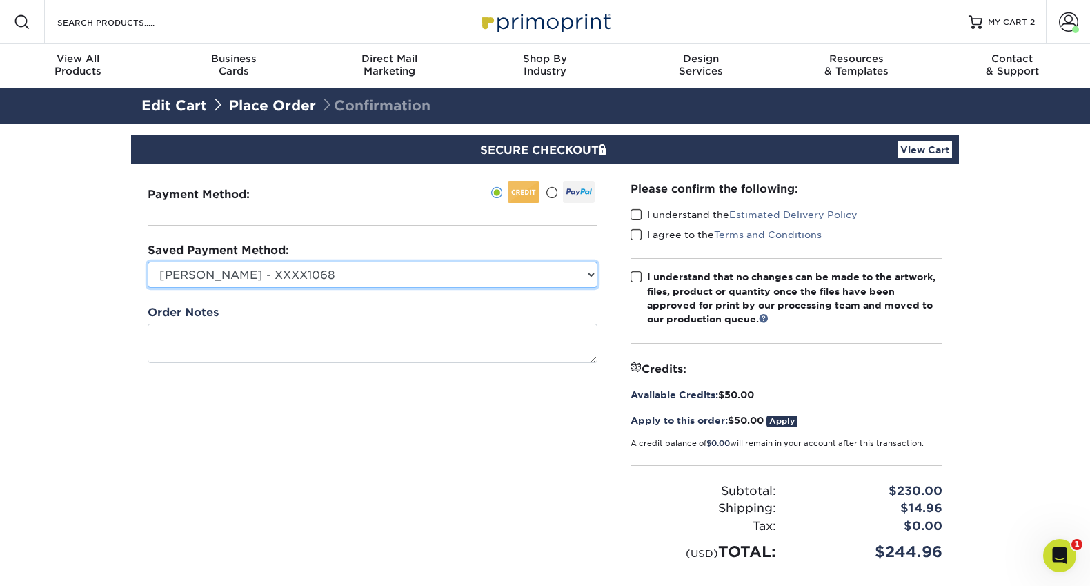
click at [467, 277] on select "[PERSON_NAME] - XXXX1068 American Express - XXXX1068 Visa - XXXX6069 Visa - XXX…" at bounding box center [373, 274] width 450 height 26
click at [148, 261] on select "[PERSON_NAME] - XXXX1068 American Express - XXXX1068 Visa - XXXX6069 Visa - XXX…" at bounding box center [373, 274] width 450 height 26
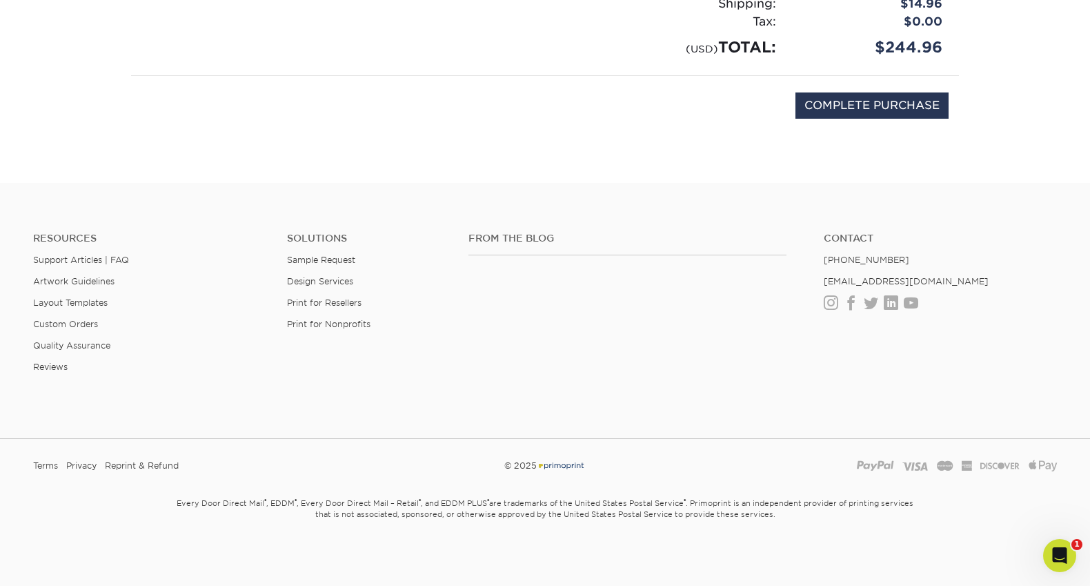
scroll to position [20, 0]
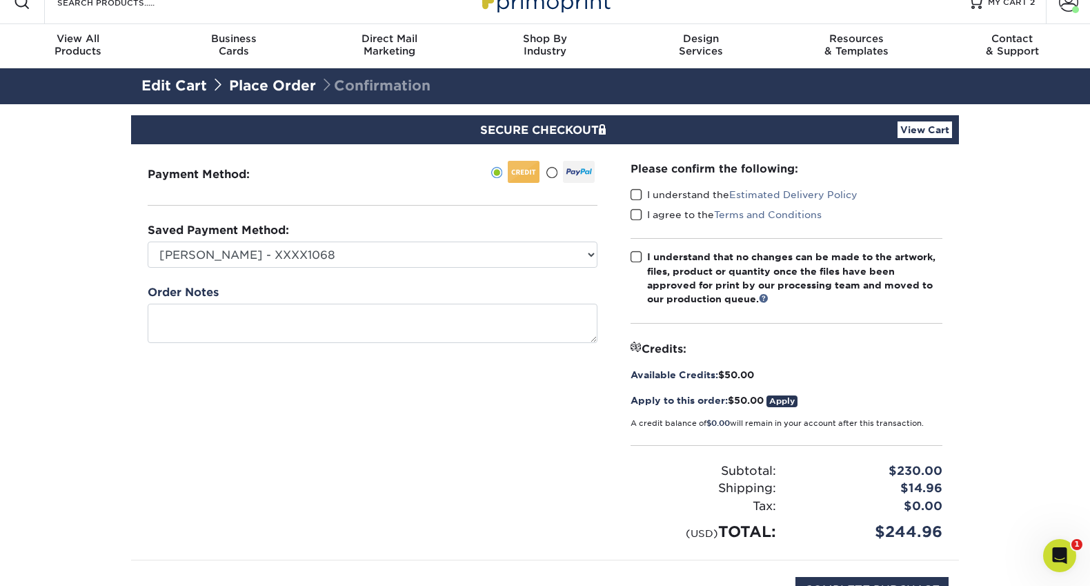
click at [178, 88] on link "Edit Cart" at bounding box center [174, 85] width 66 height 17
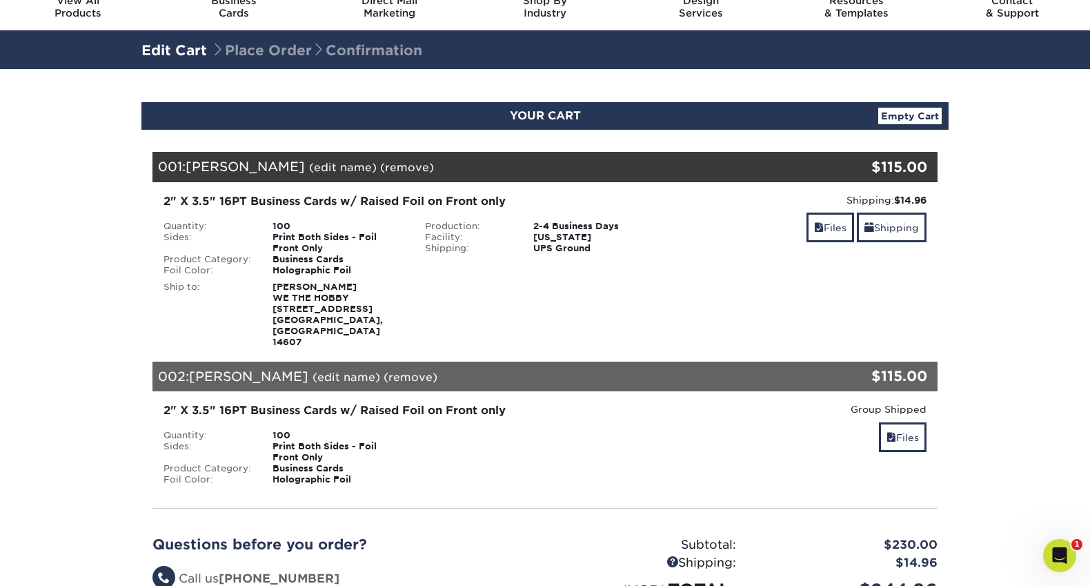
scroll to position [71, 0]
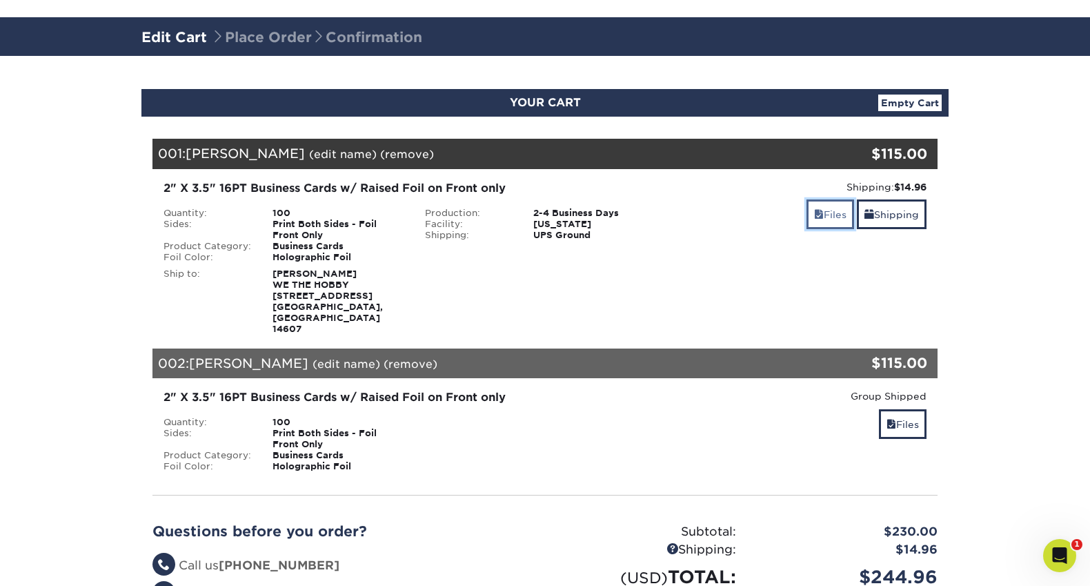
click at [821, 225] on link "Files" at bounding box center [831, 214] width 48 height 30
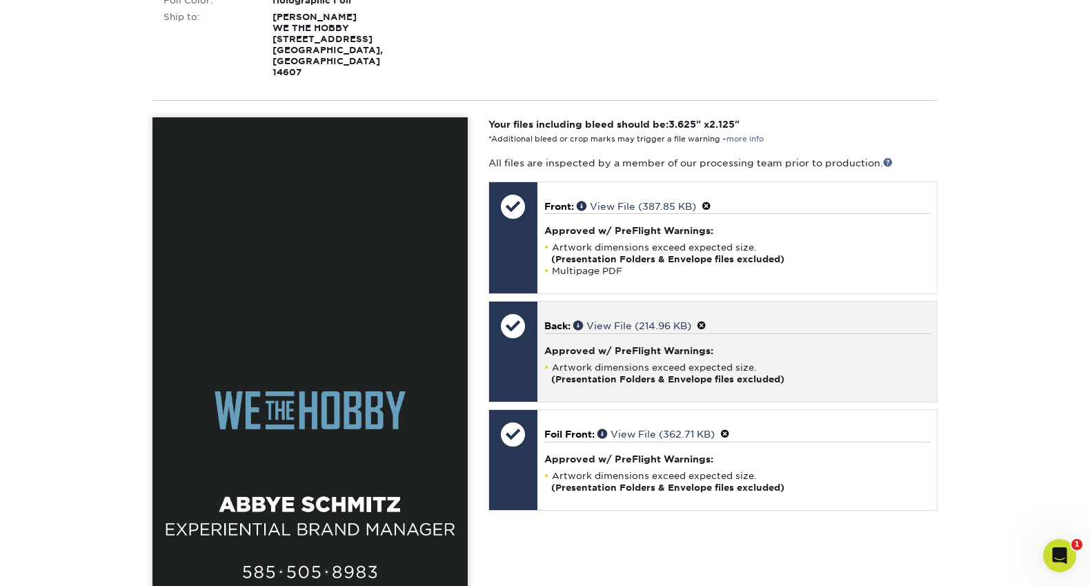
scroll to position [0, 0]
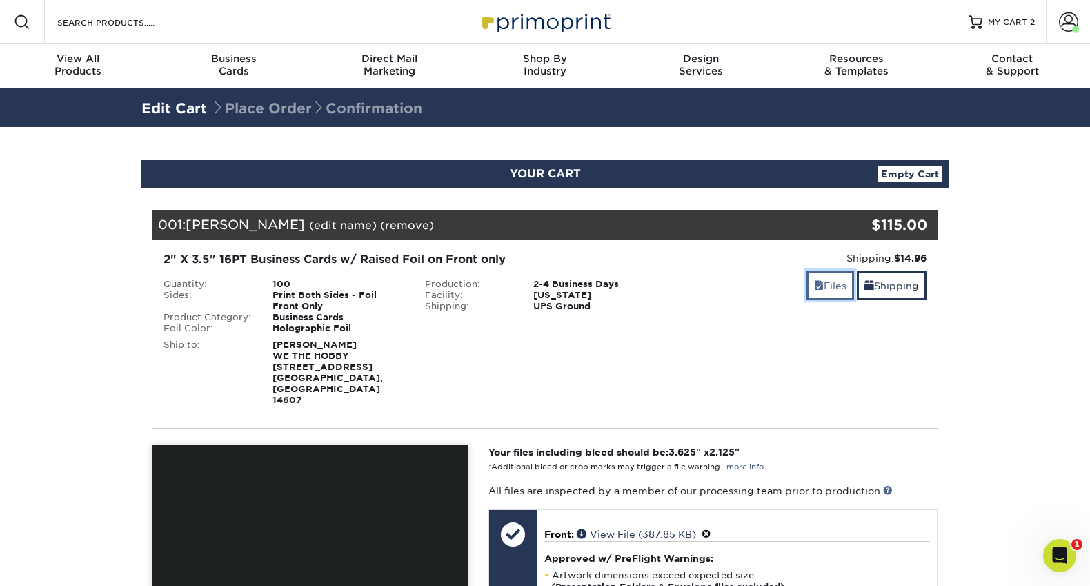
click at [814, 281] on span at bounding box center [819, 285] width 10 height 11
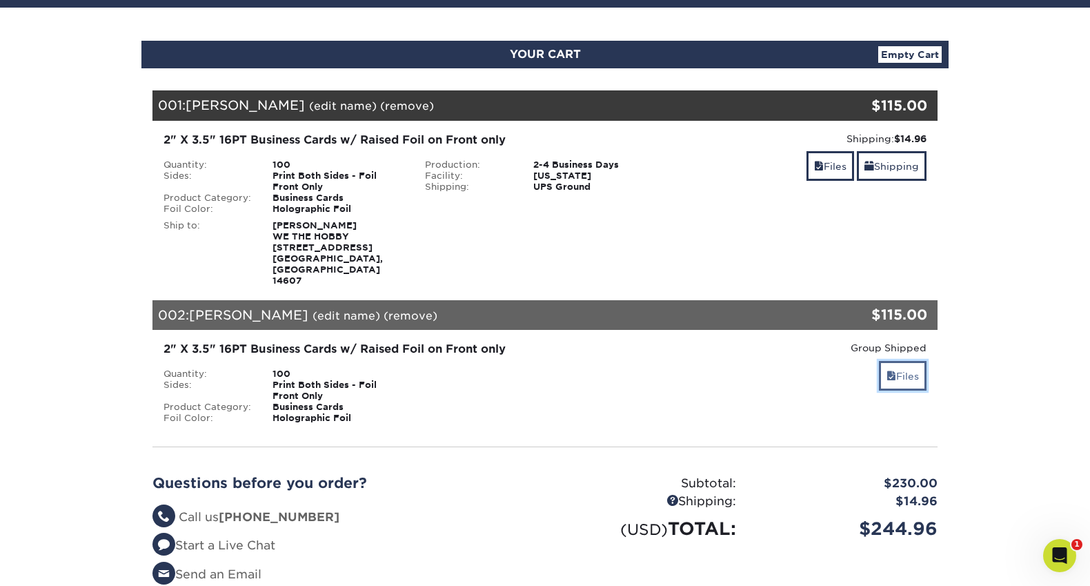
click at [898, 361] on link "Files" at bounding box center [903, 376] width 48 height 30
